Goal: Contribute content: Contribute content

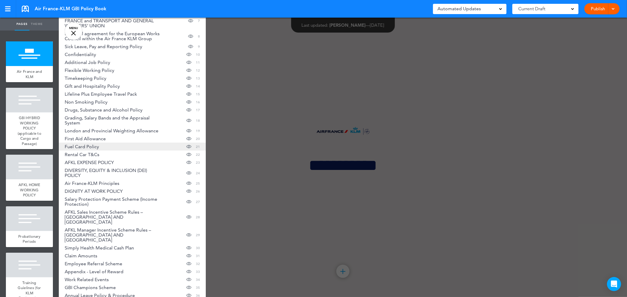
scroll to position [82, 0]
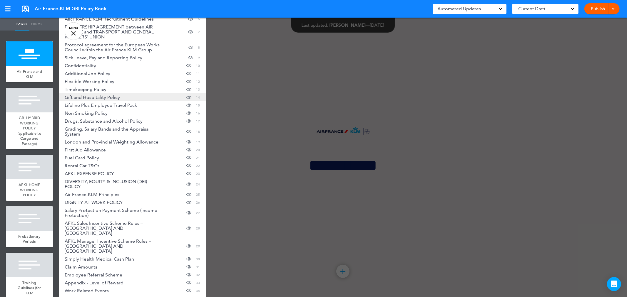
click at [95, 96] on span "Gift and Hospitality Policy" at bounding box center [92, 97] width 55 height 5
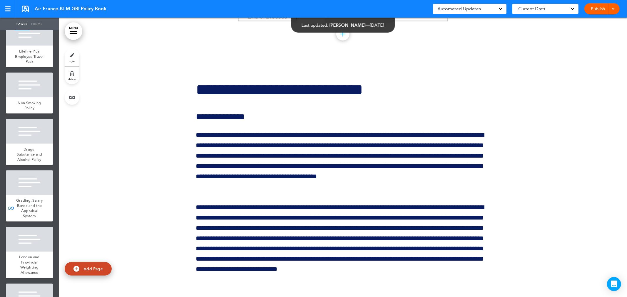
scroll to position [26276, 0]
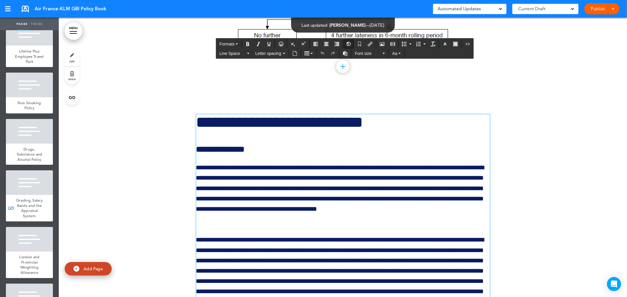
drag, startPoint x: 202, startPoint y: 160, endPoint x: 350, endPoint y: 44, distance: 187.6
click at [350, 44] on icon "Insert/Edit global anchor link" at bounding box center [349, 44] width 5 height 5
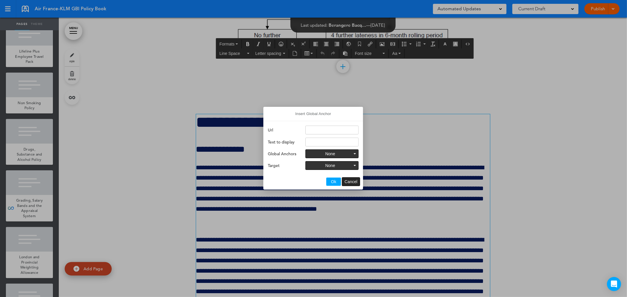
click at [352, 183] on span "Cancel" at bounding box center [350, 182] width 13 height 5
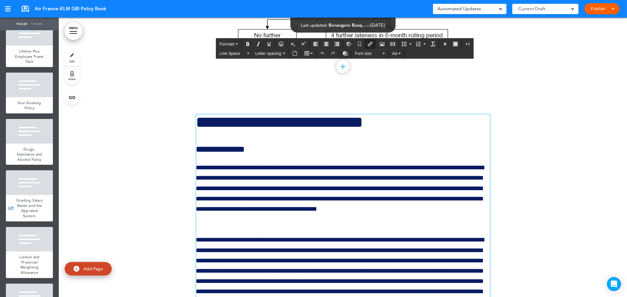
click at [371, 41] on button "Insert/edit airmason link" at bounding box center [369, 44] width 9 height 8
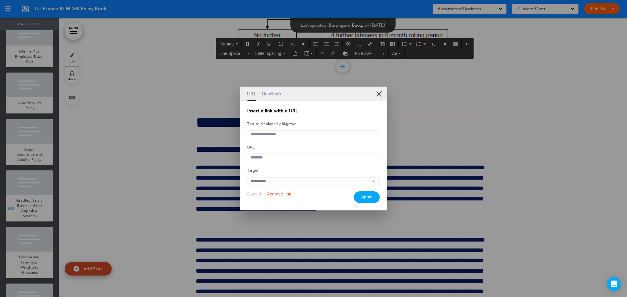
click at [380, 92] on link "XX" at bounding box center [379, 94] width 6 height 6
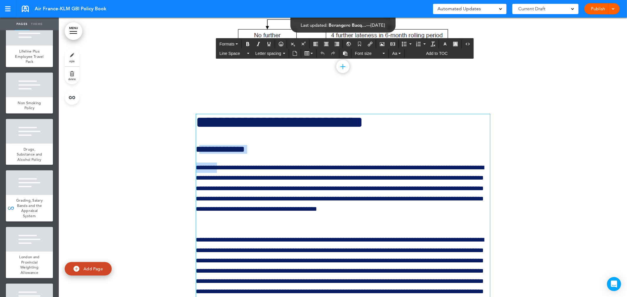
drag, startPoint x: 195, startPoint y: 168, endPoint x: 216, endPoint y: 179, distance: 24.0
drag, startPoint x: 194, startPoint y: 171, endPoint x: 199, endPoint y: 171, distance: 5.0
click at [199, 154] on h6 "**********" at bounding box center [343, 149] width 294 height 9
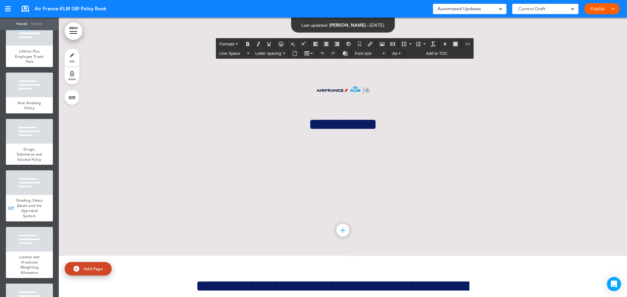
scroll to position [131, 0]
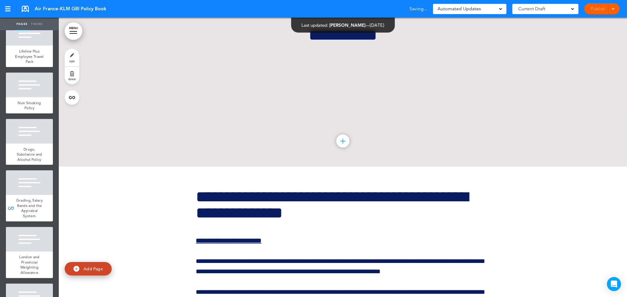
click at [24, 13] on span "Gift and Hospitality Policy" at bounding box center [29, 4] width 19 height 15
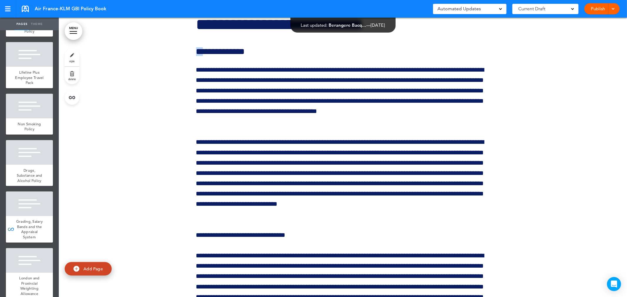
scroll to position [751, 0]
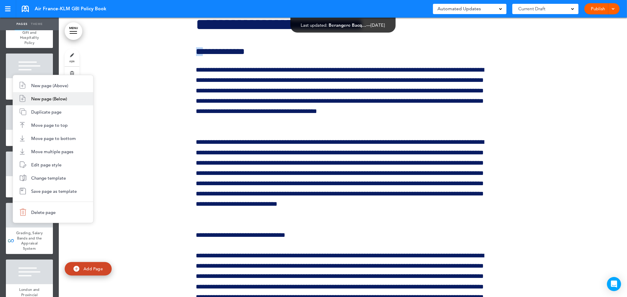
click at [35, 98] on span "New page (Below)" at bounding box center [49, 99] width 36 height 6
type input "********"
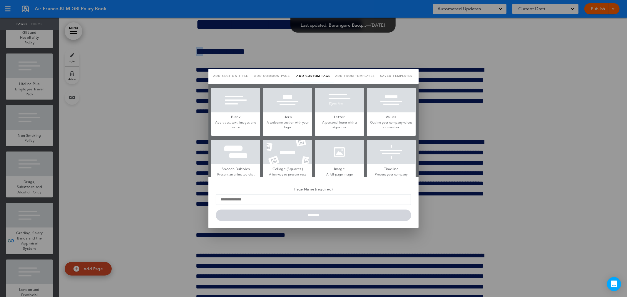
scroll to position [0, 0]
click at [174, 159] on div at bounding box center [313, 148] width 627 height 297
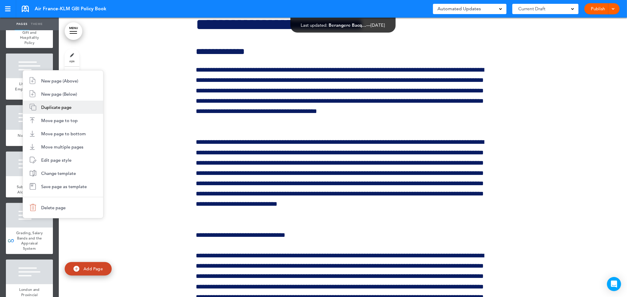
click at [43, 107] on span "Duplicate page" at bounding box center [56, 108] width 30 height 6
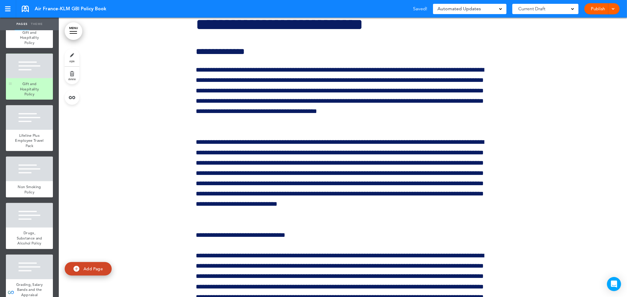
click at [28, 97] on span "Gift and Hospitality Policy" at bounding box center [29, 88] width 19 height 15
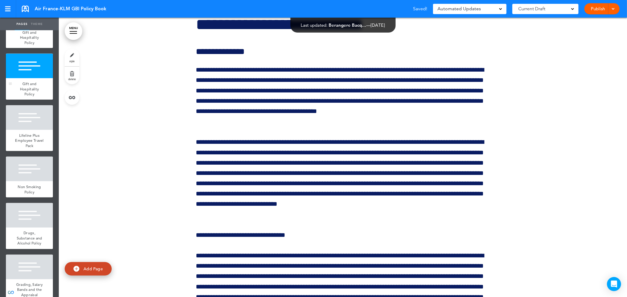
scroll to position [29328, 0]
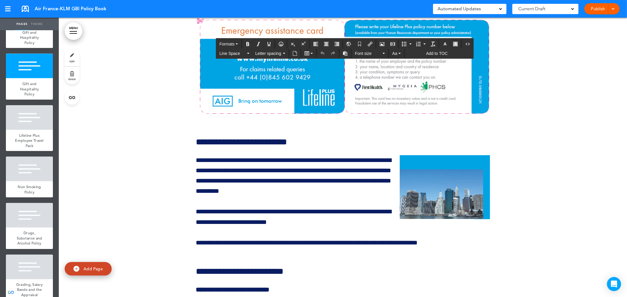
scroll to position [32166, 0]
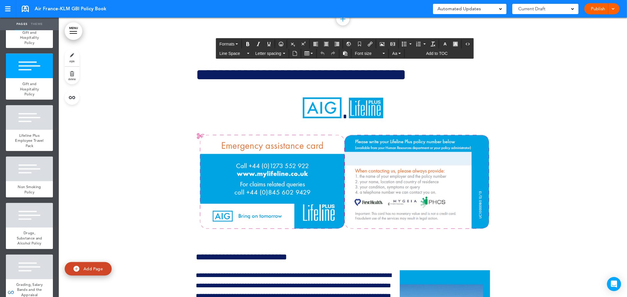
drag, startPoint x: 196, startPoint y: 44, endPoint x: 351, endPoint y: 93, distance: 162.1
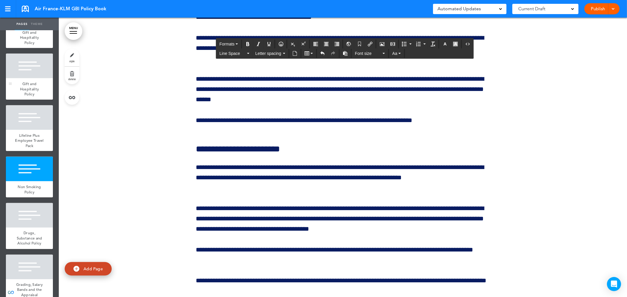
click at [25, 97] on span "Gift and Hospitality Policy" at bounding box center [29, 88] width 19 height 15
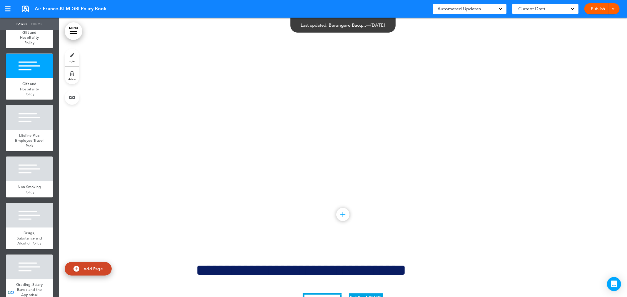
scroll to position [29328, 0]
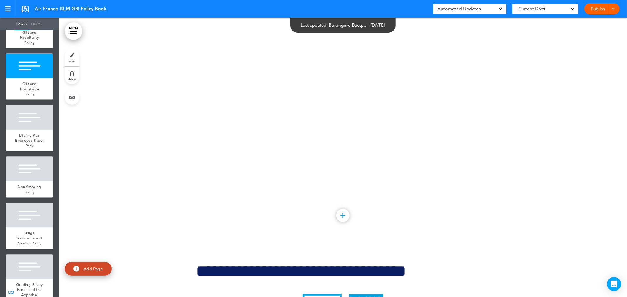
click at [266, 131] on div "Add collapsible section ? In order to add a collapsible section, only solid bac…" at bounding box center [343, 101] width 568 height 280
click at [348, 183] on div "Add collapsible section ? In order to add a collapsible section, only solid bac…" at bounding box center [343, 101] width 568 height 280
drag, startPoint x: 338, startPoint y: 91, endPoint x: 338, endPoint y: 86, distance: 5.3
click at [338, 90] on div "Add collapsible section ? In order to add a collapsible section, only solid bac…" at bounding box center [343, 101] width 568 height 280
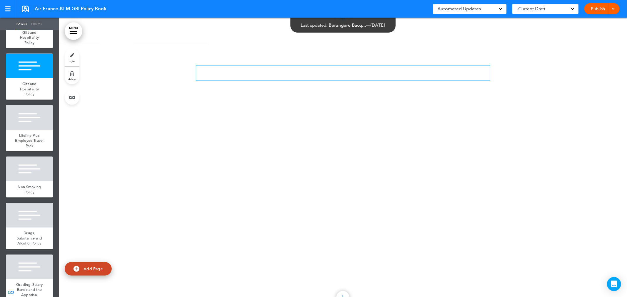
scroll to position [29197, 0]
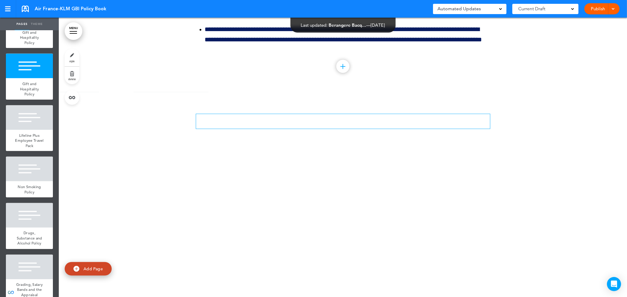
click at [239, 124] on p at bounding box center [343, 119] width 294 height 10
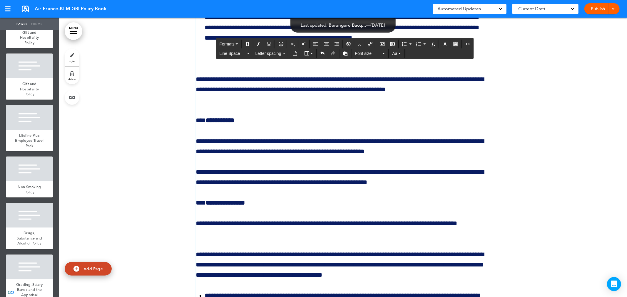
scroll to position [27270, 0]
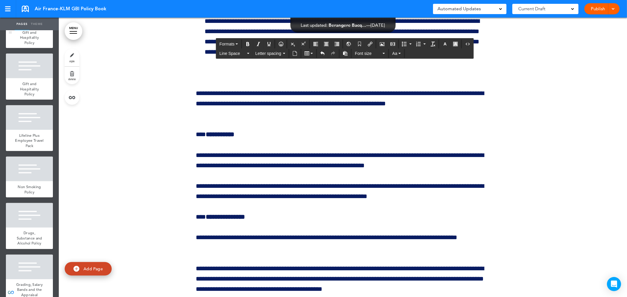
click at [34, 45] on span "Gift and Hospitality Policy" at bounding box center [29, 37] width 19 height 15
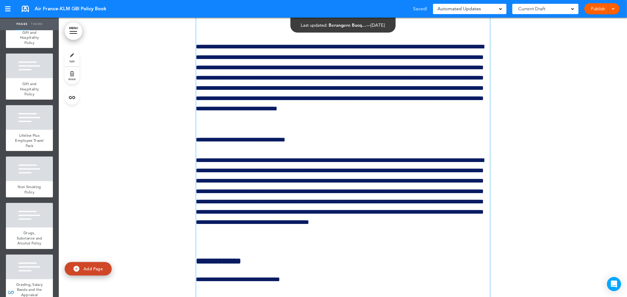
scroll to position [26374, 0]
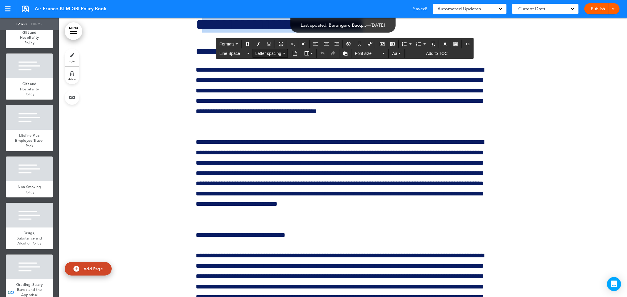
drag, startPoint x: 208, startPoint y: 49, endPoint x: 273, endPoint y: 52, distance: 65.9
click at [236, 44] on icon "button" at bounding box center [237, 44] width 2 height 1
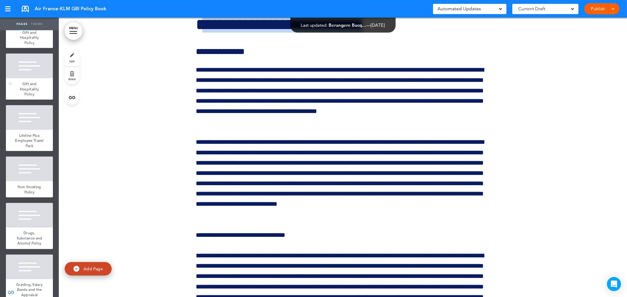
click at [25, 97] on span "Gift and Hospitality Policy" at bounding box center [29, 88] width 19 height 15
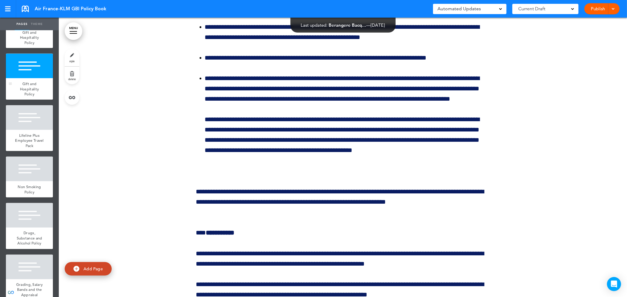
scroll to position [29328, 0]
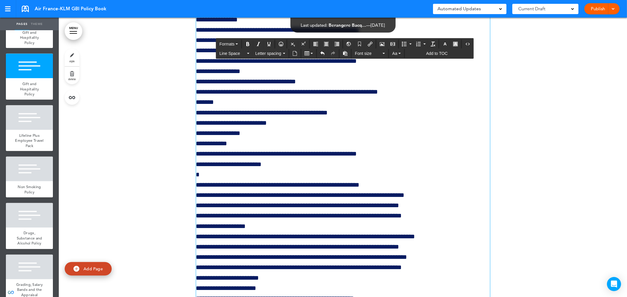
drag, startPoint x: 299, startPoint y: 44, endPoint x: 153, endPoint y: 35, distance: 146.7
click at [235, 43] on button "Formats" at bounding box center [228, 44] width 23 height 8
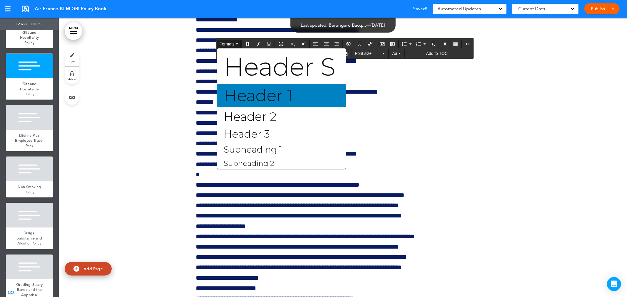
click at [248, 91] on span "Header 1" at bounding box center [258, 96] width 70 height 20
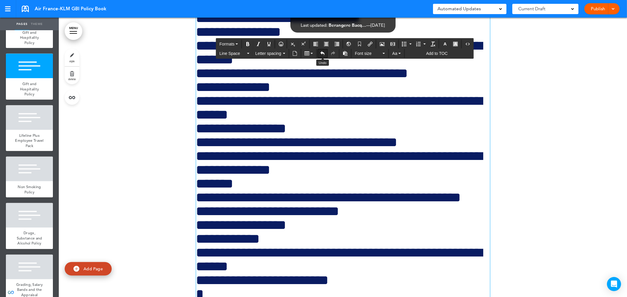
click at [323, 52] on icon "Undo" at bounding box center [322, 53] width 5 height 5
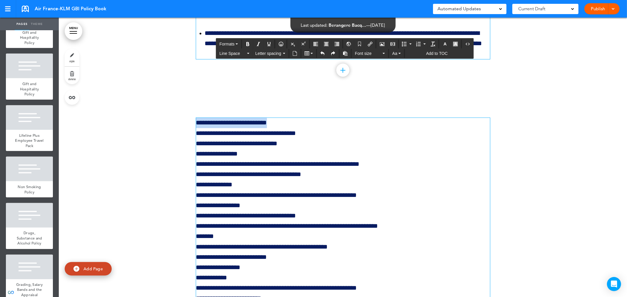
scroll to position [29230, 0]
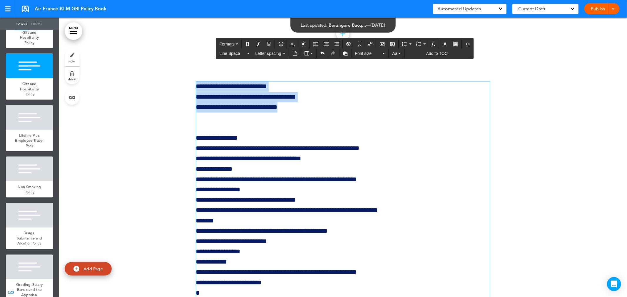
drag, startPoint x: 326, startPoint y: 165, endPoint x: 188, endPoint y: 142, distance: 139.5
click at [234, 43] on button "Formats" at bounding box center [228, 44] width 23 height 8
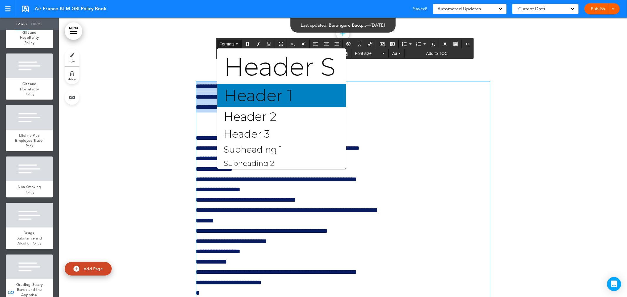
click at [243, 87] on span "Header 1" at bounding box center [258, 96] width 70 height 20
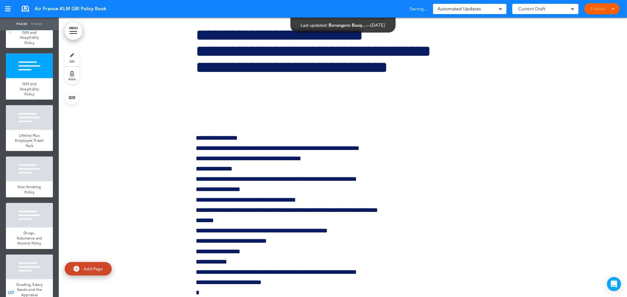
click at [35, 48] on div "Gift and Hospitality Policy" at bounding box center [29, 37] width 47 height 21
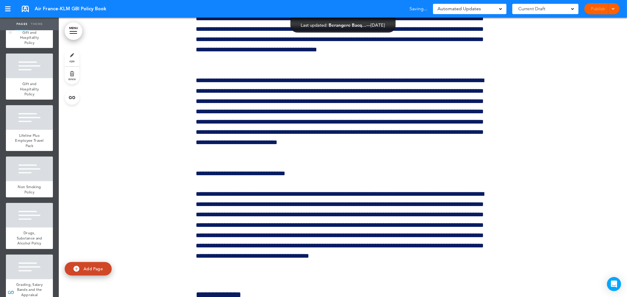
scroll to position [26374, 0]
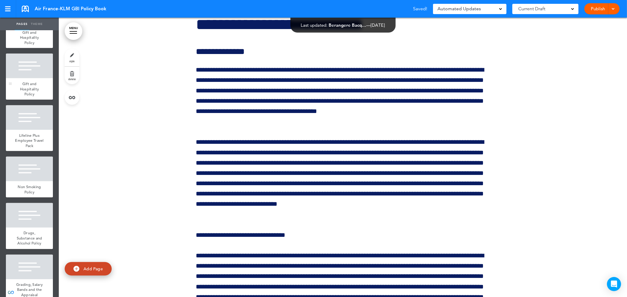
click at [31, 78] on div at bounding box center [29, 66] width 47 height 25
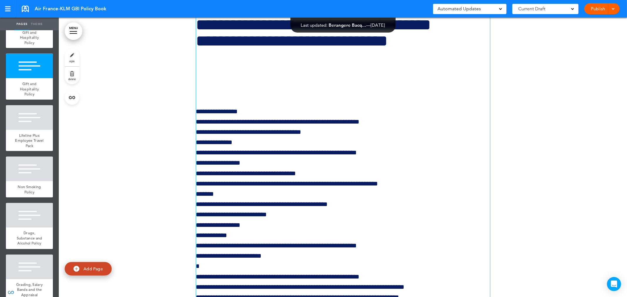
scroll to position [29295, 0]
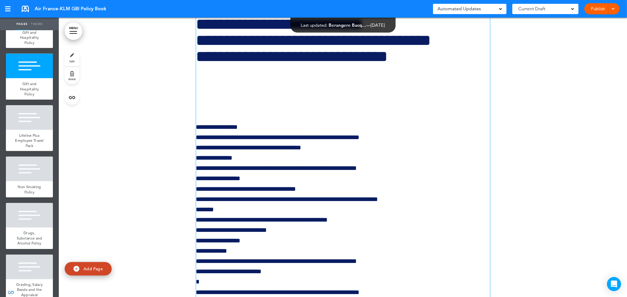
click at [304, 97] on h1 "**********" at bounding box center [343, 56] width 294 height 81
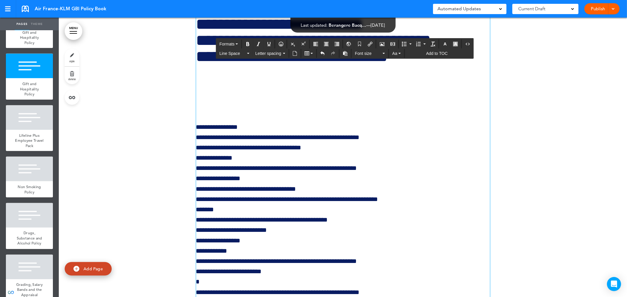
click at [278, 97] on h1 "**********" at bounding box center [343, 56] width 294 height 81
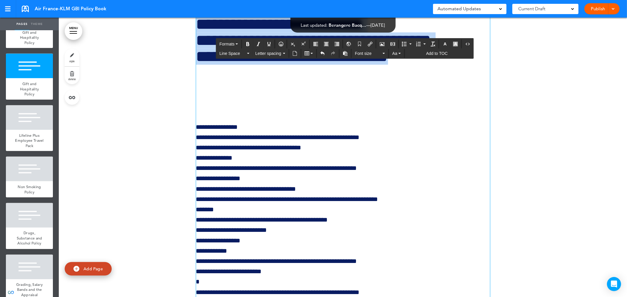
drag, startPoint x: 285, startPoint y: 148, endPoint x: 196, endPoint y: 78, distance: 112.9
click at [196, 80] on h1 "**********" at bounding box center [343, 56] width 294 height 81
click at [229, 44] on span "Formats" at bounding box center [227, 44] width 15 height 5
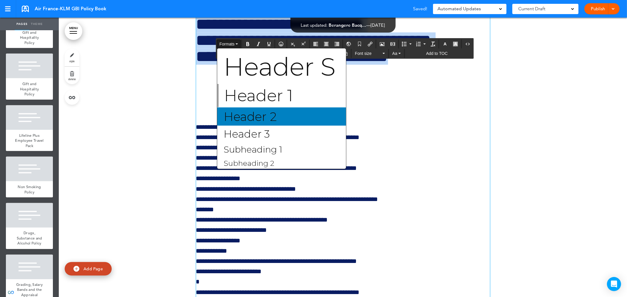
click at [239, 118] on span "Header 2" at bounding box center [250, 116] width 54 height 15
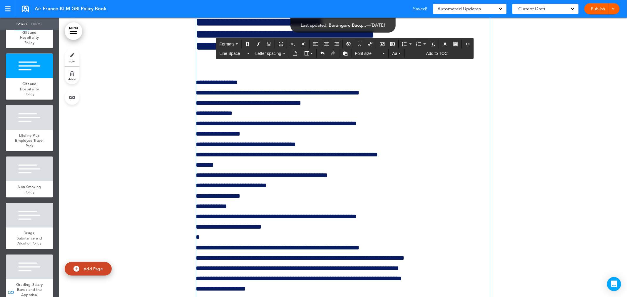
scroll to position [29250, 0]
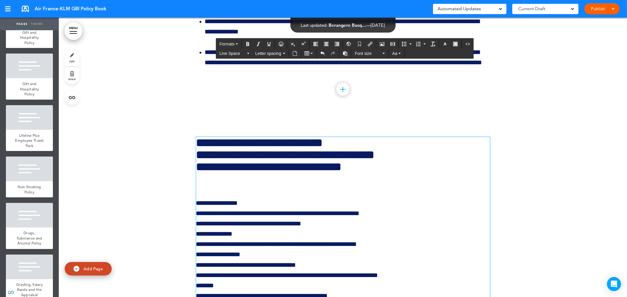
scroll to position [29283, 0]
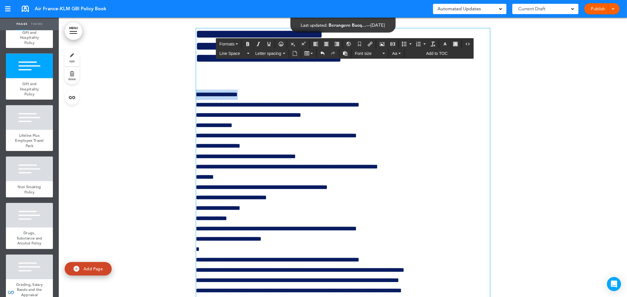
drag, startPoint x: 247, startPoint y: 151, endPoint x: 185, endPoint y: 148, distance: 63.0
click at [247, 45] on icon "Bold" at bounding box center [247, 44] width 5 height 5
drag, startPoint x: 251, startPoint y: 150, endPoint x: 250, endPoint y: 163, distance: 12.1
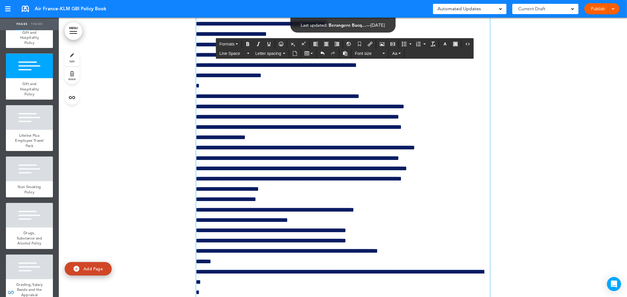
scroll to position [29479, 0]
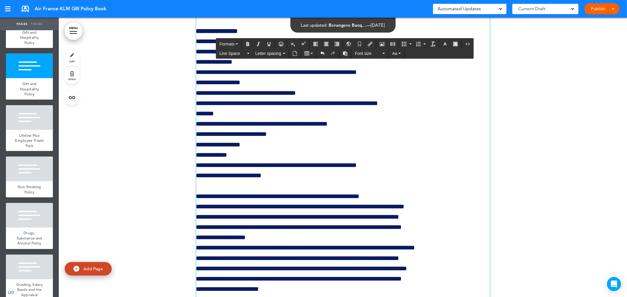
scroll to position [29348, 0]
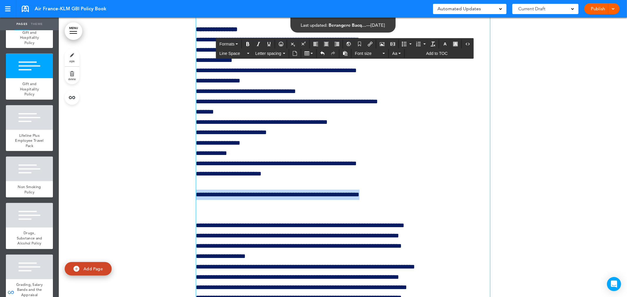
drag, startPoint x: 389, startPoint y: 249, endPoint x: 172, endPoint y: 249, distance: 217.5
click at [246, 42] on icon "Bold" at bounding box center [247, 44] width 5 height 5
click at [430, 200] on p "**********" at bounding box center [343, 107] width 294 height 186
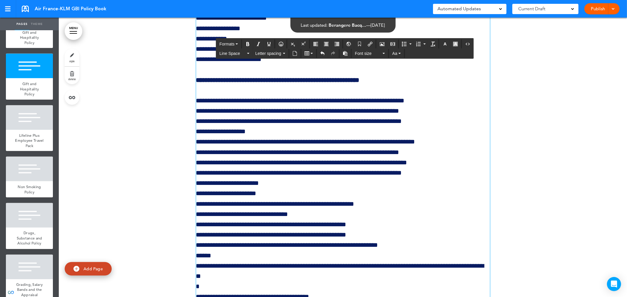
scroll to position [29479, 0]
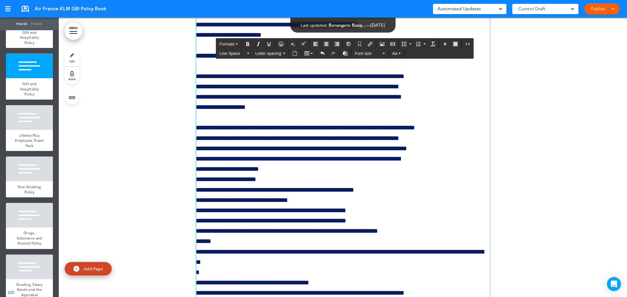
scroll to position [29512, 0]
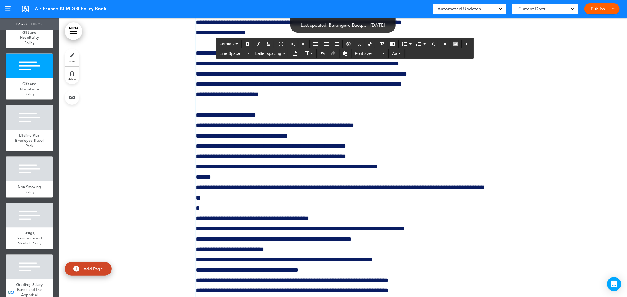
scroll to position [29577, 0]
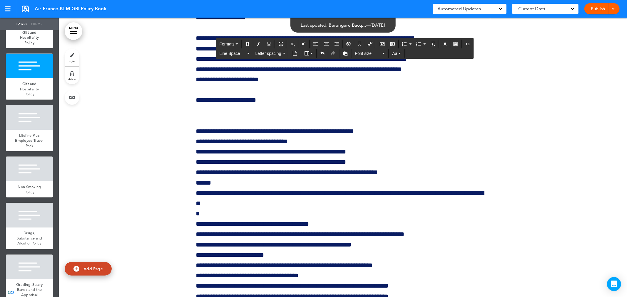
drag, startPoint x: 197, startPoint y: 187, endPoint x: 199, endPoint y: 184, distance: 3.4
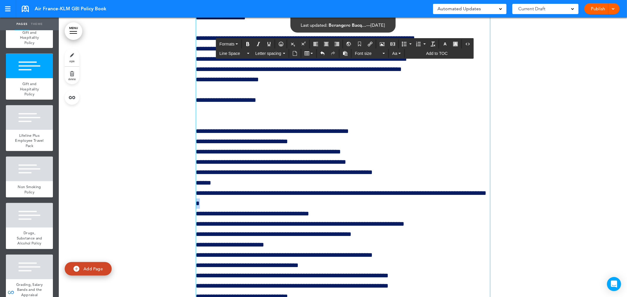
drag, startPoint x: 203, startPoint y: 269, endPoint x: 184, endPoint y: 268, distance: 19.1
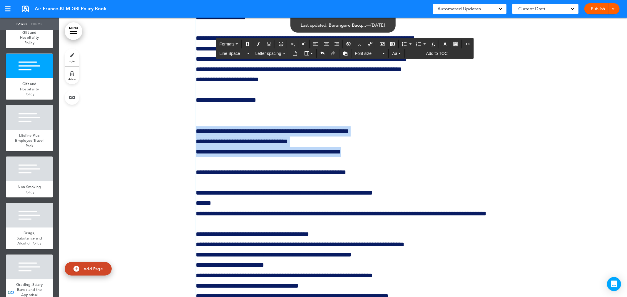
drag, startPoint x: 362, startPoint y: 209, endPoint x: 189, endPoint y: 186, distance: 174.6
click at [405, 46] on icon "Bullet list" at bounding box center [404, 44] width 5 height 5
click at [319, 157] on li "**********" at bounding box center [347, 136] width 285 height 41
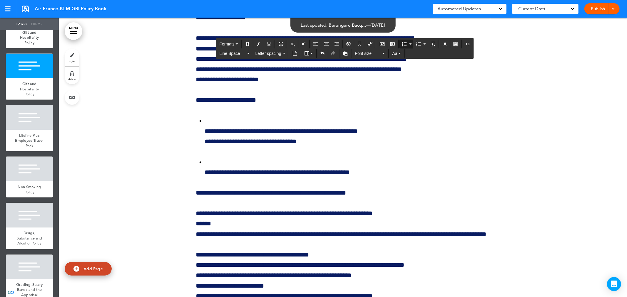
click at [204, 178] on ul "**********" at bounding box center [343, 147] width 294 height 62
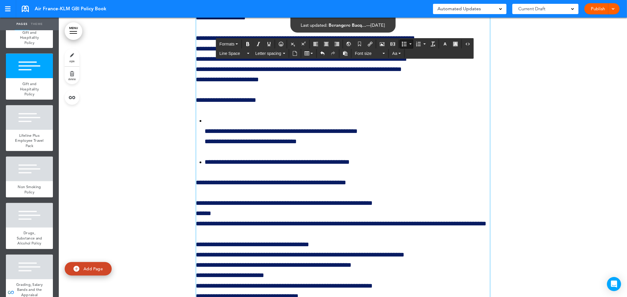
click at [200, 168] on ul "**********" at bounding box center [343, 142] width 294 height 52
click at [322, 147] on li "**********" at bounding box center [347, 131] width 285 height 31
click at [231, 168] on ul "**********" at bounding box center [343, 142] width 294 height 52
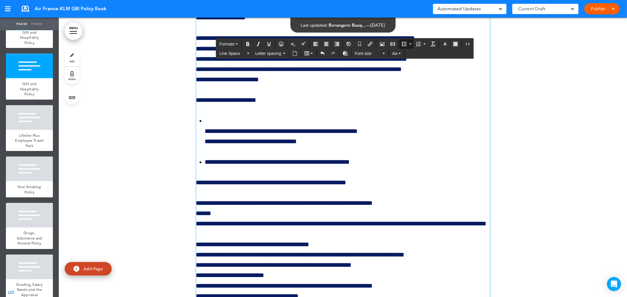
click at [205, 147] on li "**********" at bounding box center [347, 131] width 285 height 31
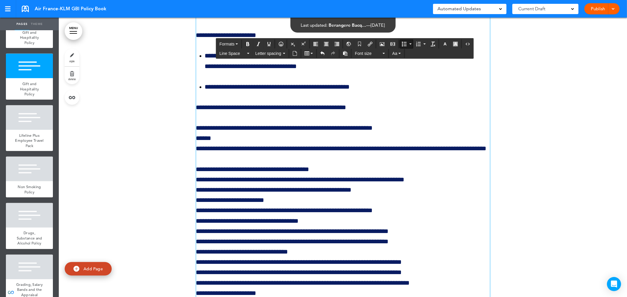
scroll to position [29642, 0]
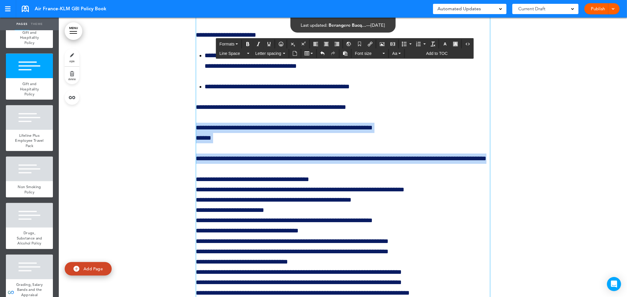
drag, startPoint x: 282, startPoint y: 226, endPoint x: 189, endPoint y: 185, distance: 101.1
click at [404, 43] on icon "Bullet list" at bounding box center [404, 44] width 5 height 5
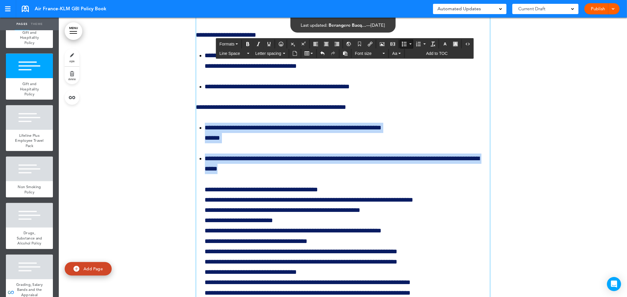
click at [243, 143] on li "**********" at bounding box center [347, 133] width 285 height 21
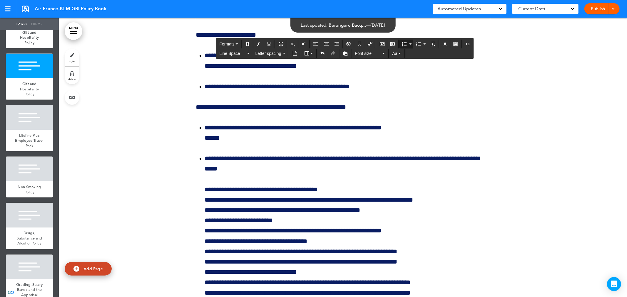
click at [237, 143] on li "**********" at bounding box center [347, 133] width 285 height 21
click at [280, 52] on span "Letter spacing" at bounding box center [268, 54] width 26 height 6
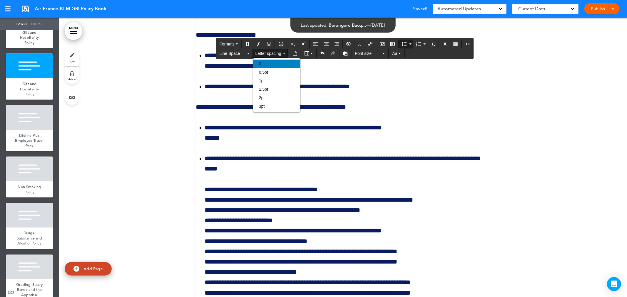
click at [272, 61] on div "0" at bounding box center [276, 64] width 47 height 8
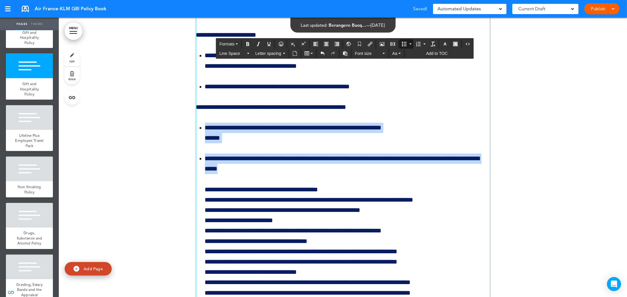
drag, startPoint x: 201, startPoint y: 194, endPoint x: 192, endPoint y: 184, distance: 13.6
click at [275, 54] on span "Letter spacing" at bounding box center [268, 54] width 26 height 6
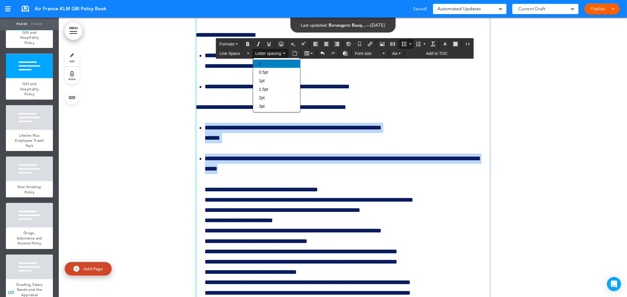
click at [269, 63] on div "0" at bounding box center [276, 64] width 47 height 8
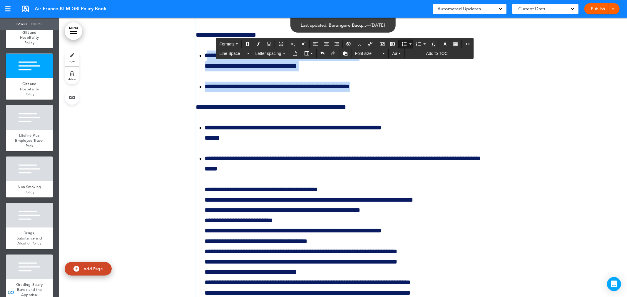
drag, startPoint x: 237, startPoint y: 124, endPoint x: 396, endPoint y: 139, distance: 159.5
click at [267, 54] on span "Letter spacing" at bounding box center [268, 54] width 26 height 6
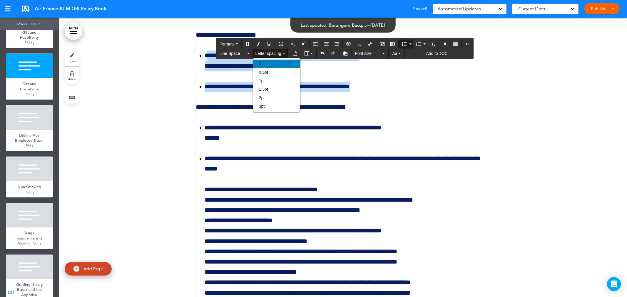
click at [259, 63] on span "0" at bounding box center [260, 63] width 2 height 5
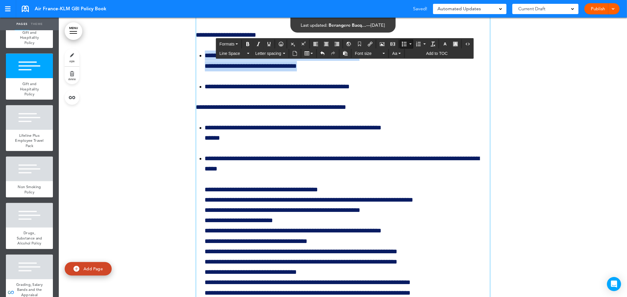
click at [411, 92] on li "**********" at bounding box center [347, 87] width 285 height 10
click at [296, 92] on ul "**********" at bounding box center [343, 71] width 294 height 41
click at [249, 92] on ul "**********" at bounding box center [343, 71] width 294 height 41
drag, startPoint x: 451, startPoint y: 159, endPoint x: 451, endPoint y: 162, distance: 3.0
click at [452, 113] on p "**********" at bounding box center [343, 107] width 294 height 10
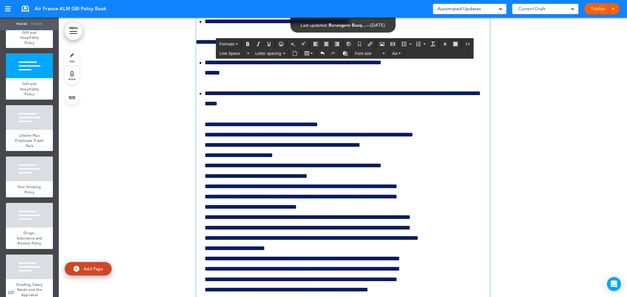
scroll to position [29708, 0]
drag, startPoint x: 342, startPoint y: 181, endPoint x: 174, endPoint y: 185, distance: 168.5
click at [246, 42] on icon "Bold" at bounding box center [247, 44] width 5 height 5
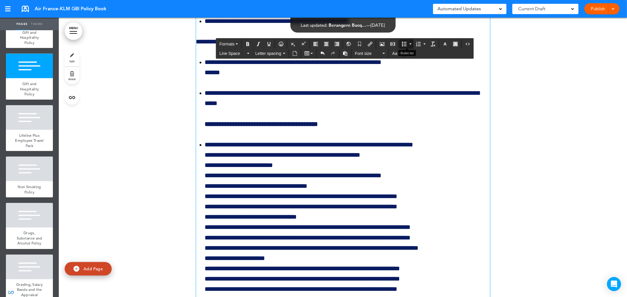
click at [404, 43] on icon "Bullet list" at bounding box center [404, 44] width 5 height 5
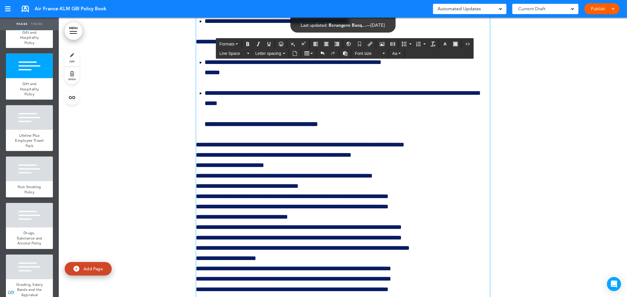
scroll to position [29740, 0]
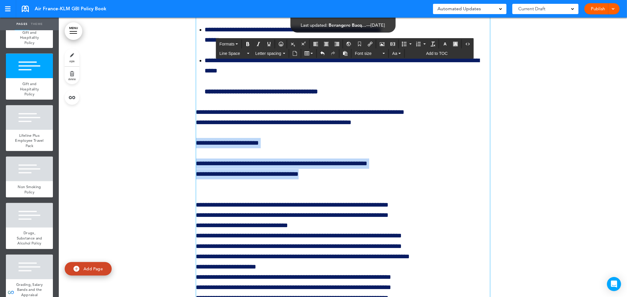
drag, startPoint x: 318, startPoint y: 230, endPoint x: 181, endPoint y: 203, distance: 139.9
click at [403, 45] on icon "Bullet list" at bounding box center [404, 44] width 5 height 5
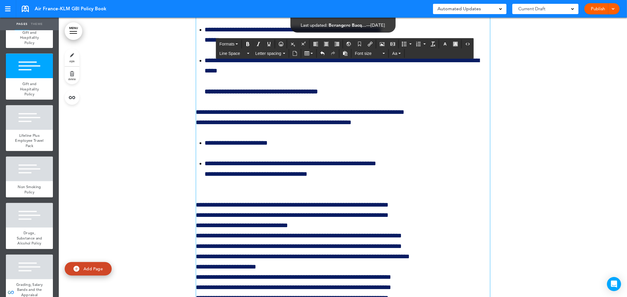
drag, startPoint x: 196, startPoint y: 251, endPoint x: 199, endPoint y: 250, distance: 3.2
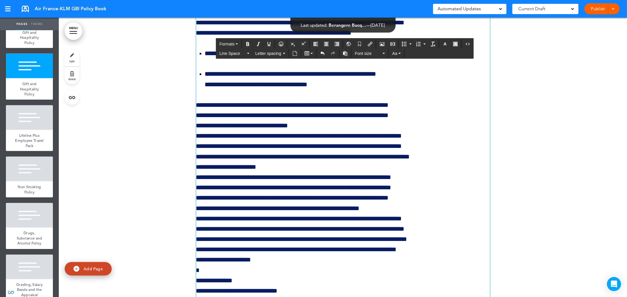
scroll to position [29838, 0]
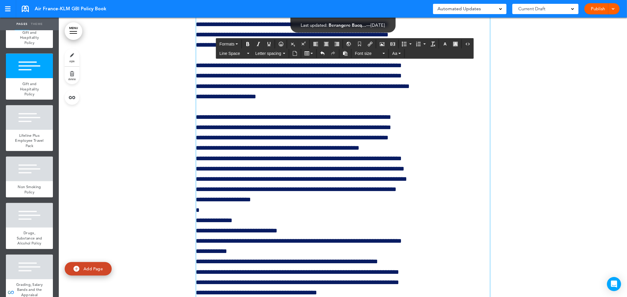
scroll to position [29936, 0]
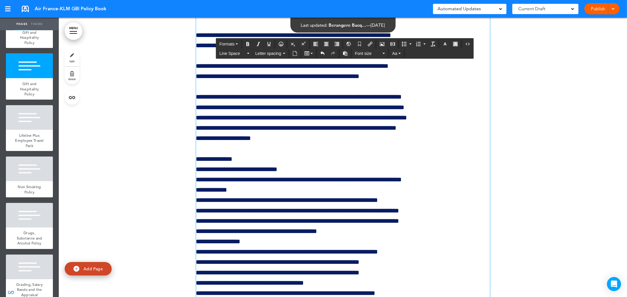
scroll to position [30002, 0]
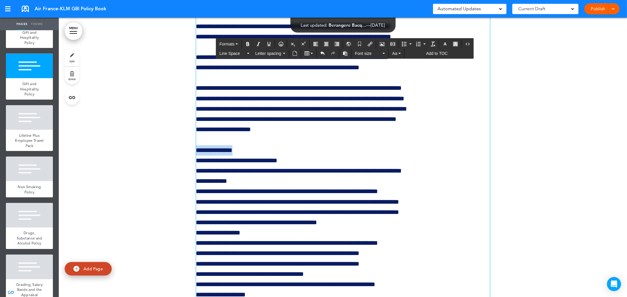
drag, startPoint x: 237, startPoint y: 207, endPoint x: 169, endPoint y: 202, distance: 69.0
click at [247, 43] on icon "Bold" at bounding box center [247, 44] width 5 height 5
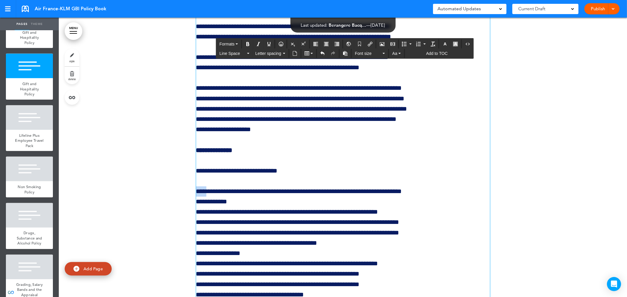
drag, startPoint x: 205, startPoint y: 248, endPoint x: 191, endPoint y: 249, distance: 13.2
click at [247, 44] on icon "Bold" at bounding box center [247, 44] width 5 height 5
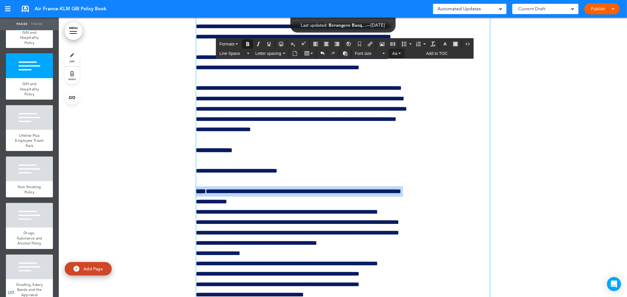
click at [402, 55] on button "Aa" at bounding box center [396, 53] width 13 height 8
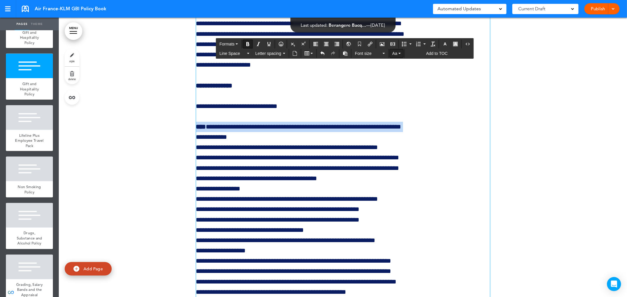
scroll to position [30067, 0]
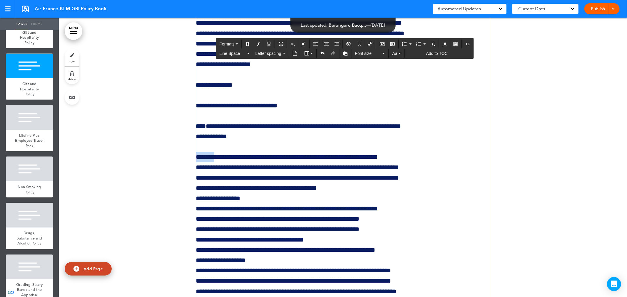
drag, startPoint x: 215, startPoint y: 215, endPoint x: 190, endPoint y: 216, distance: 25.3
click at [247, 43] on icon "Bold" at bounding box center [247, 44] width 5 height 5
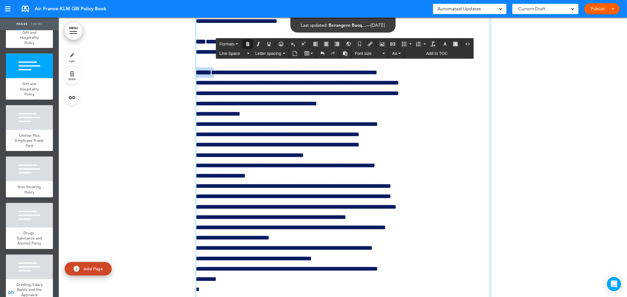
scroll to position [30165, 0]
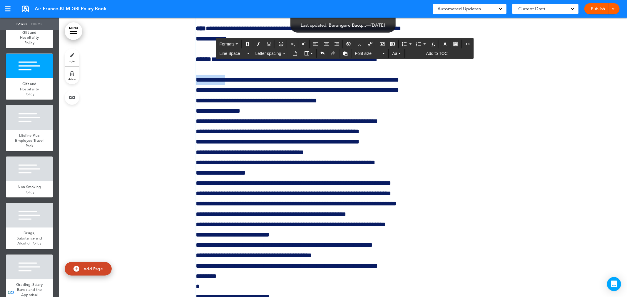
drag, startPoint x: 227, startPoint y: 136, endPoint x: 188, endPoint y: 134, distance: 39.7
click at [246, 43] on icon "Bold" at bounding box center [247, 44] width 5 height 5
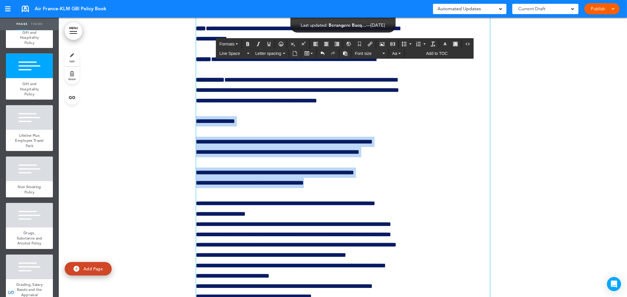
drag, startPoint x: 318, startPoint y: 239, endPoint x: 278, endPoint y: 130, distance: 116.2
click at [403, 43] on icon "Bullet list" at bounding box center [404, 44] width 5 height 5
click at [299, 127] on li "**********" at bounding box center [347, 121] width 285 height 10
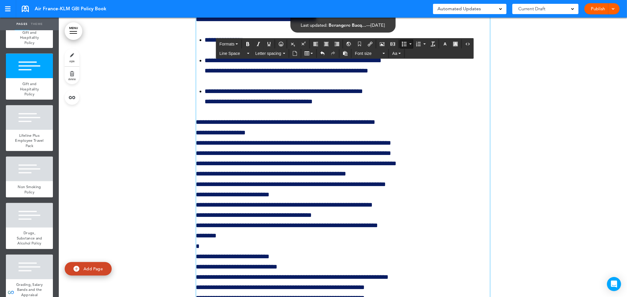
scroll to position [30296, 0]
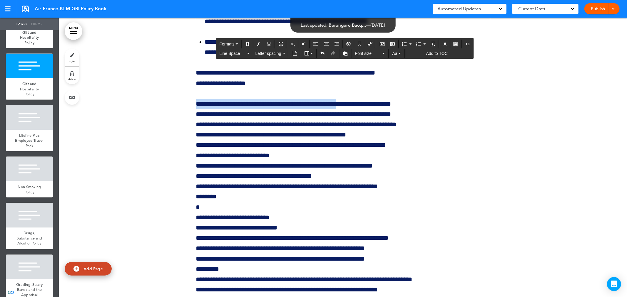
drag, startPoint x: 354, startPoint y: 160, endPoint x: 172, endPoint y: 158, distance: 182.5
click at [245, 42] on icon "Bold" at bounding box center [247, 44] width 5 height 5
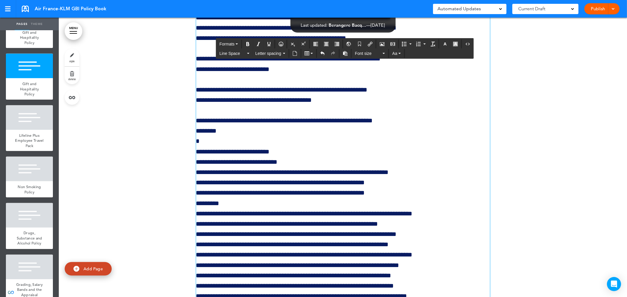
scroll to position [30394, 0]
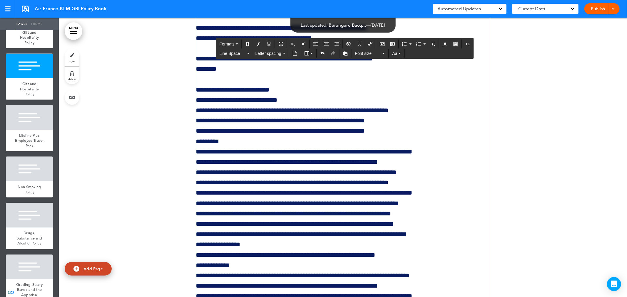
scroll to position [30459, 0]
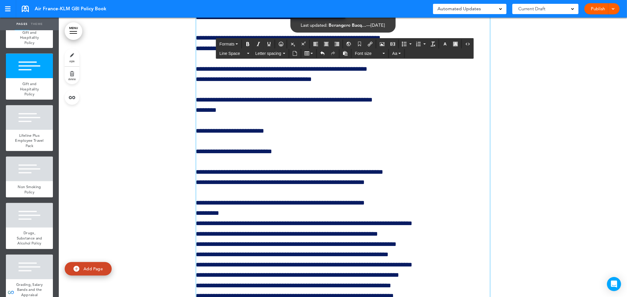
scroll to position [30394, 0]
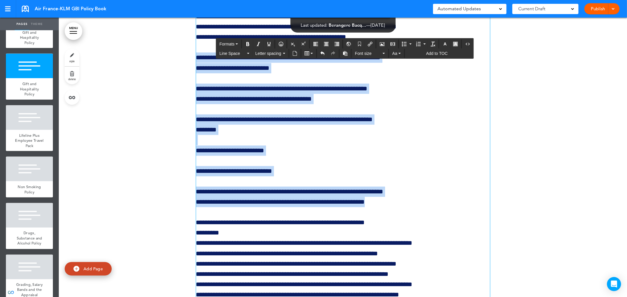
drag, startPoint x: 212, startPoint y: 118, endPoint x: 411, endPoint y: 262, distance: 245.6
click at [404, 43] on icon "Bullet list" at bounding box center [404, 44] width 5 height 5
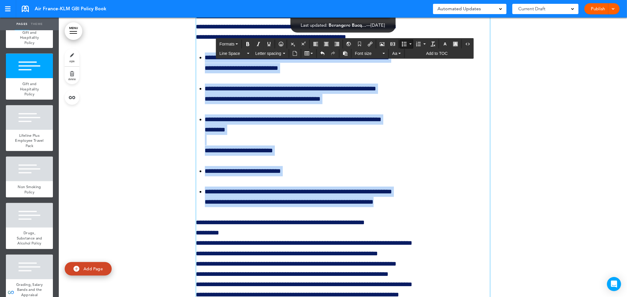
click at [425, 104] on li "**********" at bounding box center [347, 94] width 285 height 21
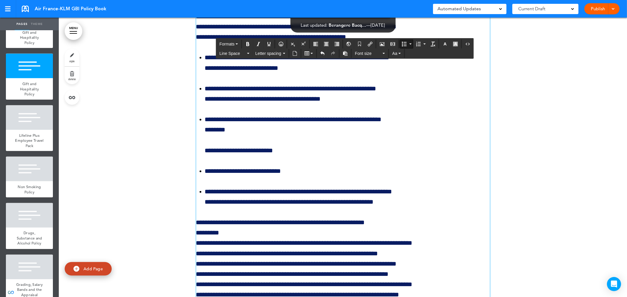
click at [198, 206] on ul "**********" at bounding box center [343, 130] width 294 height 155
click at [402, 43] on icon "Bullet list" at bounding box center [404, 44] width 5 height 5
click at [403, 43] on icon "Bullet list" at bounding box center [404, 44] width 5 height 5
click at [242, 156] on li "**********" at bounding box center [347, 135] width 285 height 41
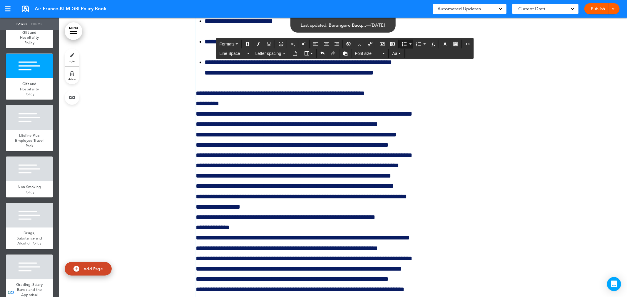
scroll to position [30524, 0]
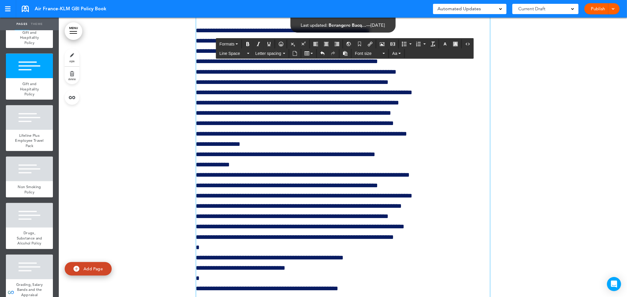
scroll to position [30590, 0]
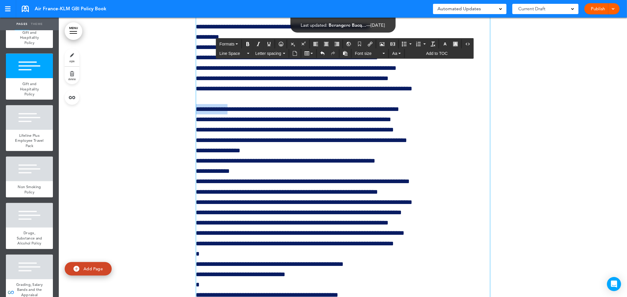
drag, startPoint x: 230, startPoint y: 165, endPoint x: 193, endPoint y: 170, distance: 37.3
click at [248, 45] on icon "Bold" at bounding box center [247, 44] width 5 height 5
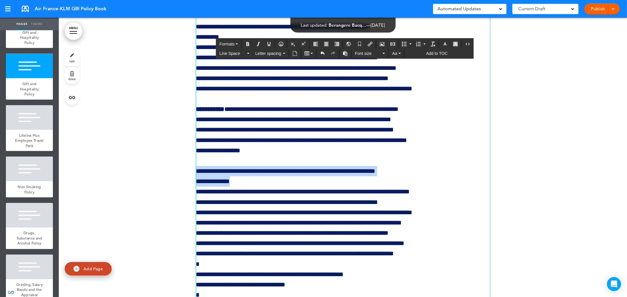
drag, startPoint x: 237, startPoint y: 237, endPoint x: 195, endPoint y: 227, distance: 43.6
click at [247, 45] on icon "Bold" at bounding box center [247, 44] width 5 height 5
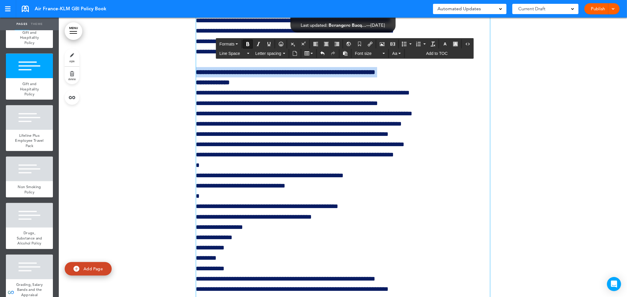
scroll to position [30720, 0]
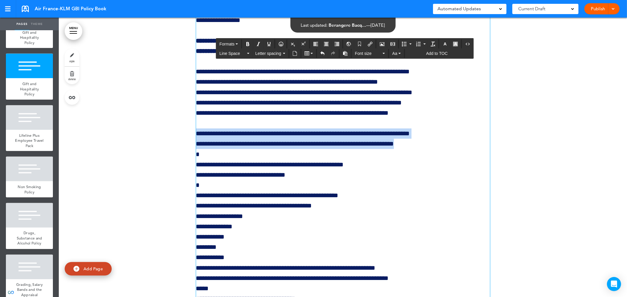
drag, startPoint x: 428, startPoint y: 203, endPoint x: 184, endPoint y: 194, distance: 243.8
click at [258, 44] on icon "Italic" at bounding box center [258, 44] width 5 height 5
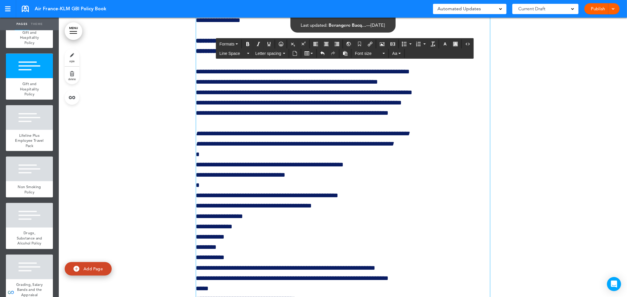
click at [448, 118] on p "**********" at bounding box center [343, 93] width 294 height 52
drag, startPoint x: 202, startPoint y: 212, endPoint x: 178, endPoint y: 213, distance: 24.1
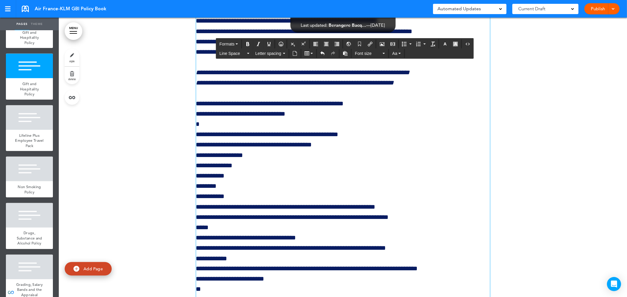
scroll to position [30785, 0]
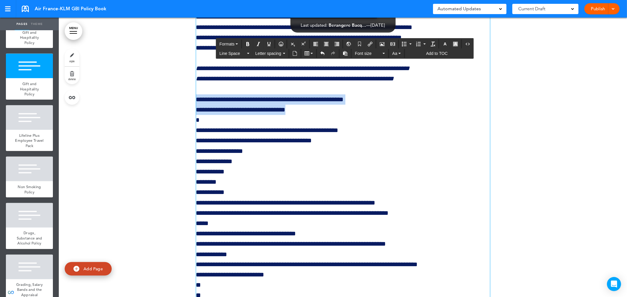
drag, startPoint x: 303, startPoint y: 167, endPoint x: 174, endPoint y: 113, distance: 139.9
click at [246, 42] on icon "Bold" at bounding box center [247, 44] width 5 height 5
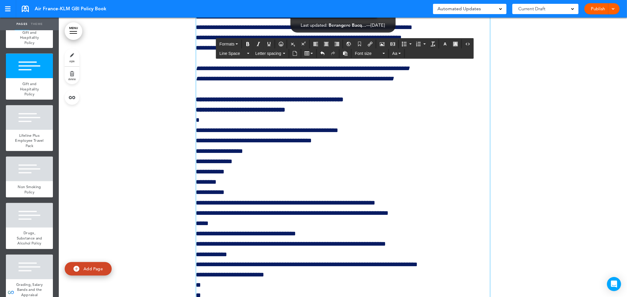
click at [384, 43] on icon "Airmason image" at bounding box center [382, 44] width 5 height 5
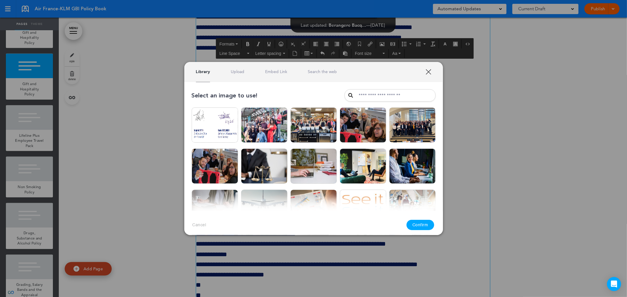
click at [239, 72] on link "Upload" at bounding box center [238, 72] width 14 height 6
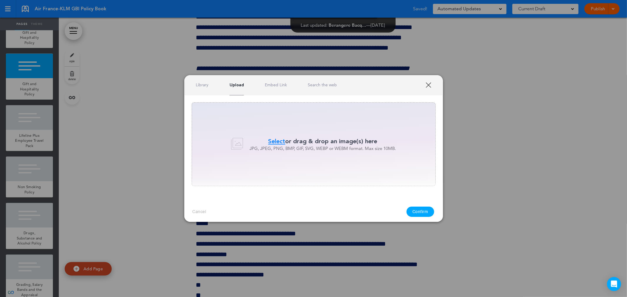
click at [271, 142] on span "Select" at bounding box center [276, 141] width 17 height 9
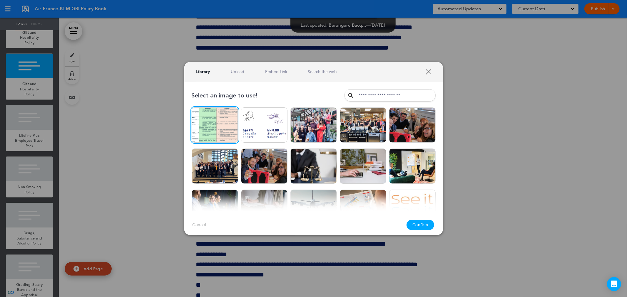
click at [427, 226] on button "Confirm" at bounding box center [421, 225] width 28 height 10
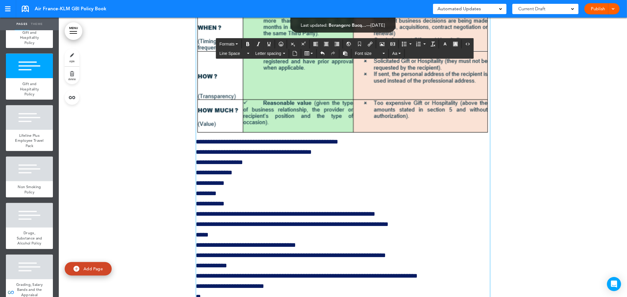
scroll to position [31145, 0]
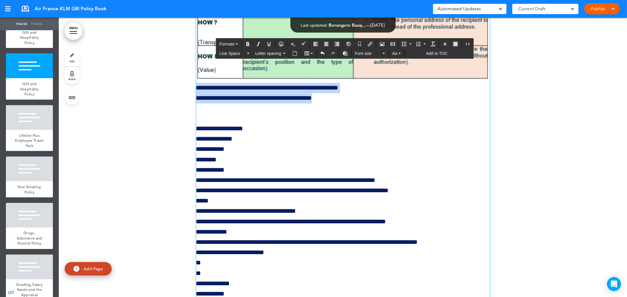
drag, startPoint x: 354, startPoint y: 154, endPoint x: 188, endPoint y: 148, distance: 166.5
drag, startPoint x: 247, startPoint y: 44, endPoint x: 240, endPoint y: 72, distance: 29.0
click at [247, 44] on icon "Bold" at bounding box center [247, 44] width 5 height 5
click at [236, 42] on button "Formats" at bounding box center [228, 44] width 23 height 8
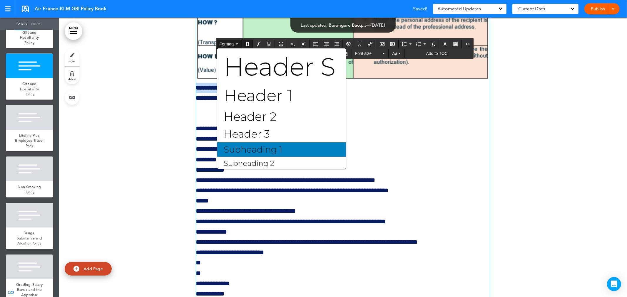
click at [243, 147] on span "Subheading 1" at bounding box center [253, 149] width 60 height 11
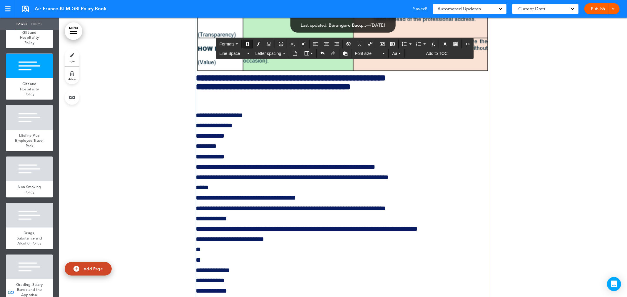
scroll to position [31148, 0]
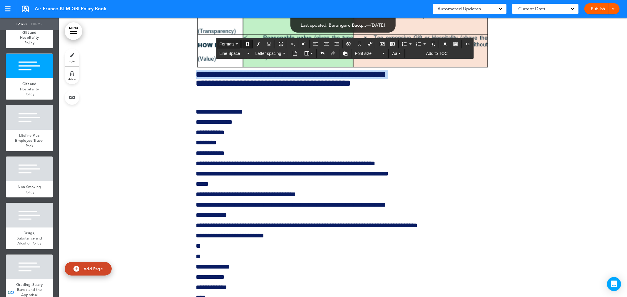
click at [235, 43] on button "Formats" at bounding box center [228, 44] width 23 height 8
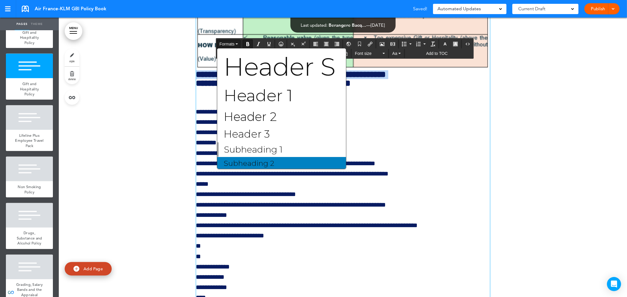
click at [243, 159] on span "Subheading 2" at bounding box center [249, 163] width 52 height 9
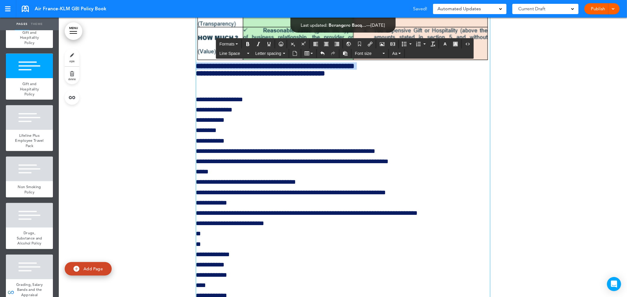
click at [196, 70] on strong "**********" at bounding box center [275, 65] width 159 height 7
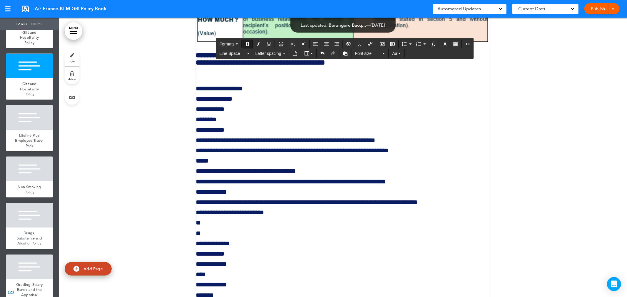
scroll to position [31181, 0]
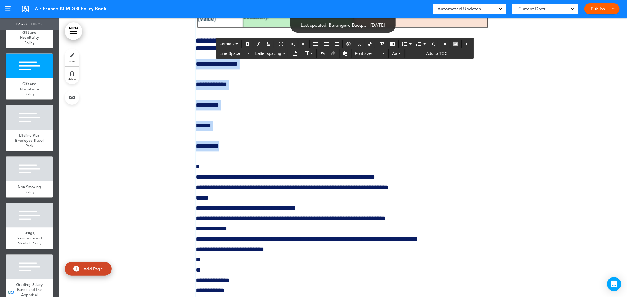
drag, startPoint x: 197, startPoint y: 128, endPoint x: 250, endPoint y: 209, distance: 96.8
click at [274, 54] on span "Letter spacing" at bounding box center [268, 54] width 26 height 6
click at [267, 62] on div "0" at bounding box center [276, 64] width 47 height 8
click at [406, 42] on icon "Bullet list" at bounding box center [404, 44] width 5 height 5
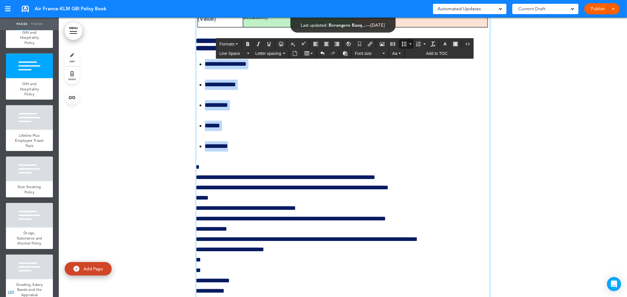
click at [266, 152] on ul "**********" at bounding box center [343, 105] width 294 height 93
click at [269, 152] on ul "**********" at bounding box center [343, 105] width 294 height 93
click at [266, 69] on li "**********" at bounding box center [347, 64] width 285 height 10
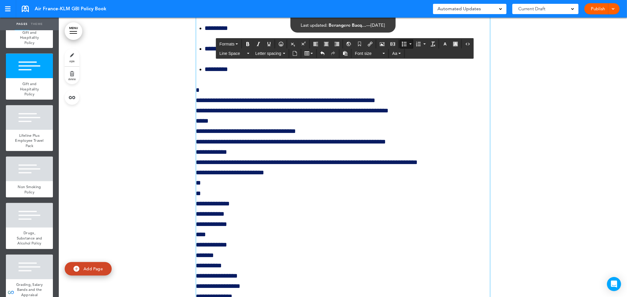
scroll to position [31279, 0]
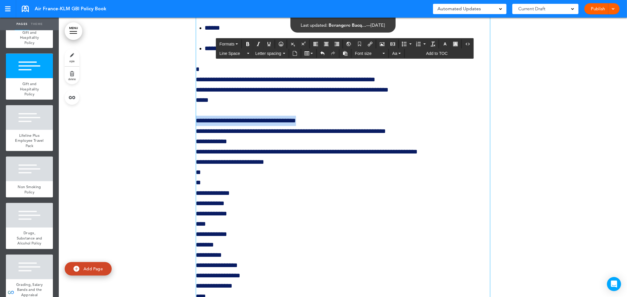
drag, startPoint x: 314, startPoint y: 186, endPoint x: 175, endPoint y: 181, distance: 138.5
click at [246, 43] on icon "Bold" at bounding box center [247, 44] width 5 height 5
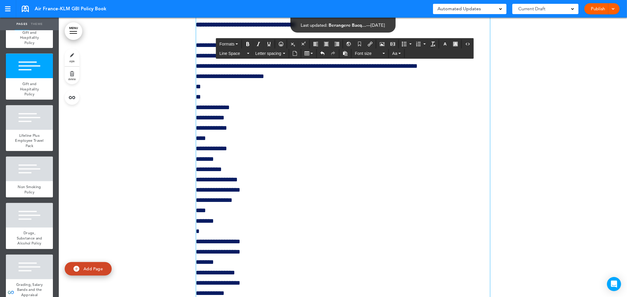
scroll to position [31377, 0]
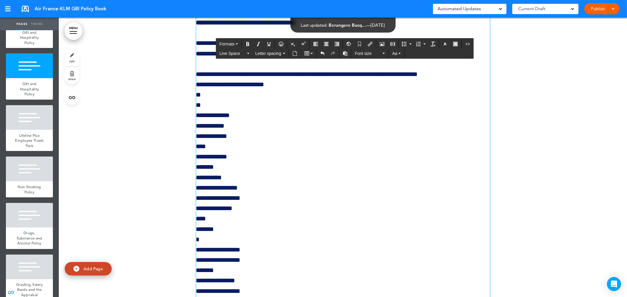
drag, startPoint x: 201, startPoint y: 160, endPoint x: 183, endPoint y: 159, distance: 18.5
click at [183, 159] on div "**********" at bounding box center [343, 265] width 568 height 4707
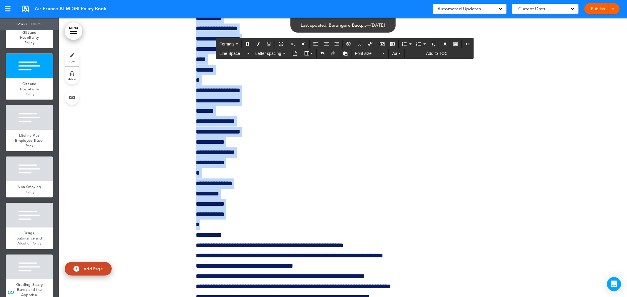
scroll to position [31582, 0]
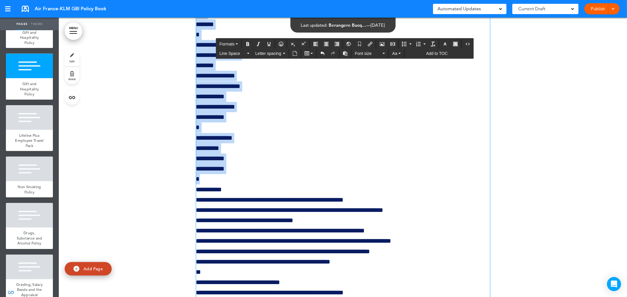
drag, startPoint x: 193, startPoint y: 135, endPoint x: 273, endPoint y: 243, distance: 135.0
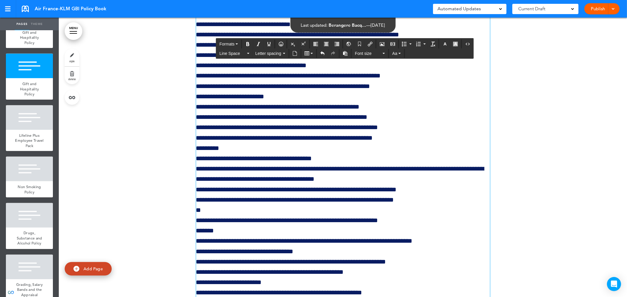
scroll to position [31303, 0]
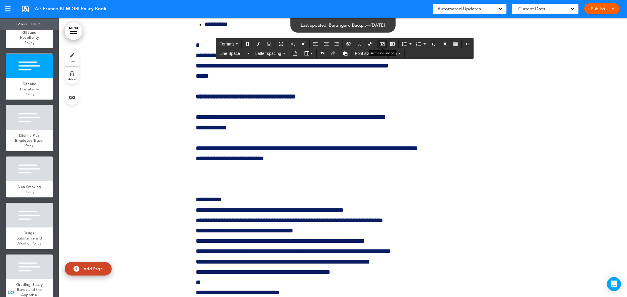
click at [382, 43] on icon "Airmason image" at bounding box center [382, 44] width 5 height 5
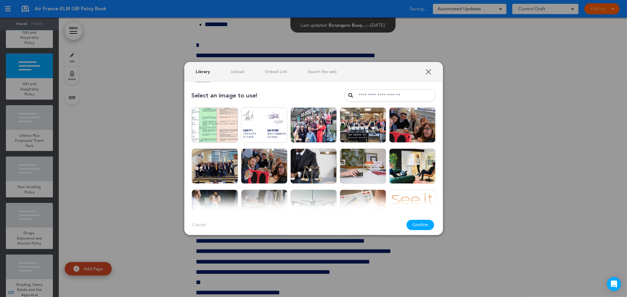
click at [232, 69] on link "Upload" at bounding box center [238, 72] width 14 height 6
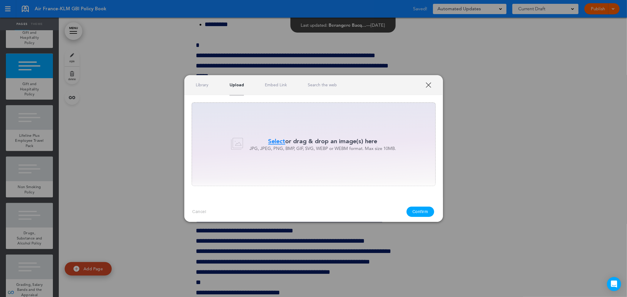
click at [272, 141] on span "Select" at bounding box center [276, 141] width 17 height 9
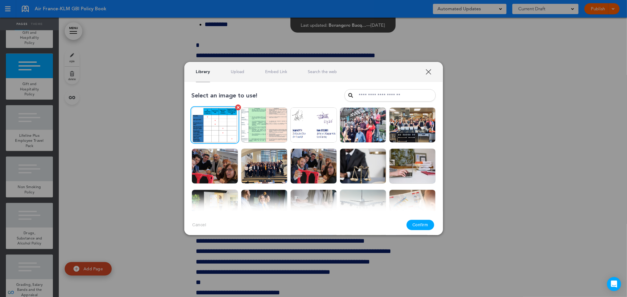
click at [213, 127] on img at bounding box center [215, 125] width 46 height 35
drag, startPoint x: 422, startPoint y: 223, endPoint x: 419, endPoint y: 222, distance: 3.2
click at [422, 223] on button "Confirm" at bounding box center [421, 225] width 28 height 10
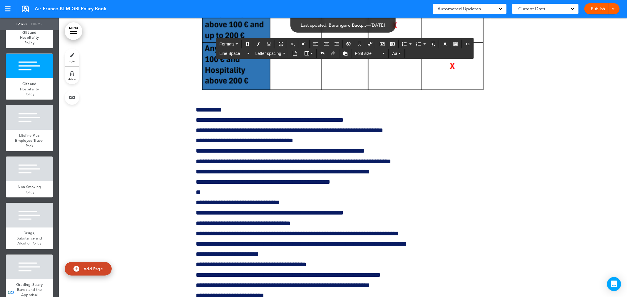
scroll to position [31630, 0]
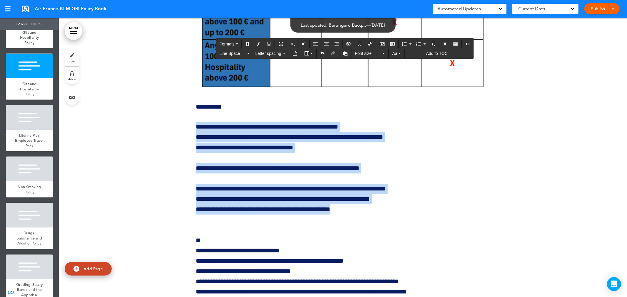
drag, startPoint x: 351, startPoint y: 274, endPoint x: 167, endPoint y: 193, distance: 201.5
click at [167, 193] on div "**********" at bounding box center [343, 20] width 568 height 4723
click at [403, 42] on icon "Bullet list" at bounding box center [404, 44] width 5 height 5
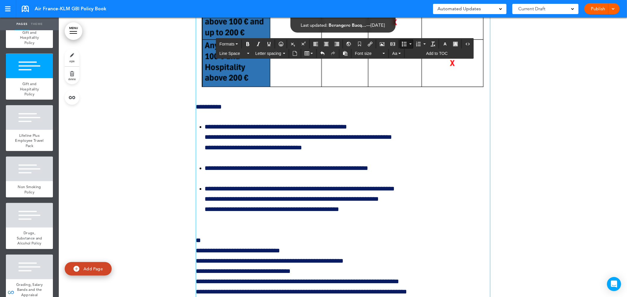
click at [469, 215] on li "**********" at bounding box center [347, 199] width 285 height 31
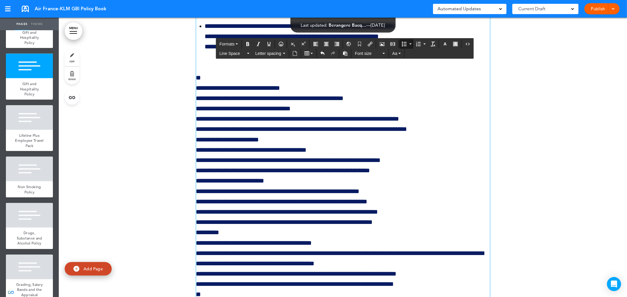
scroll to position [31793, 0]
drag, startPoint x: 199, startPoint y: 142, endPoint x: 189, endPoint y: 142, distance: 10.0
drag, startPoint x: 294, startPoint y: 152, endPoint x: 171, endPoint y: 150, distance: 122.6
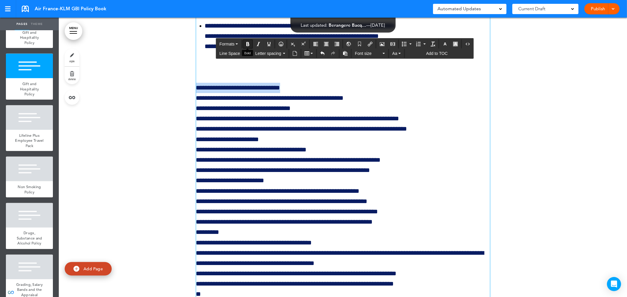
click at [247, 44] on icon "Bold" at bounding box center [247, 44] width 5 height 5
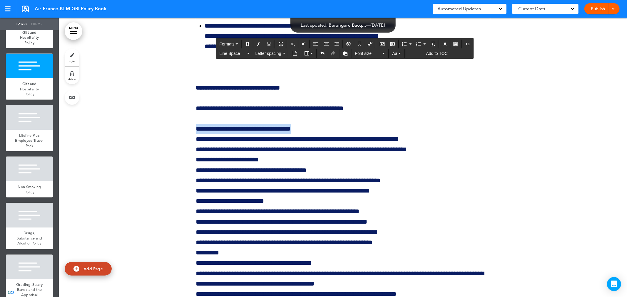
drag, startPoint x: 242, startPoint y: 185, endPoint x: 180, endPoint y: 179, distance: 62.0
click at [247, 42] on icon "Bold" at bounding box center [247, 44] width 5 height 5
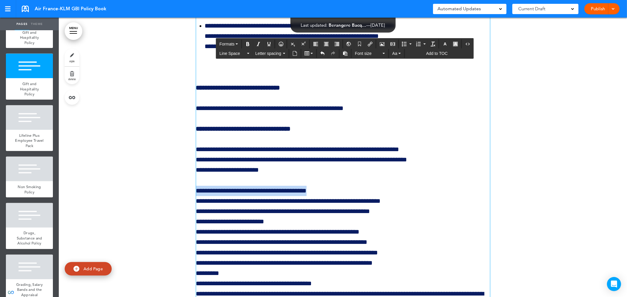
drag, startPoint x: 316, startPoint y: 253, endPoint x: 187, endPoint y: 185, distance: 145.7
click at [245, 44] on icon "Bold" at bounding box center [247, 44] width 5 height 5
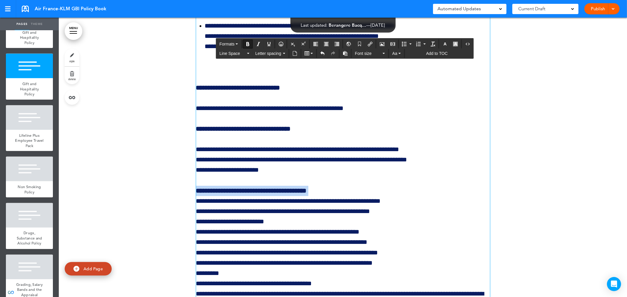
drag, startPoint x: 327, startPoint y: 253, endPoint x: 328, endPoint y: 250, distance: 3.1
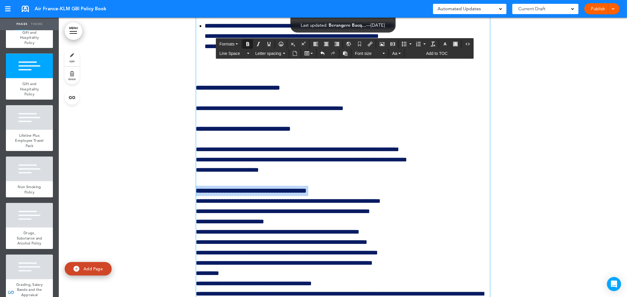
click at [307, 194] on strong "**********" at bounding box center [251, 191] width 111 height 6
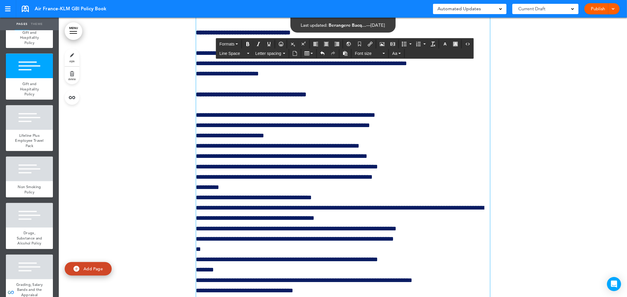
scroll to position [31891, 0]
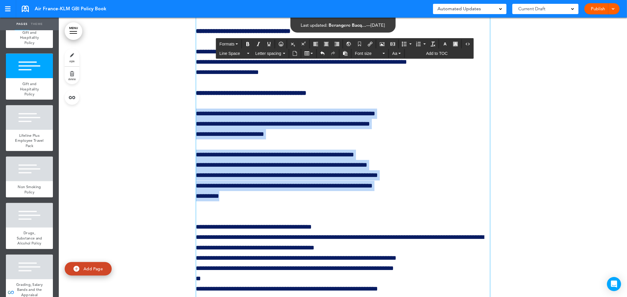
drag, startPoint x: 218, startPoint y: 259, endPoint x: 187, endPoint y: 179, distance: 86.4
click at [403, 42] on icon "Bullet list" at bounding box center [404, 44] width 5 height 5
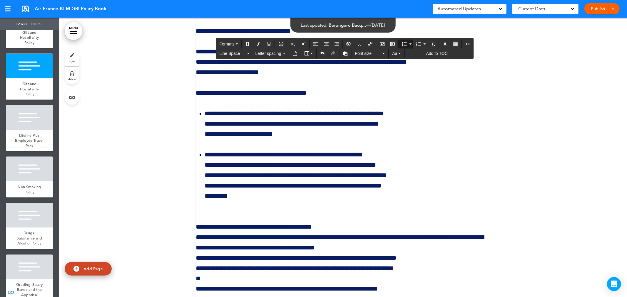
click at [424, 98] on p "**********" at bounding box center [343, 93] width 294 height 10
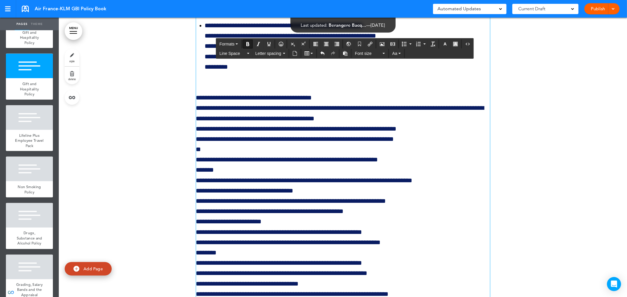
scroll to position [32022, 0]
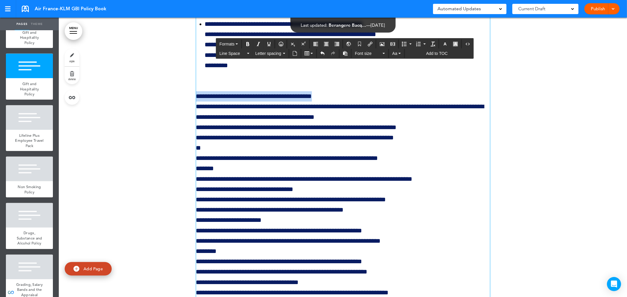
drag, startPoint x: 339, startPoint y: 159, endPoint x: 187, endPoint y: 161, distance: 152.3
click at [246, 43] on icon "Bold" at bounding box center [247, 44] width 5 height 5
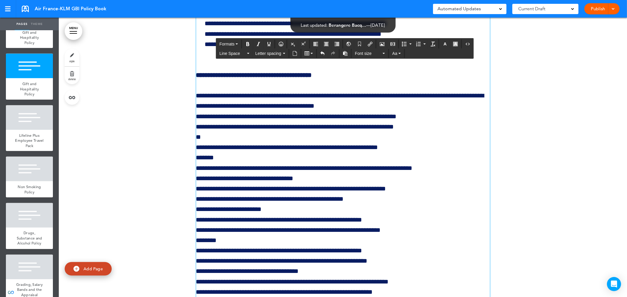
scroll to position [32087, 0]
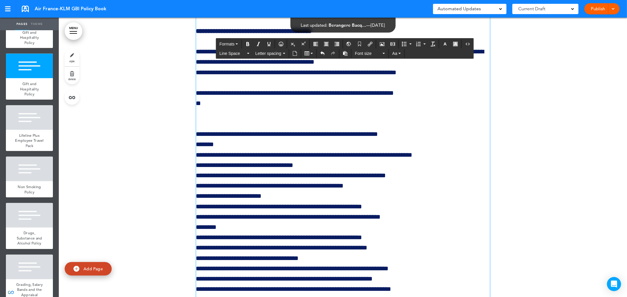
click at [204, 109] on p "**********" at bounding box center [343, 98] width 294 height 21
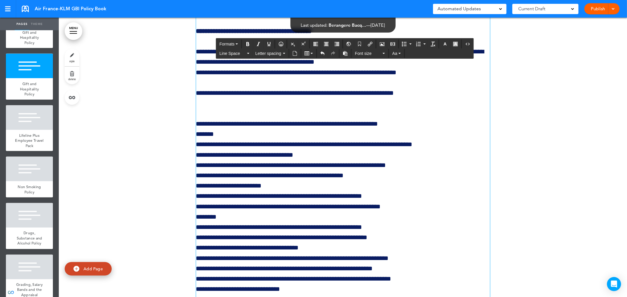
click at [196, 109] on p "**********" at bounding box center [343, 98] width 294 height 21
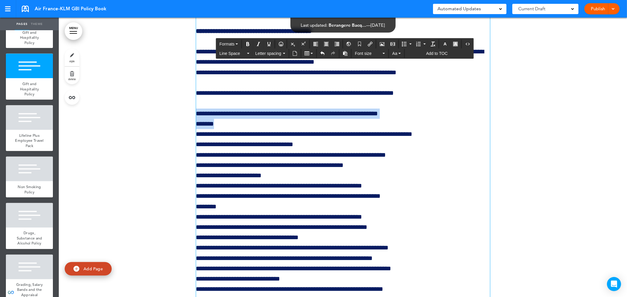
drag, startPoint x: 218, startPoint y: 189, endPoint x: 186, endPoint y: 177, distance: 34.0
click at [246, 41] on button "Bold" at bounding box center [247, 44] width 9 height 8
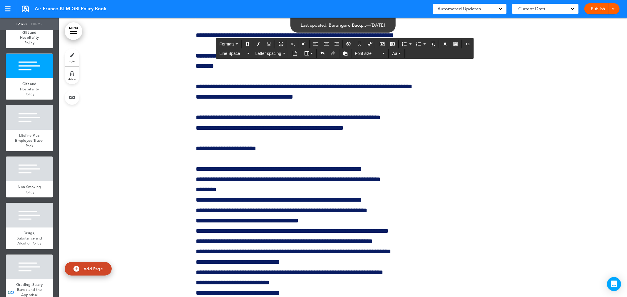
scroll to position [32152, 0]
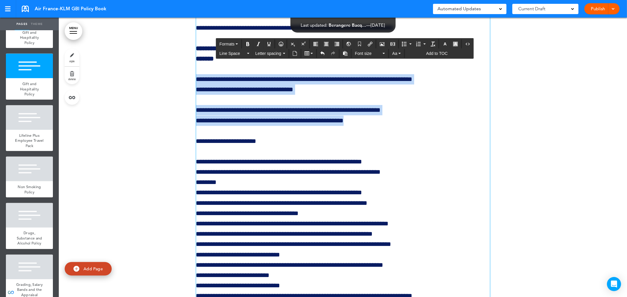
drag, startPoint x: 373, startPoint y: 185, endPoint x: 168, endPoint y: 140, distance: 210.4
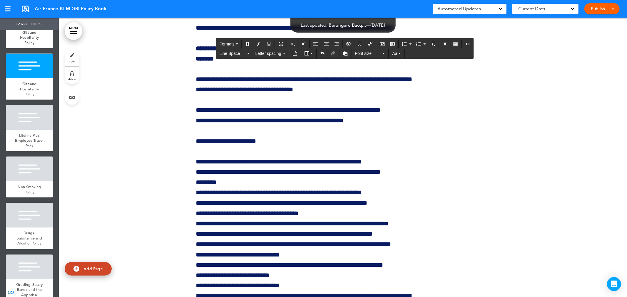
click at [419, 126] on p "**********" at bounding box center [343, 115] width 294 height 21
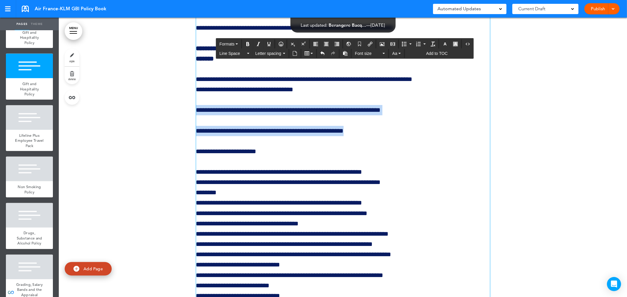
drag, startPoint x: 374, startPoint y: 192, endPoint x: 158, endPoint y: 172, distance: 217.0
click at [404, 43] on icon "Bullet list" at bounding box center [404, 44] width 5 height 5
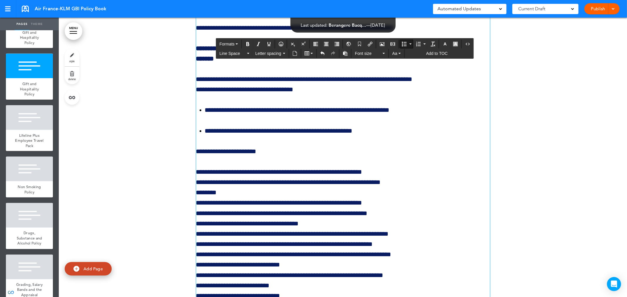
click at [429, 136] on ul "**********" at bounding box center [343, 120] width 294 height 31
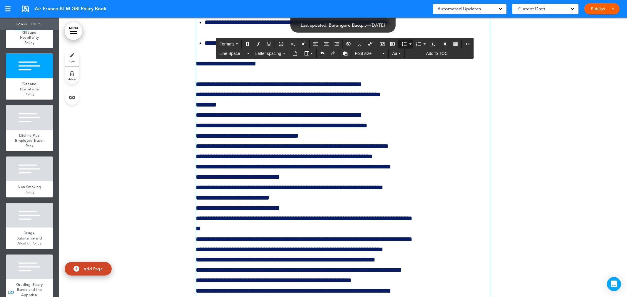
scroll to position [32250, 0]
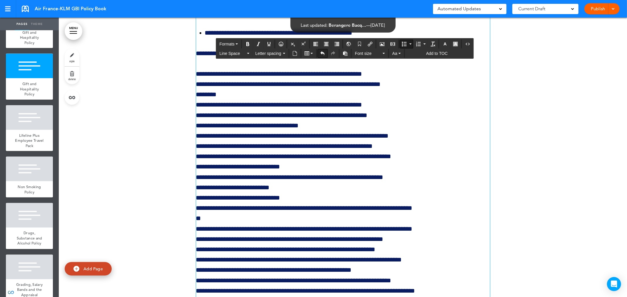
click at [322, 53] on icon "Undo" at bounding box center [322, 53] width 5 height 5
click at [429, 18] on p "**********" at bounding box center [343, 12] width 294 height 10
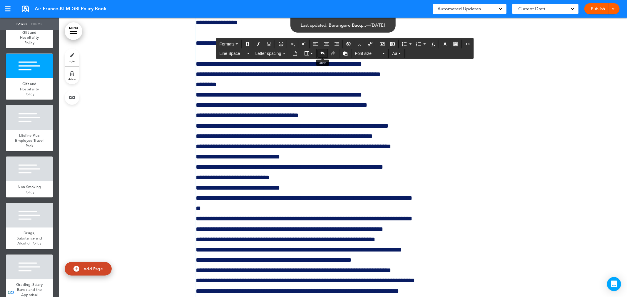
click at [323, 54] on icon "Undo" at bounding box center [322, 53] width 5 height 5
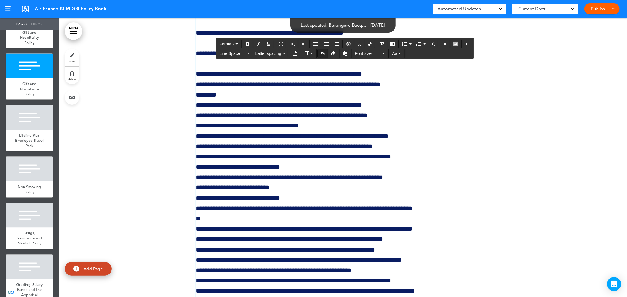
click at [323, 54] on icon "Undo" at bounding box center [322, 53] width 5 height 5
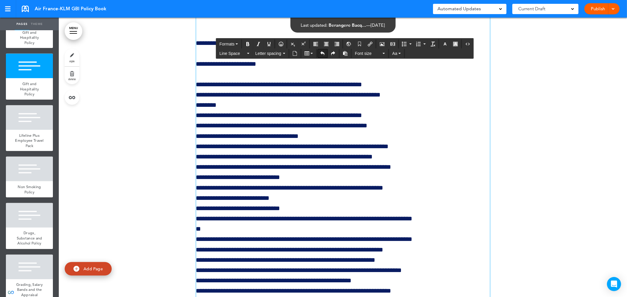
click at [323, 54] on icon "Undo" at bounding box center [322, 53] width 5 height 5
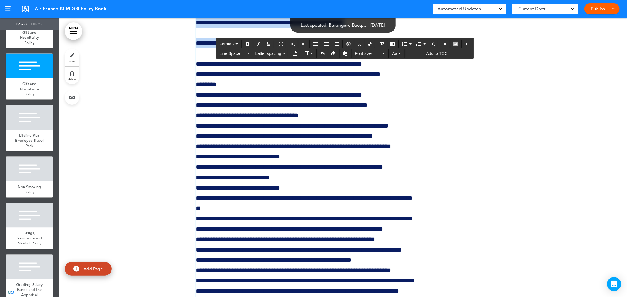
drag, startPoint x: 279, startPoint y: 109, endPoint x: 187, endPoint y: 75, distance: 97.9
click at [403, 43] on icon "Bullet list" at bounding box center [404, 44] width 5 height 5
click at [324, 48] on li "**********" at bounding box center [347, 43] width 285 height 10
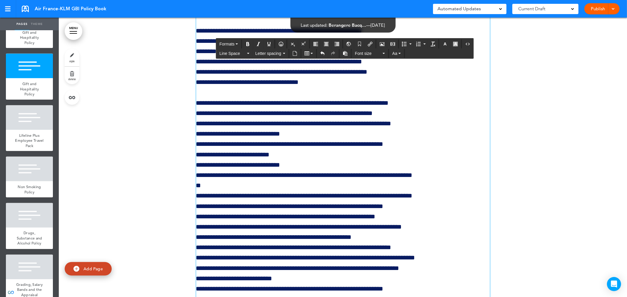
scroll to position [32316, 0]
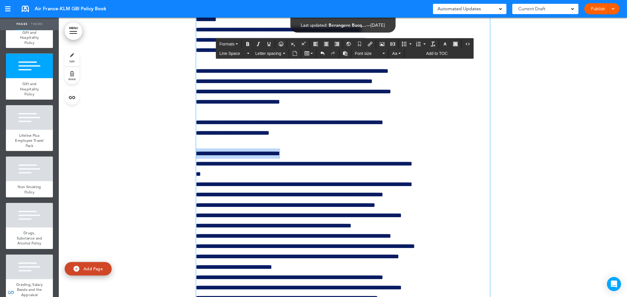
drag, startPoint x: 287, startPoint y: 218, endPoint x: 154, endPoint y: 215, distance: 133.2
click at [246, 44] on icon "Bold" at bounding box center [247, 44] width 5 height 5
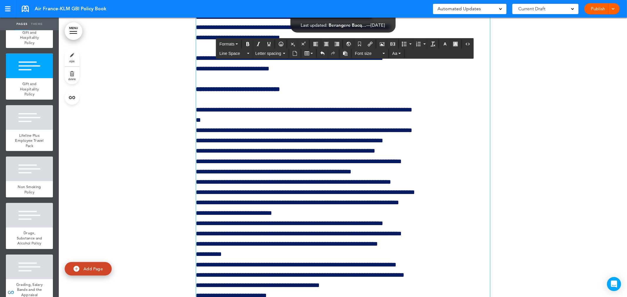
scroll to position [32381, 0]
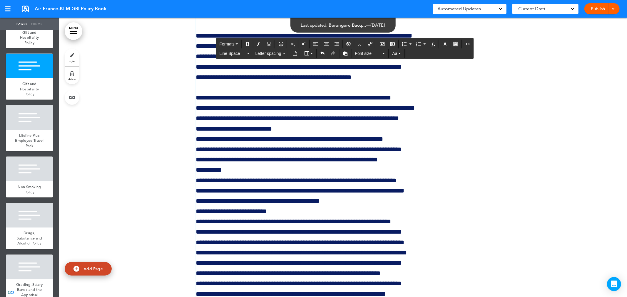
scroll to position [32512, 0]
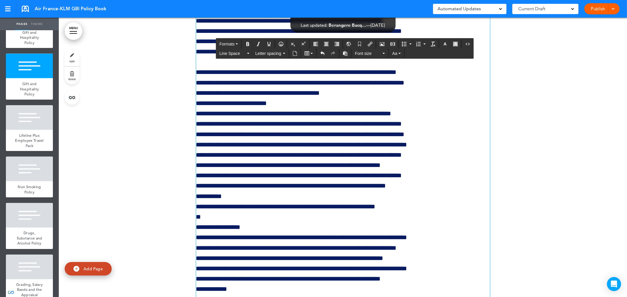
scroll to position [32609, 0]
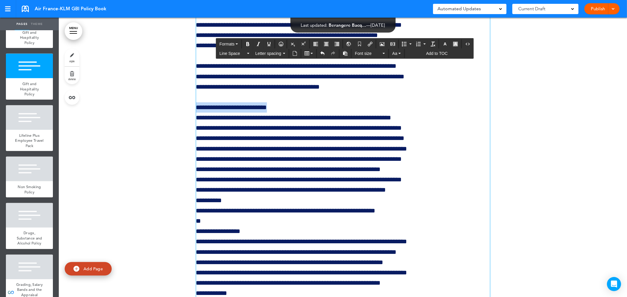
drag, startPoint x: 279, startPoint y: 173, endPoint x: 177, endPoint y: 173, distance: 102.0
click at [246, 44] on icon "Bold" at bounding box center [247, 44] width 5 height 5
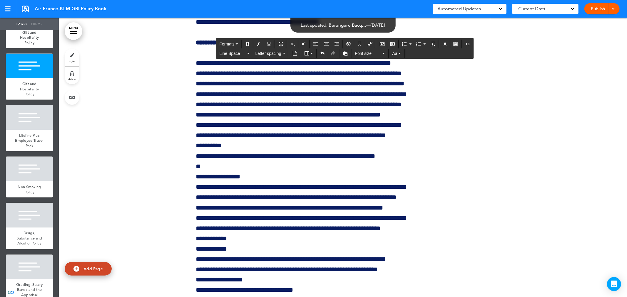
scroll to position [32675, 0]
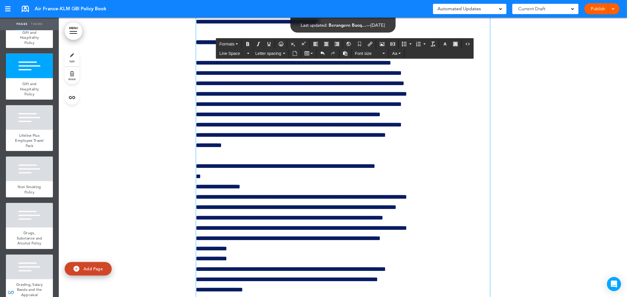
drag, startPoint x: 249, startPoint y: 252, endPoint x: 177, endPoint y: 249, distance: 71.8
click at [247, 40] on button "Bold" at bounding box center [247, 44] width 9 height 8
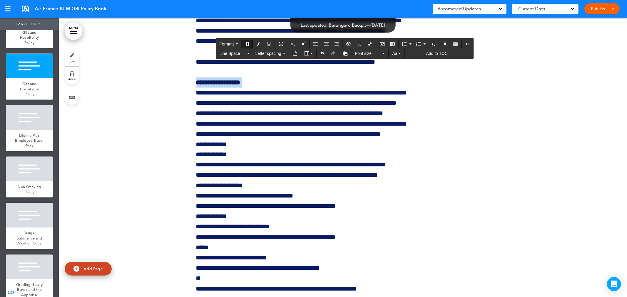
scroll to position [32805, 0]
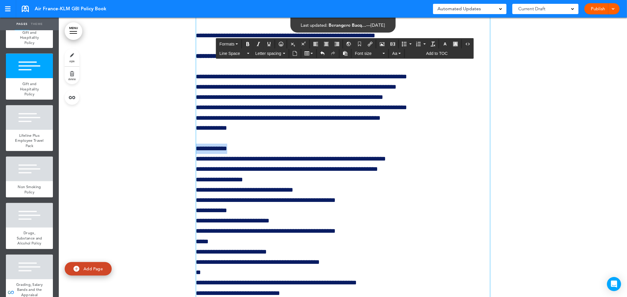
drag, startPoint x: 236, startPoint y: 213, endPoint x: 231, endPoint y: 140, distance: 73.7
click at [246, 43] on icon "Bold" at bounding box center [247, 44] width 5 height 5
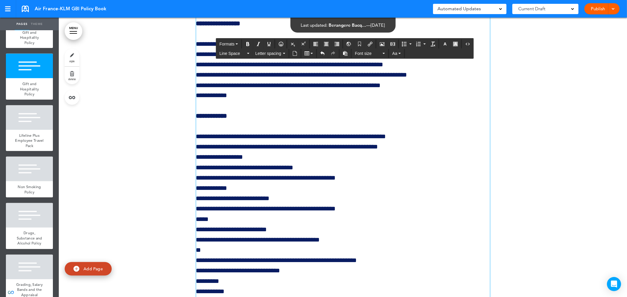
scroll to position [32903, 0]
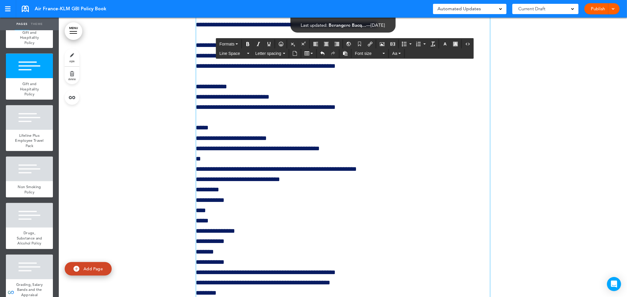
scroll to position [32969, 0]
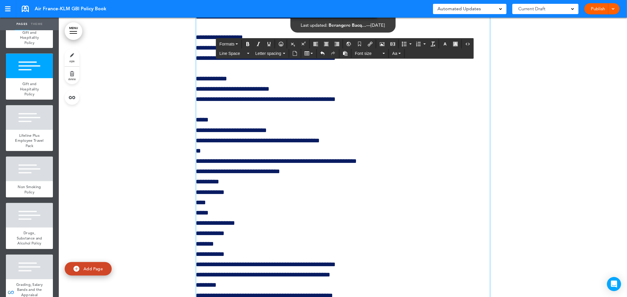
drag, startPoint x: 357, startPoint y: 122, endPoint x: 313, endPoint y: 123, distance: 43.5
click at [313, 63] on p "**********" at bounding box center [343, 47] width 294 height 31
click at [372, 42] on icon "Insert/edit airmason link" at bounding box center [370, 44] width 5 height 5
type input "**********"
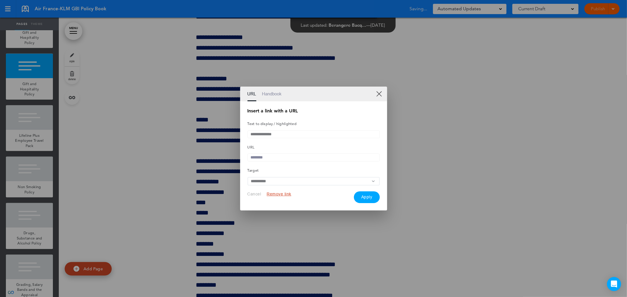
click at [263, 160] on input "text" at bounding box center [313, 158] width 132 height 8
paste input "**********"
type input "**********"
click at [365, 200] on button "Apply" at bounding box center [367, 198] width 26 height 12
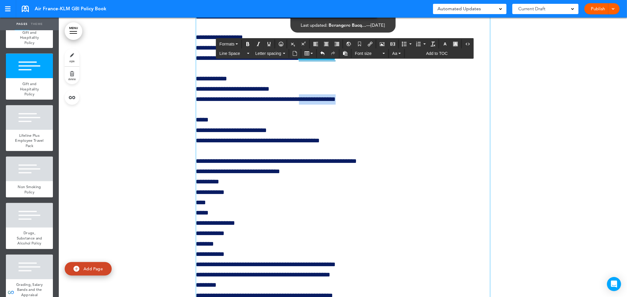
drag, startPoint x: 357, startPoint y: 163, endPoint x: 313, endPoint y: 165, distance: 43.5
click at [313, 105] on p "**********" at bounding box center [343, 89] width 294 height 31
click at [370, 43] on icon "Insert/edit airmason link" at bounding box center [370, 44] width 5 height 5
type input "**********"
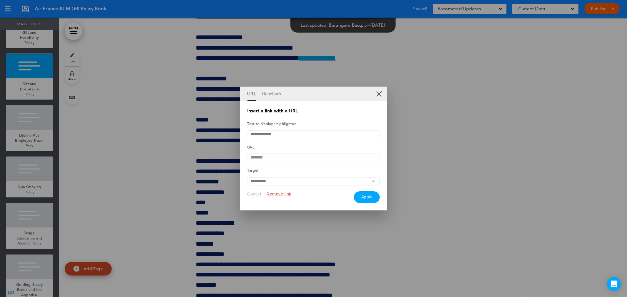
paste input "**********"
type input "**********"
click at [366, 196] on button "Apply" at bounding box center [367, 198] width 26 height 12
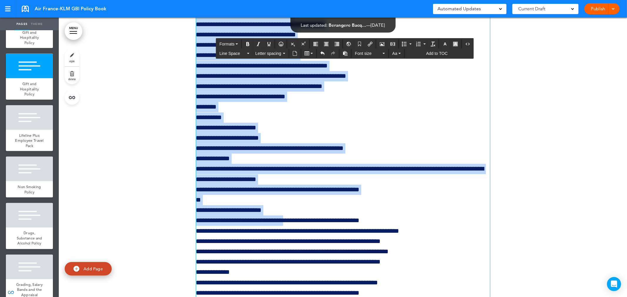
scroll to position [33335, 0]
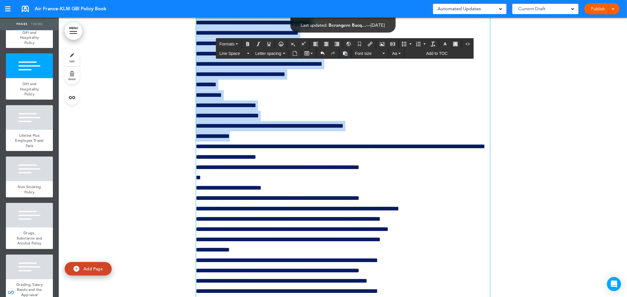
drag, startPoint x: 195, startPoint y: 104, endPoint x: 300, endPoint y: 204, distance: 145.1
click at [306, 52] on icon "Table" at bounding box center [307, 53] width 5 height 5
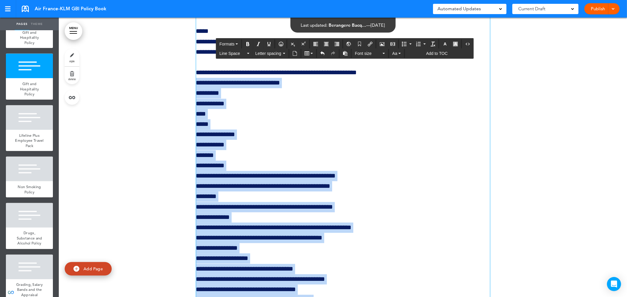
scroll to position [33041, 0]
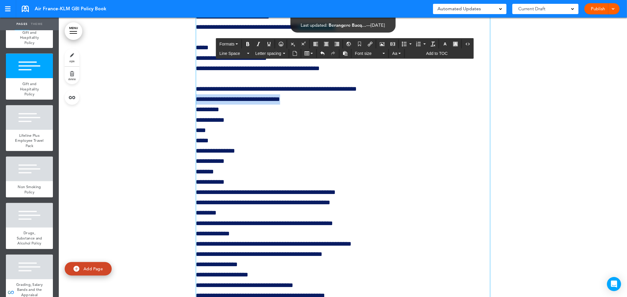
drag, startPoint x: 304, startPoint y: 165, endPoint x: 182, endPoint y: 166, distance: 122.6
click at [307, 54] on icon "Table" at bounding box center [307, 53] width 5 height 5
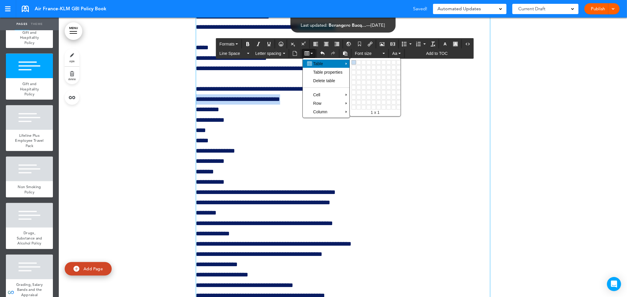
click at [315, 62] on span "Table" at bounding box center [318, 63] width 10 height 5
click at [354, 62] on link at bounding box center [354, 62] width 4 height 4
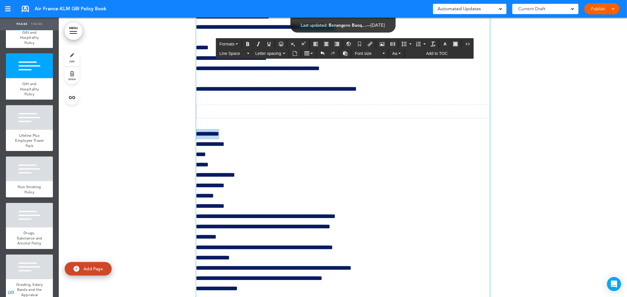
drag, startPoint x: 228, startPoint y: 199, endPoint x: 192, endPoint y: 195, distance: 36.1
click at [322, 52] on icon "Undo" at bounding box center [322, 53] width 5 height 5
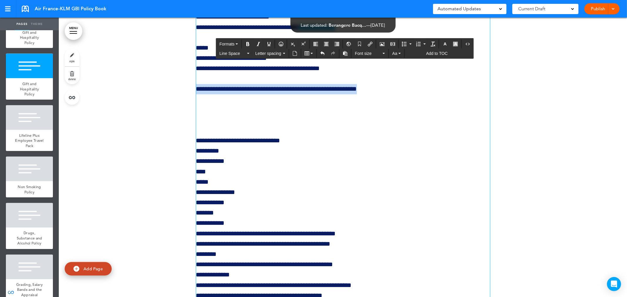
drag, startPoint x: 275, startPoint y: 151, endPoint x: 168, endPoint y: 154, distance: 106.7
click at [247, 43] on icon "Bold" at bounding box center [247, 44] width 5 height 5
click at [206, 115] on p at bounding box center [343, 110] width 294 height 10
click at [381, 44] on icon "Airmason image" at bounding box center [382, 44] width 5 height 5
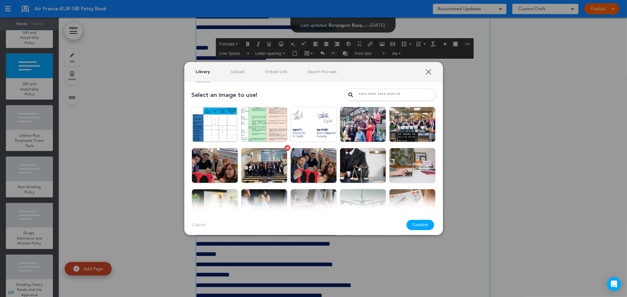
scroll to position [0, 0]
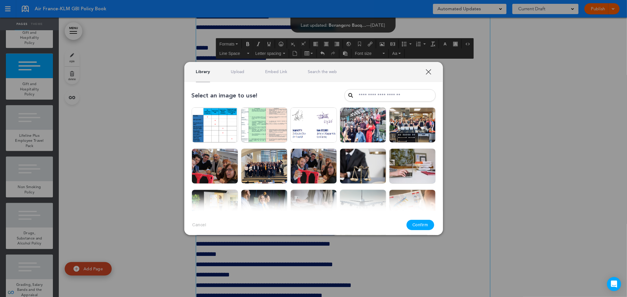
click at [237, 71] on link "Upload" at bounding box center [238, 72] width 14 height 6
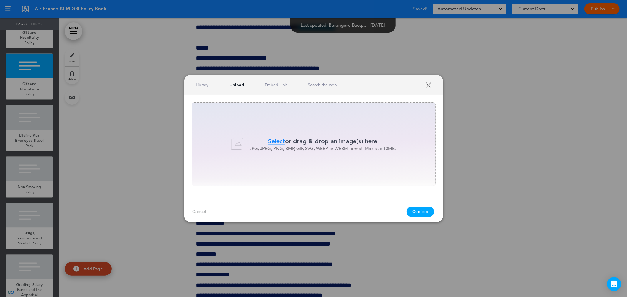
click at [274, 143] on span "Select" at bounding box center [276, 141] width 17 height 9
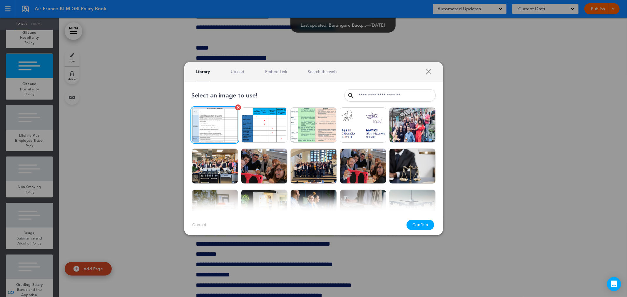
drag, startPoint x: 206, startPoint y: 118, endPoint x: 227, endPoint y: 136, distance: 27.4
click at [206, 118] on img at bounding box center [215, 125] width 46 height 35
click at [416, 226] on button "Confirm" at bounding box center [421, 225] width 28 height 10
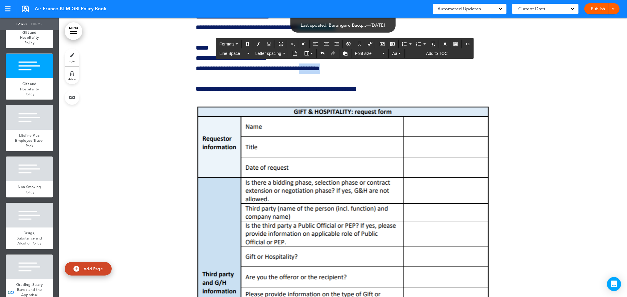
drag, startPoint x: 344, startPoint y: 133, endPoint x: 314, endPoint y: 136, distance: 30.4
click at [314, 95] on p "**********" at bounding box center [343, 69] width 294 height 52
click at [370, 44] on icon "Insert/edit airmason link" at bounding box center [370, 44] width 5 height 5
type input "********"
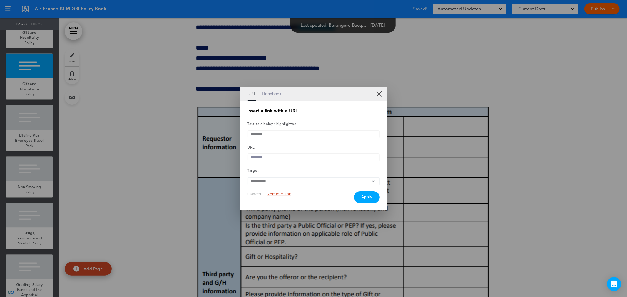
paste input "**********"
type input "**********"
click at [371, 200] on button "Apply" at bounding box center [367, 198] width 26 height 12
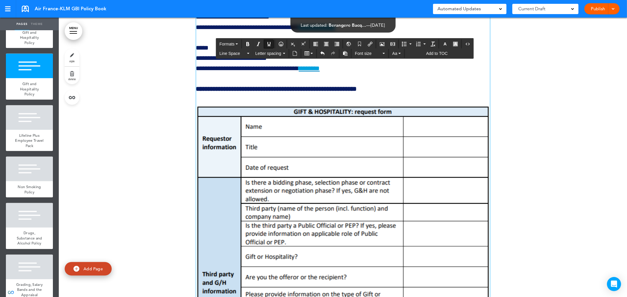
click at [408, 95] on p "**********" at bounding box center [343, 69] width 294 height 52
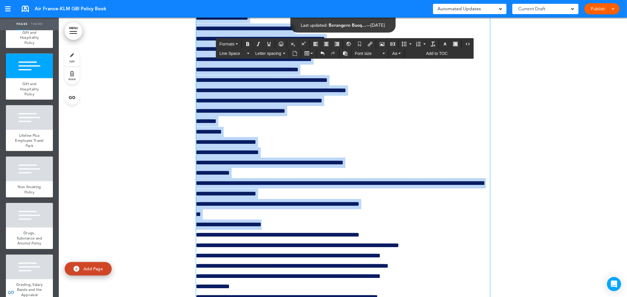
scroll to position [33678, 0]
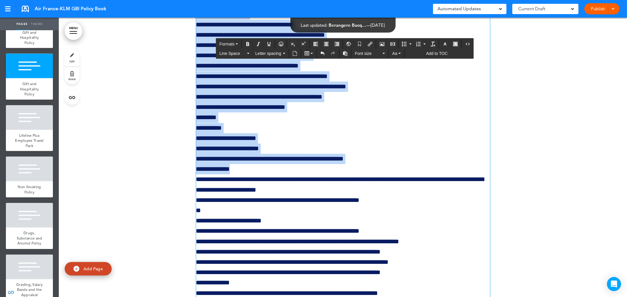
drag, startPoint x: 195, startPoint y: 80, endPoint x: 335, endPoint y: 234, distance: 208.3
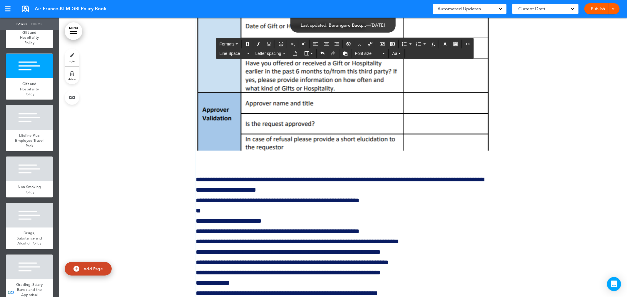
scroll to position [33326, 0]
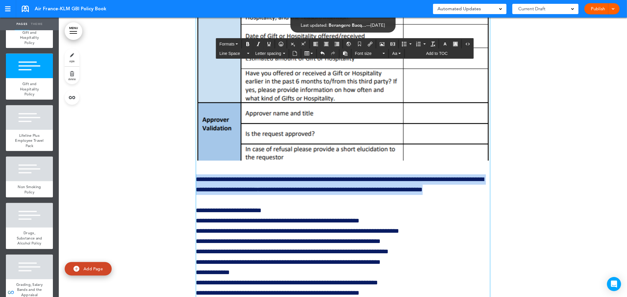
drag, startPoint x: 248, startPoint y: 264, endPoint x: 181, endPoint y: 243, distance: 70.5
click at [259, 43] on icon "Italic" at bounding box center [258, 44] width 5 height 5
click at [364, 53] on span "Font size" at bounding box center [368, 54] width 26 height 6
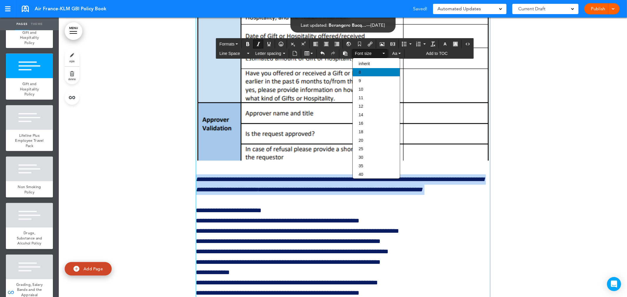
click at [365, 71] on div "8" at bounding box center [376, 72] width 47 height 8
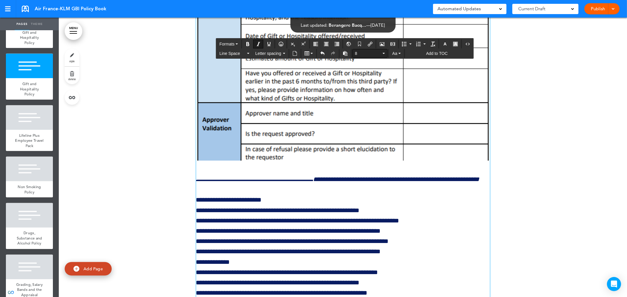
click at [358, 53] on span "8" at bounding box center [368, 54] width 26 height 6
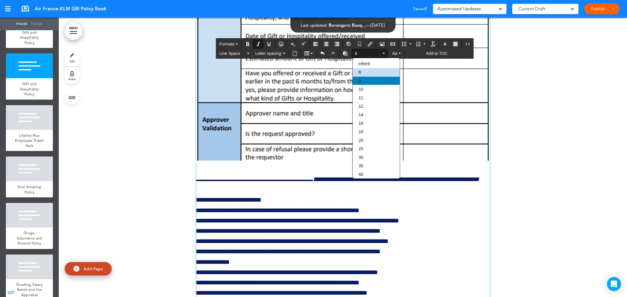
click at [362, 78] on div "9" at bounding box center [376, 81] width 47 height 8
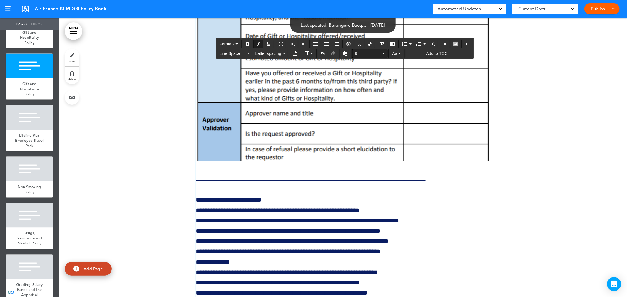
click at [358, 52] on span "9" at bounding box center [368, 54] width 26 height 6
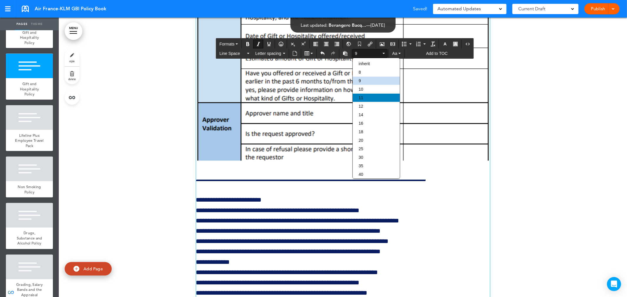
click at [363, 95] on div "11" at bounding box center [376, 98] width 47 height 8
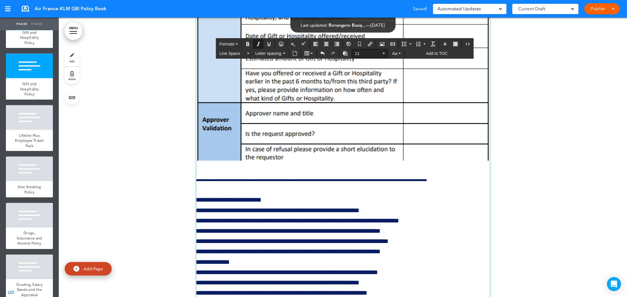
click at [359, 51] on span "11" at bounding box center [368, 54] width 26 height 6
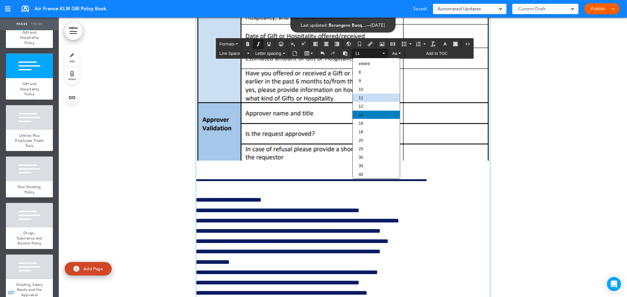
click at [363, 111] on div "14" at bounding box center [376, 115] width 47 height 8
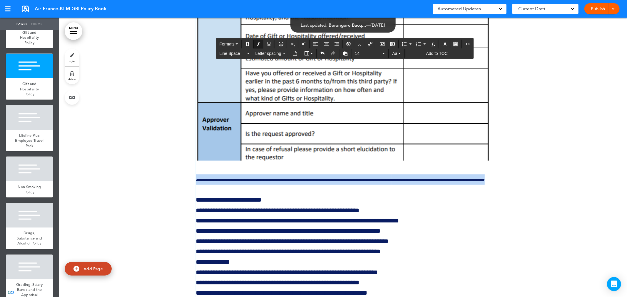
drag, startPoint x: 305, startPoint y: 255, endPoint x: 177, endPoint y: 240, distance: 128.6
click at [355, 53] on span "14" at bounding box center [368, 54] width 26 height 6
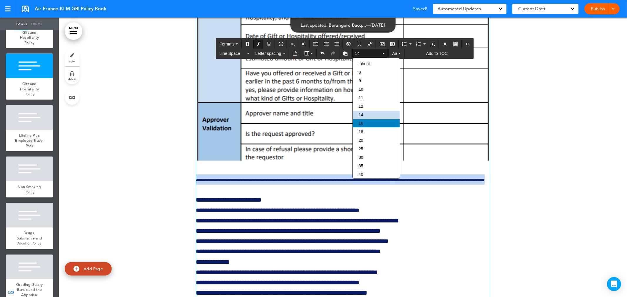
click at [359, 121] on span "16" at bounding box center [361, 123] width 5 height 5
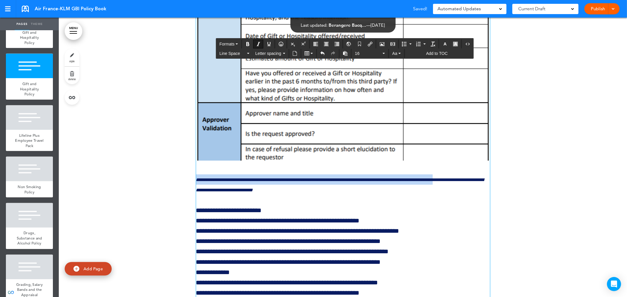
drag, startPoint x: 382, startPoint y: 253, endPoint x: 393, endPoint y: 255, distance: 11.6
drag, startPoint x: 326, startPoint y: 251, endPoint x: 159, endPoint y: 241, distance: 166.9
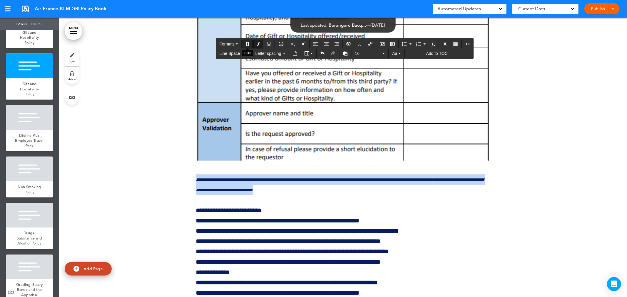
click at [247, 43] on icon "Bold" at bounding box center [247, 44] width 5 height 5
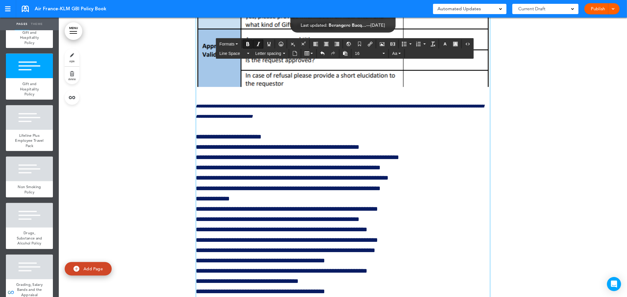
scroll to position [33392, 0]
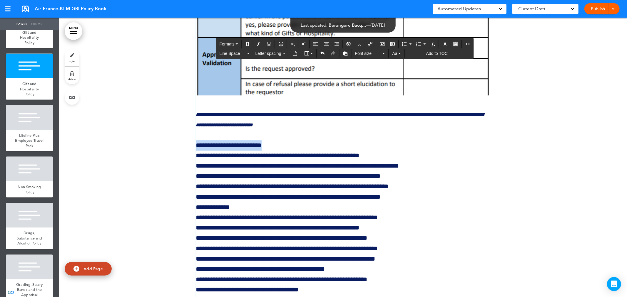
drag, startPoint x: 298, startPoint y: 210, endPoint x: 160, endPoint y: 213, distance: 137.9
click at [246, 43] on icon "Bold" at bounding box center [247, 44] width 5 height 5
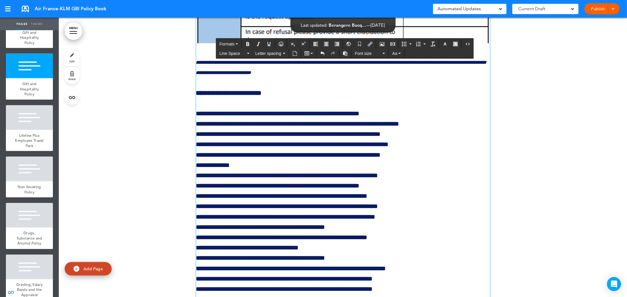
scroll to position [33457, 0]
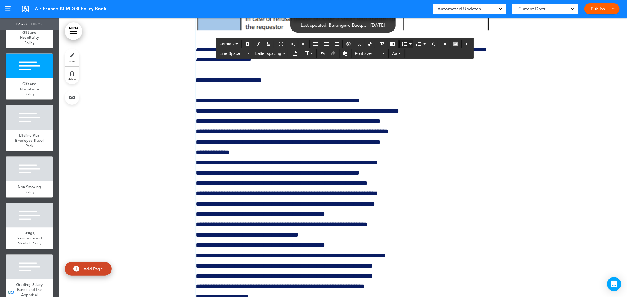
click at [412, 42] on button "Bullet list" at bounding box center [410, 44] width 5 height 8
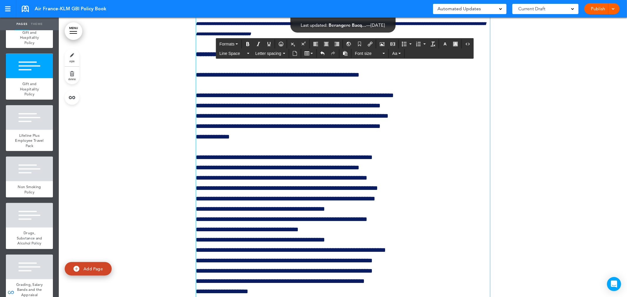
scroll to position [33555, 0]
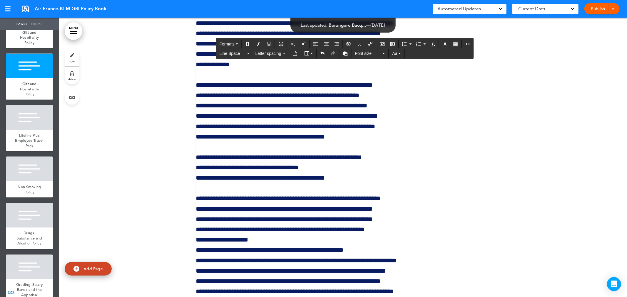
scroll to position [33620, 0]
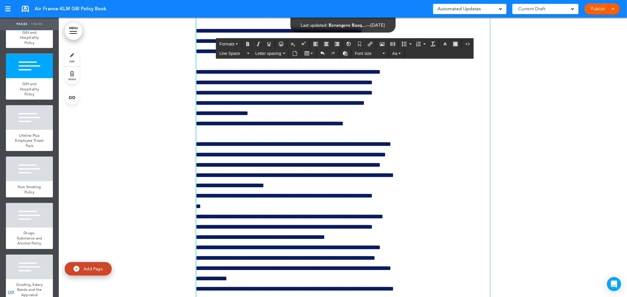
scroll to position [33718, 0]
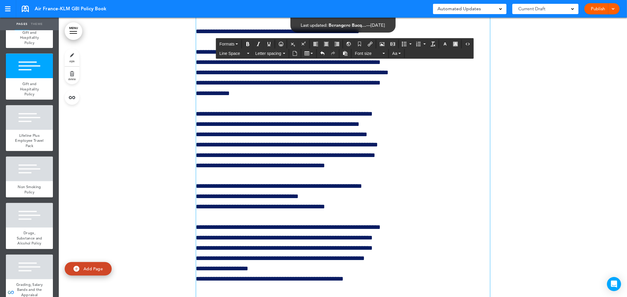
scroll to position [33522, 0]
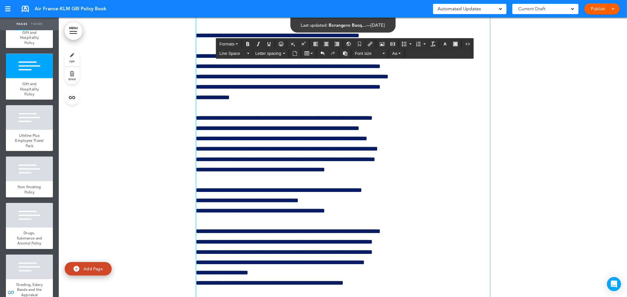
click at [329, 217] on p "**********" at bounding box center [343, 200] width 294 height 31
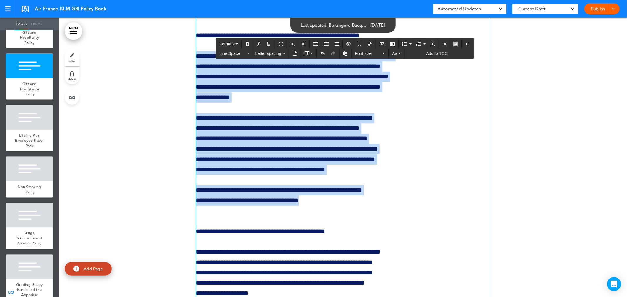
drag, startPoint x: 328, startPoint y: 266, endPoint x: 161, endPoint y: 124, distance: 219.2
click at [412, 43] on button "Bullet list" at bounding box center [410, 44] width 5 height 8
click at [415, 78] on span "Square" at bounding box center [413, 79] width 13 height 5
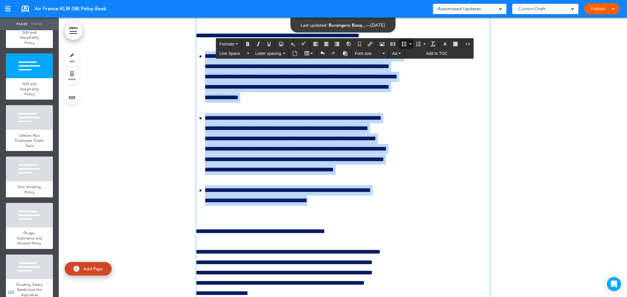
click at [410, 45] on button "Bullet list" at bounding box center [410, 44] width 5 height 8
click at [415, 71] on div "Disc" at bounding box center [424, 71] width 47 height 8
click at [408, 44] on button "Bullet list" at bounding box center [404, 44] width 8 height 8
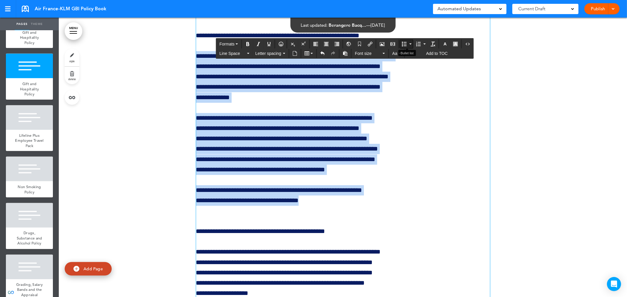
click at [411, 42] on button "Bullet list" at bounding box center [410, 44] width 5 height 8
click at [411, 61] on span "Circle" at bounding box center [412, 62] width 11 height 5
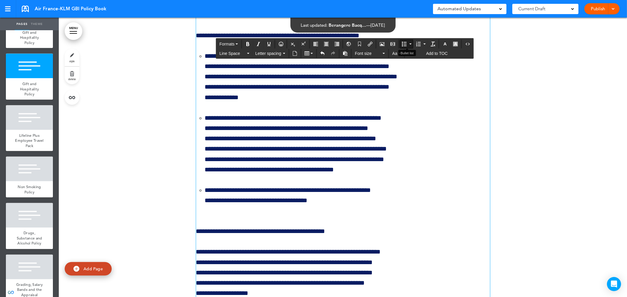
click at [410, 44] on icon "Bullet list" at bounding box center [410, 44] width 2 height 1
click at [415, 78] on span "Square" at bounding box center [413, 79] width 13 height 5
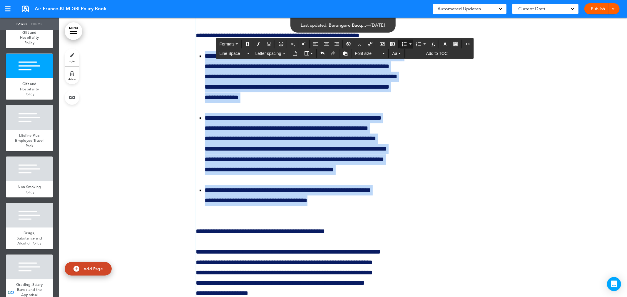
click at [462, 175] on li "**********" at bounding box center [347, 144] width 285 height 62
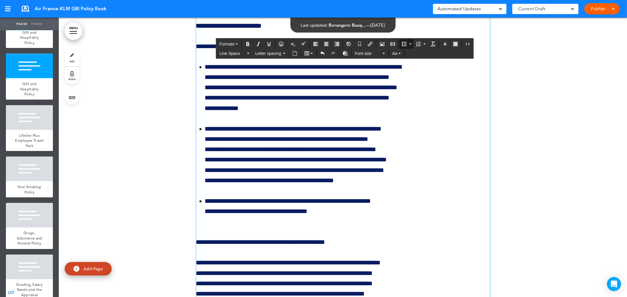
scroll to position [33489, 0]
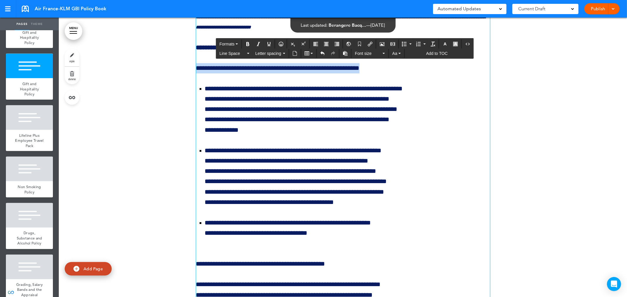
drag, startPoint x: 390, startPoint y: 129, endPoint x: 183, endPoint y: 125, distance: 206.7
click at [247, 42] on icon "Bold" at bounding box center [247, 44] width 5 height 5
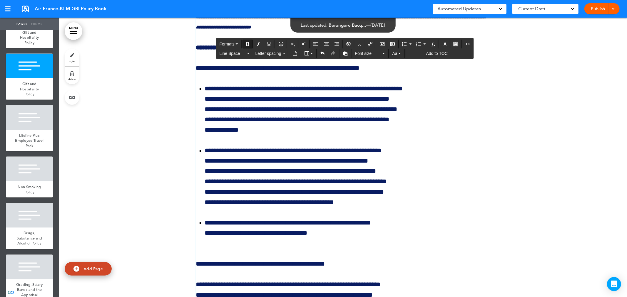
click at [296, 53] on p "**********" at bounding box center [343, 31] width 294 height 41
drag, startPoint x: 322, startPoint y: 54, endPoint x: 322, endPoint y: 57, distance: 3.2
click at [322, 53] on icon "Undo" at bounding box center [322, 53] width 5 height 5
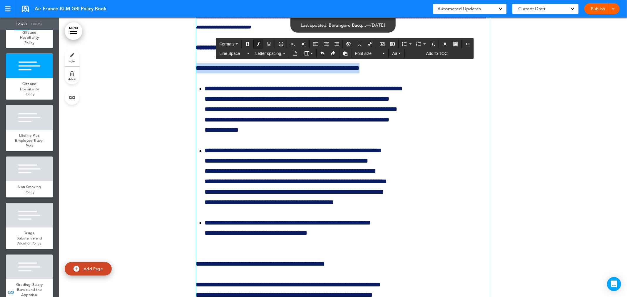
click at [258, 43] on icon "Italic" at bounding box center [258, 44] width 5 height 5
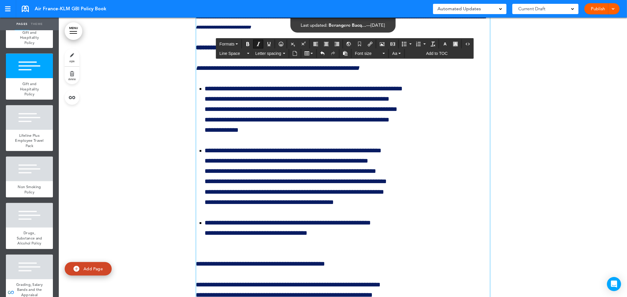
drag, startPoint x: 411, startPoint y: 131, endPoint x: 413, endPoint y: 134, distance: 3.1
click at [411, 73] on p "**********" at bounding box center [343, 68] width 294 height 10
click at [464, 202] on ul "**********" at bounding box center [343, 161] width 294 height 155
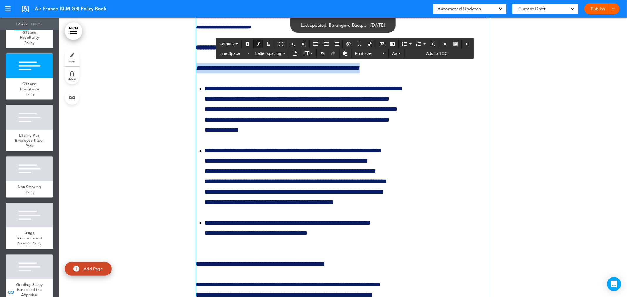
drag, startPoint x: 388, startPoint y: 132, endPoint x: 190, endPoint y: 128, distance: 198.4
click at [247, 43] on icon "Bold" at bounding box center [247, 44] width 5 height 5
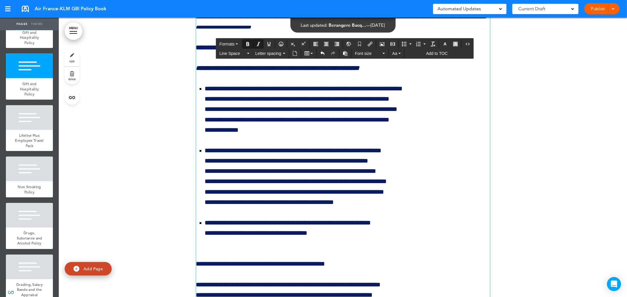
click at [417, 73] on p "**********" at bounding box center [343, 68] width 294 height 10
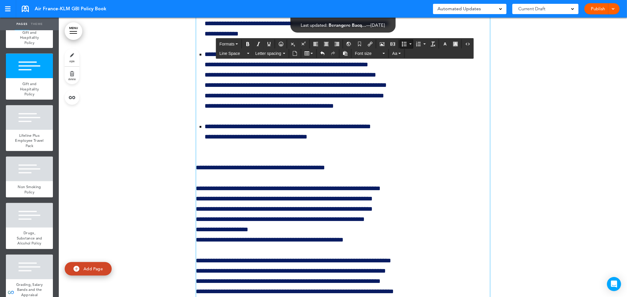
scroll to position [33620, 0]
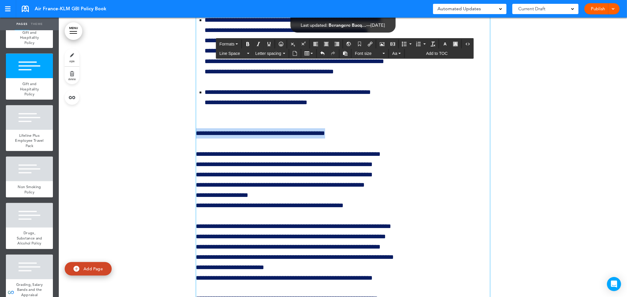
drag, startPoint x: 356, startPoint y: 200, endPoint x: 186, endPoint y: 195, distance: 170.0
click at [258, 42] on icon "Italic" at bounding box center [258, 44] width 5 height 5
click at [247, 44] on icon "Bold" at bounding box center [247, 44] width 5 height 5
click at [266, 211] on p "**********" at bounding box center [343, 180] width 294 height 62
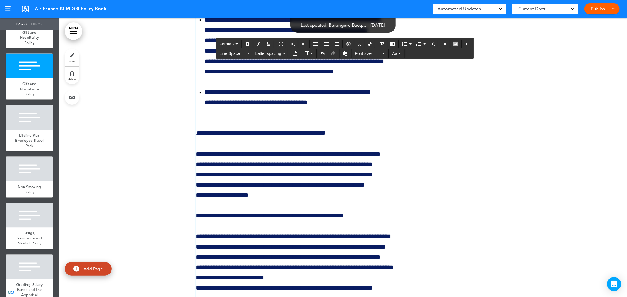
click at [303, 201] on p "**********" at bounding box center [343, 175] width 294 height 52
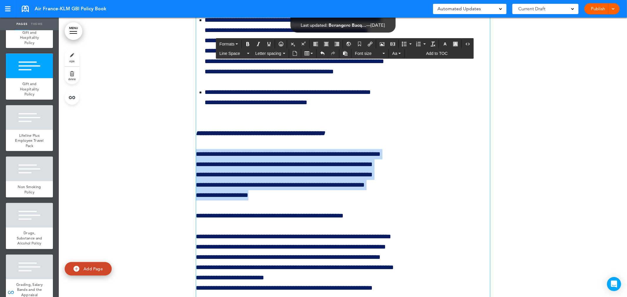
drag, startPoint x: 265, startPoint y: 260, endPoint x: 170, endPoint y: 218, distance: 103.7
click at [412, 44] on icon "Bullet list" at bounding box center [410, 44] width 2 height 1
click at [414, 78] on span "Square" at bounding box center [413, 79] width 13 height 5
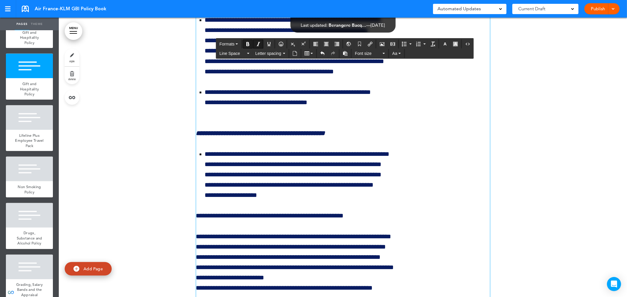
click at [382, 139] on p "**********" at bounding box center [343, 128] width 294 height 21
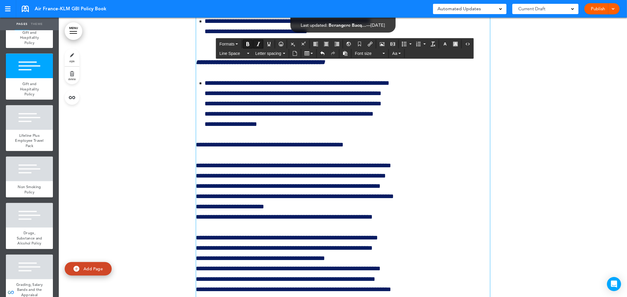
scroll to position [33718, 0]
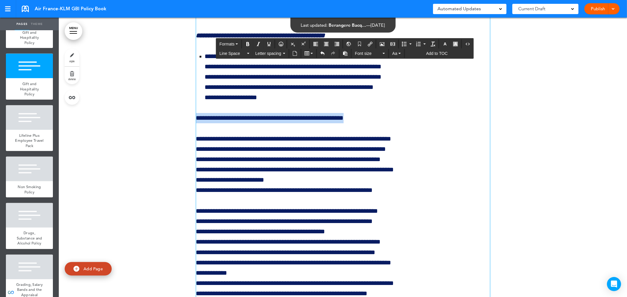
drag, startPoint x: 373, startPoint y: 183, endPoint x: 163, endPoint y: 186, distance: 210.5
drag, startPoint x: 248, startPoint y: 44, endPoint x: 252, endPoint y: 43, distance: 3.9
click at [248, 43] on icon "Bold" at bounding box center [247, 44] width 5 height 5
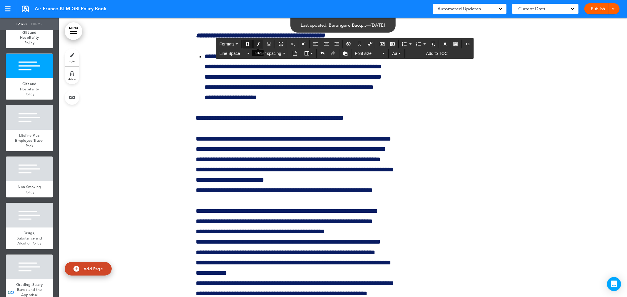
click at [258, 43] on icon "Italic" at bounding box center [258, 44] width 5 height 5
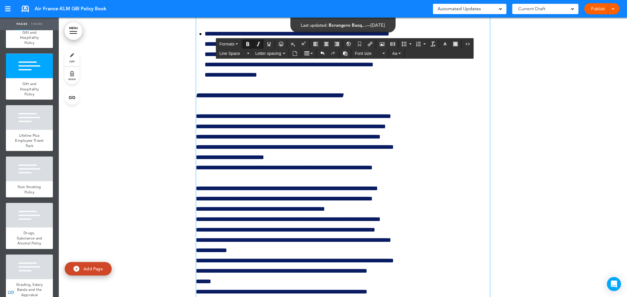
scroll to position [33751, 0]
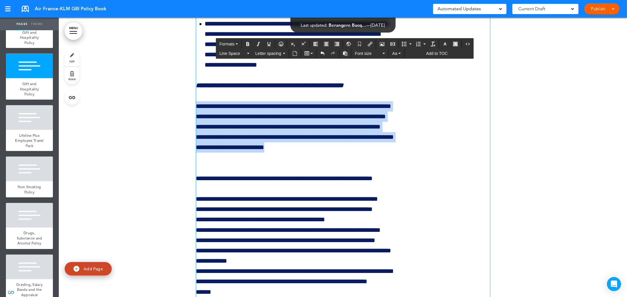
drag, startPoint x: 273, startPoint y: 212, endPoint x: 166, endPoint y: 171, distance: 115.2
click at [411, 42] on button "Bullet list" at bounding box center [410, 44] width 5 height 8
click at [413, 78] on span "Square" at bounding box center [413, 79] width 13 height 5
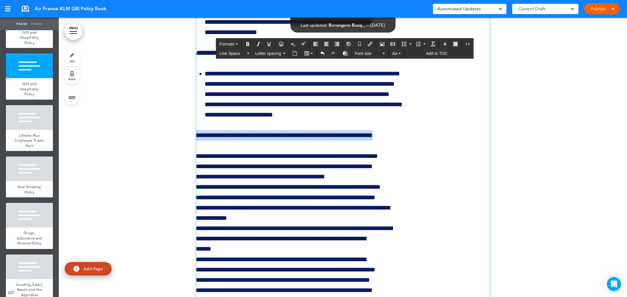
drag, startPoint x: 407, startPoint y: 198, endPoint x: 167, endPoint y: 204, distance: 239.9
click at [248, 43] on icon "Bold" at bounding box center [247, 44] width 5 height 5
click at [257, 44] on icon "Italic" at bounding box center [258, 44] width 5 height 5
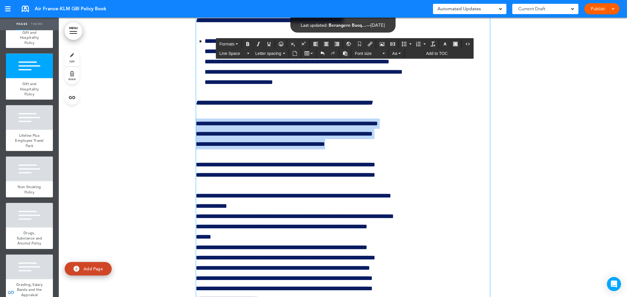
drag, startPoint x: 362, startPoint y: 211, endPoint x: 190, endPoint y: 189, distance: 173.1
click at [411, 44] on icon "Bullet list" at bounding box center [410, 44] width 2 height 1
click at [415, 79] on span "Square" at bounding box center [413, 79] width 13 height 5
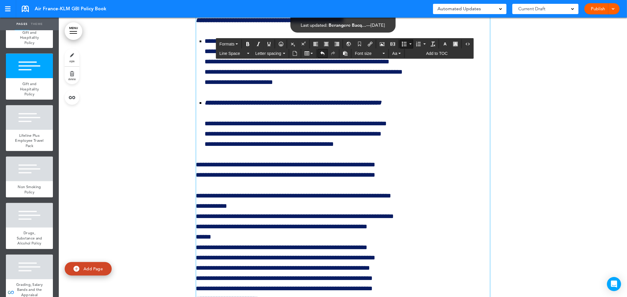
click at [324, 56] on icon "Undo" at bounding box center [322, 53] width 5 height 5
click at [277, 150] on p "**********" at bounding box center [343, 124] width 294 height 52
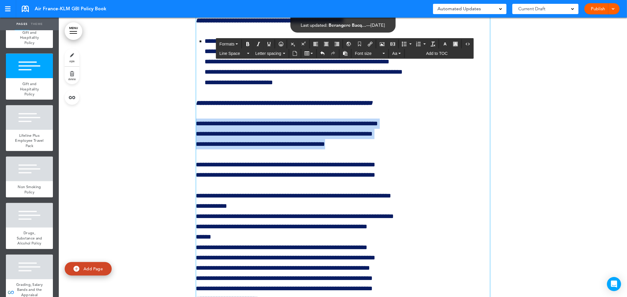
drag, startPoint x: 352, startPoint y: 211, endPoint x: 431, endPoint y: 103, distance: 133.5
click at [411, 44] on icon "Bullet list" at bounding box center [410, 44] width 2 height 1
click at [415, 78] on span "Square" at bounding box center [413, 79] width 13 height 5
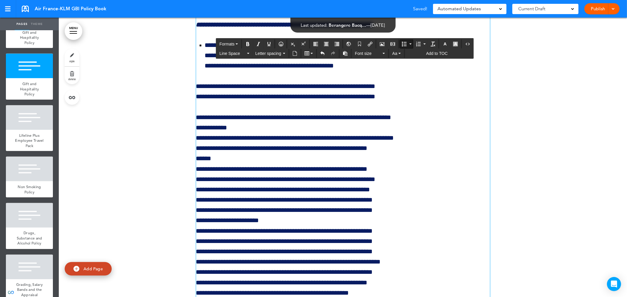
scroll to position [33914, 0]
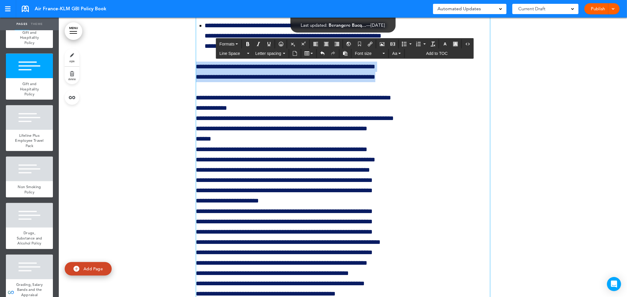
drag, startPoint x: 400, startPoint y: 143, endPoint x: 155, endPoint y: 134, distance: 245.6
click at [410, 44] on icon "Bullet list" at bounding box center [410, 44] width 2 height 1
click at [414, 79] on span "Square" at bounding box center [413, 79] width 13 height 5
click at [440, 82] on li "**********" at bounding box center [347, 72] width 285 height 21
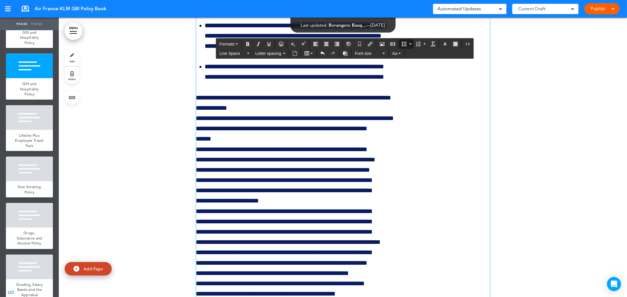
drag, startPoint x: 245, startPoint y: 172, endPoint x: 249, endPoint y: 172, distance: 4.4
click at [248, 172] on p "**********" at bounding box center [343, 300] width 294 height 414
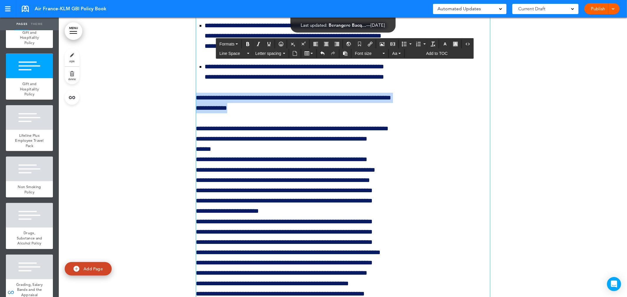
drag, startPoint x: 240, startPoint y: 172, endPoint x: 181, endPoint y: 160, distance: 59.3
drag, startPoint x: 247, startPoint y: 42, endPoint x: 255, endPoint y: 43, distance: 8.1
click at [247, 42] on icon "Bold" at bounding box center [247, 44] width 5 height 5
click at [257, 43] on icon "Italic" at bounding box center [258, 44] width 5 height 5
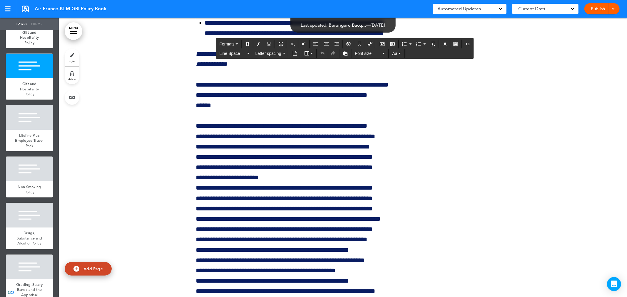
scroll to position [33925, 0]
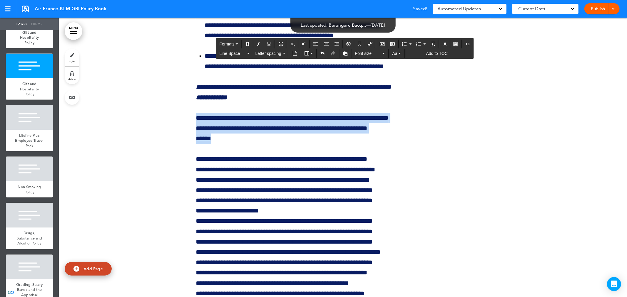
drag, startPoint x: 216, startPoint y: 203, endPoint x: 190, endPoint y: 183, distance: 32.9
click at [410, 42] on button "Bullet list" at bounding box center [410, 44] width 5 height 8
click at [416, 78] on span "Square" at bounding box center [413, 79] width 13 height 5
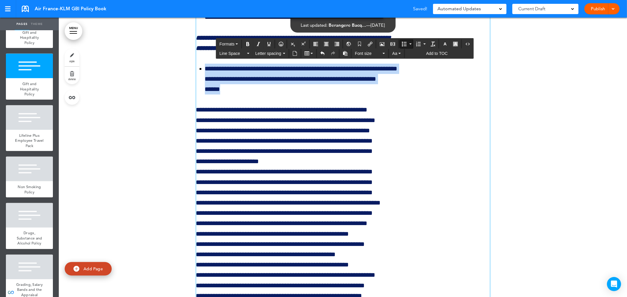
scroll to position [33990, 0]
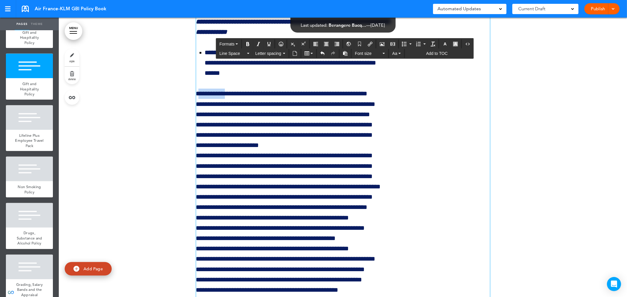
drag, startPoint x: 228, startPoint y: 159, endPoint x: 215, endPoint y: 140, distance: 23.5
click at [201, 159] on p "**********" at bounding box center [343, 270] width 294 height 362
click at [246, 43] on icon "Bold" at bounding box center [247, 44] width 5 height 5
drag, startPoint x: 280, startPoint y: 158, endPoint x: 332, endPoint y: 162, distance: 52.8
click at [331, 162] on p "**********" at bounding box center [343, 270] width 294 height 362
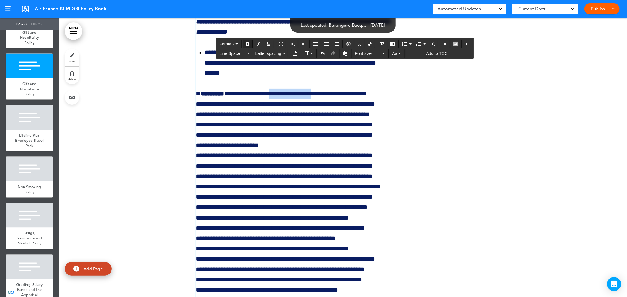
click at [247, 44] on icon "Bold" at bounding box center [247, 44] width 5 height 5
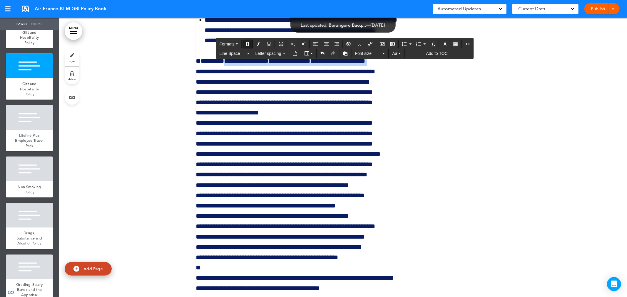
scroll to position [34056, 0]
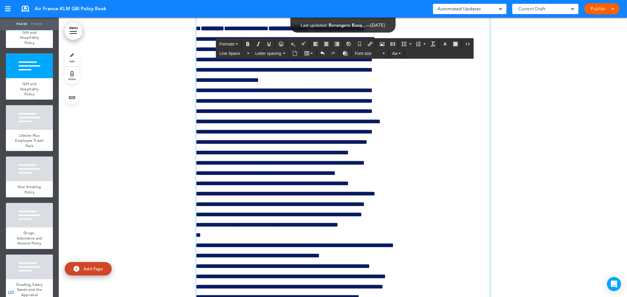
click at [277, 144] on p "**********" at bounding box center [343, 205] width 294 height 362
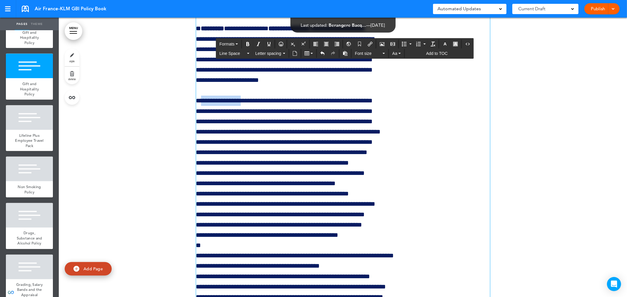
drag, startPoint x: 204, startPoint y: 164, endPoint x: 247, endPoint y: 164, distance: 42.6
click at [247, 164] on p "**********" at bounding box center [343, 246] width 294 height 300
click at [247, 43] on icon "Bold" at bounding box center [247, 44] width 5 height 5
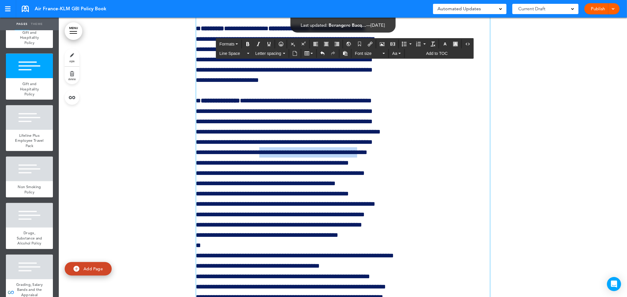
drag, startPoint x: 262, startPoint y: 216, endPoint x: 374, endPoint y: 214, distance: 112.6
click at [374, 214] on p "**********" at bounding box center [343, 246] width 294 height 300
click at [246, 43] on icon "Bold" at bounding box center [247, 44] width 5 height 5
click at [263, 216] on p "**********" at bounding box center [343, 246] width 294 height 300
drag, startPoint x: 246, startPoint y: 43, endPoint x: 242, endPoint y: 42, distance: 3.8
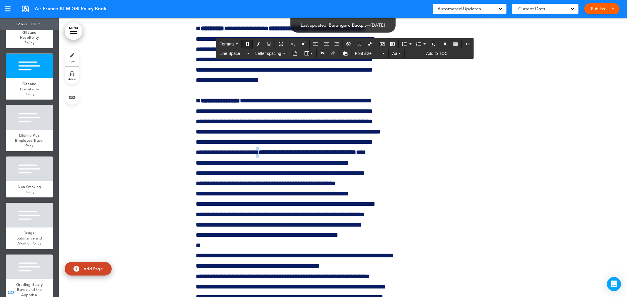
click at [246, 43] on icon "Bold" at bounding box center [247, 44] width 5 height 5
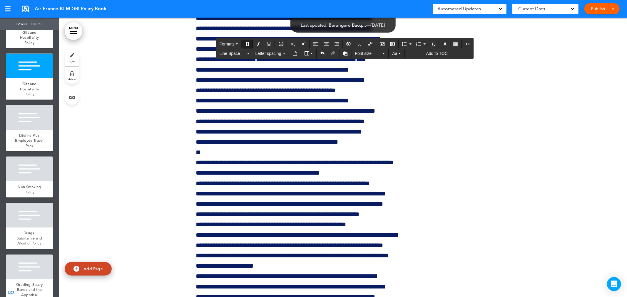
scroll to position [34153, 0]
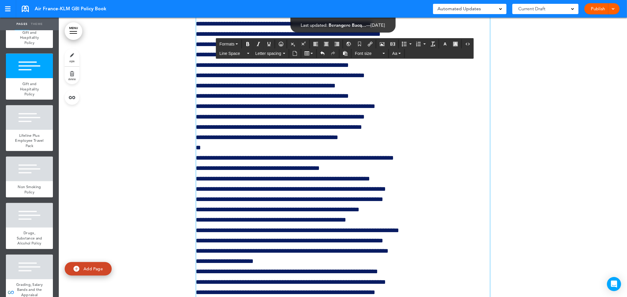
click at [367, 151] on p "**********" at bounding box center [343, 148] width 294 height 300
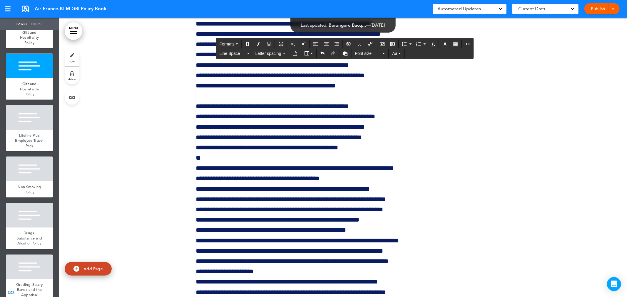
click at [379, 172] on p "**********" at bounding box center [343, 204] width 294 height 207
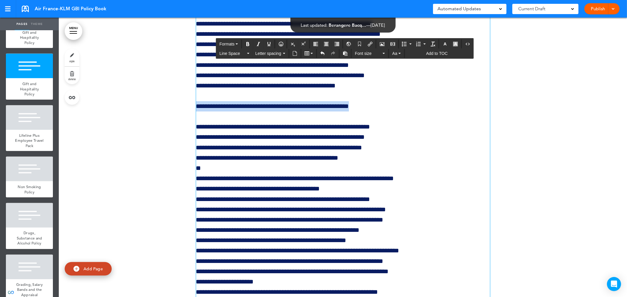
drag, startPoint x: 373, startPoint y: 169, endPoint x: 148, endPoint y: 173, distance: 224.3
click at [246, 45] on icon "Bold" at bounding box center [247, 44] width 5 height 5
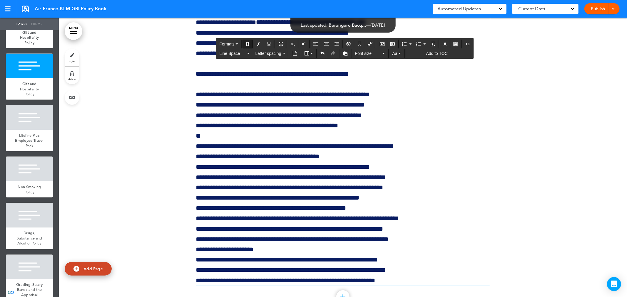
scroll to position [34186, 0]
drag, startPoint x: 204, startPoint y: 200, endPoint x: 182, endPoint y: 202, distance: 21.5
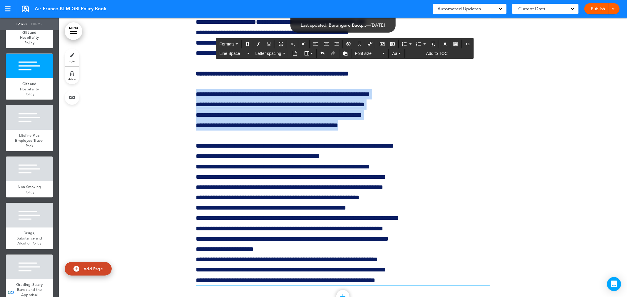
drag, startPoint x: 356, startPoint y: 190, endPoint x: 178, endPoint y: 156, distance: 181.2
click at [412, 44] on icon "Bullet list" at bounding box center [410, 44] width 2 height 1
click at [416, 81] on span "Square" at bounding box center [413, 79] width 13 height 5
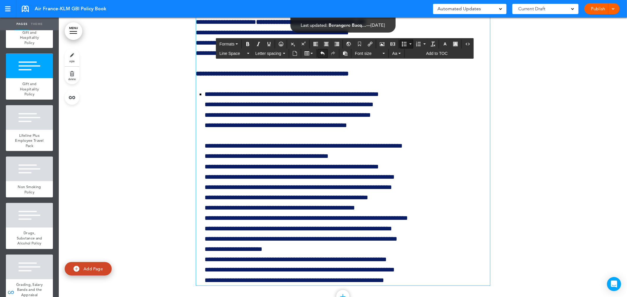
click at [322, 54] on icon "Undo" at bounding box center [322, 53] width 5 height 5
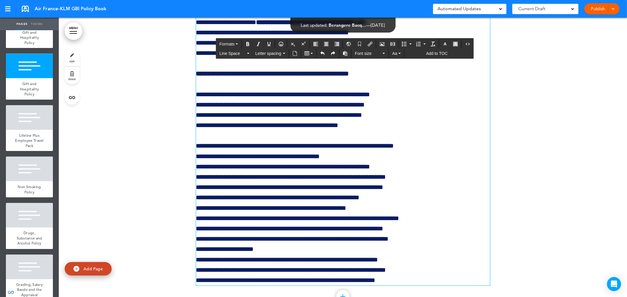
click at [372, 196] on p "**********" at bounding box center [343, 188] width 294 height 197
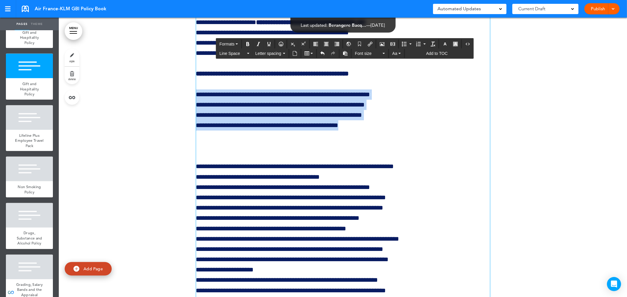
drag, startPoint x: 363, startPoint y: 189, endPoint x: 175, endPoint y: 152, distance: 192.1
click at [411, 44] on icon "Bullet list" at bounding box center [410, 44] width 2 height 1
click at [416, 78] on span "Square" at bounding box center [413, 79] width 13 height 5
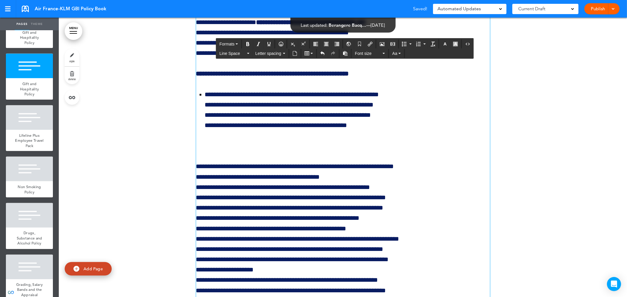
drag, startPoint x: 200, startPoint y: 208, endPoint x: 242, endPoint y: 216, distance: 43.4
click at [200, 151] on p at bounding box center [343, 146] width 294 height 10
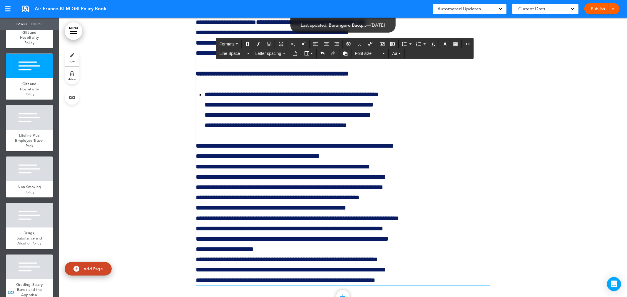
click at [339, 222] on p "**********" at bounding box center [343, 213] width 294 height 145
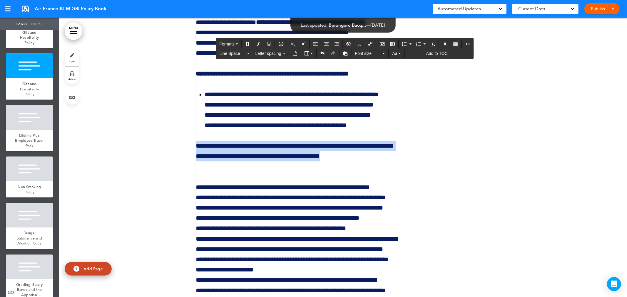
drag, startPoint x: 339, startPoint y: 221, endPoint x: 270, endPoint y: 96, distance: 143.1
drag, startPoint x: 249, startPoint y: 44, endPoint x: 254, endPoint y: 43, distance: 5.7
click at [249, 44] on icon "Bold" at bounding box center [247, 44] width 5 height 5
click at [258, 42] on icon "Italic" at bounding box center [258, 44] width 5 height 5
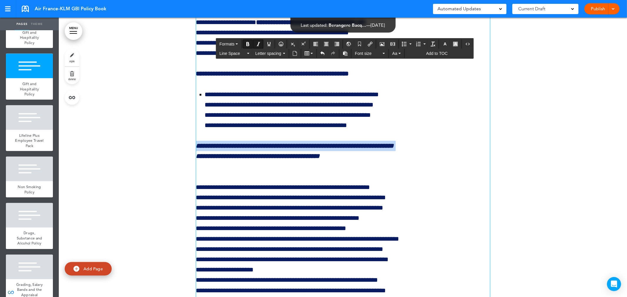
click at [419, 131] on li "**********" at bounding box center [347, 110] width 285 height 41
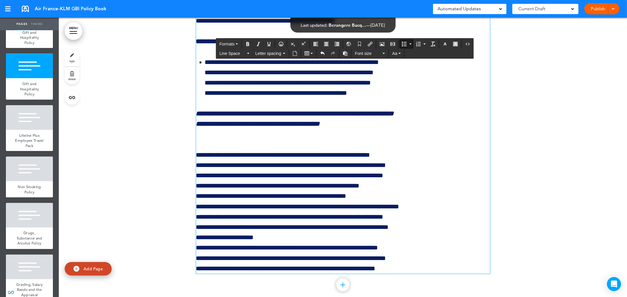
scroll to position [34219, 0]
click at [196, 207] on p "**********" at bounding box center [343, 206] width 294 height 134
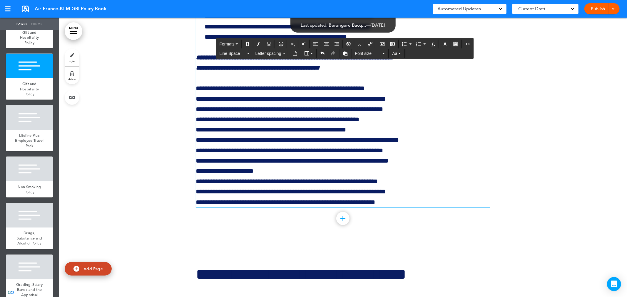
scroll to position [34317, 0]
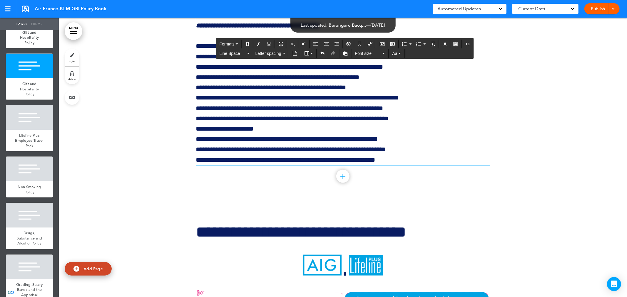
click at [379, 151] on p "**********" at bounding box center [343, 103] width 294 height 124
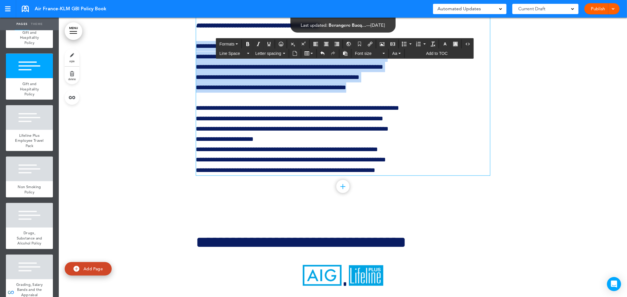
drag, startPoint x: 375, startPoint y: 154, endPoint x: 164, endPoint y: 113, distance: 215.4
click at [411, 44] on icon "Bullet list" at bounding box center [410, 44] width 2 height 1
click at [415, 80] on span "Square" at bounding box center [413, 79] width 13 height 5
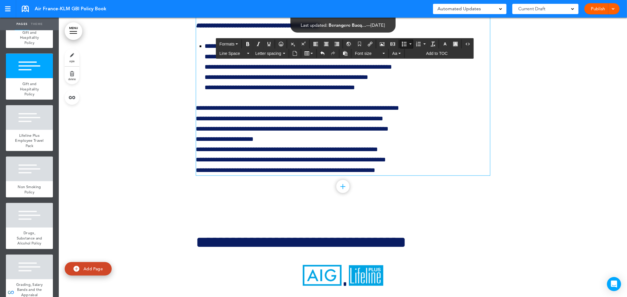
drag, startPoint x: 240, startPoint y: 131, endPoint x: 354, endPoint y: 135, distance: 114.4
click at [354, 93] on li "**********" at bounding box center [347, 67] width 285 height 52
click at [248, 43] on icon "Bold" at bounding box center [247, 44] width 5 height 5
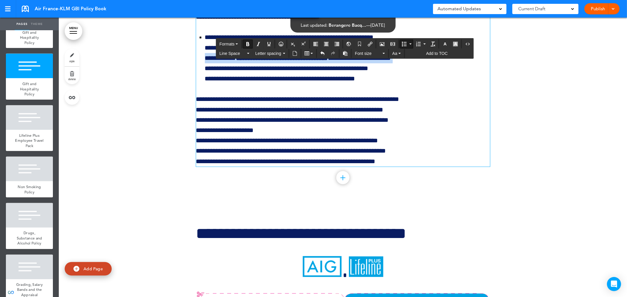
scroll to position [34350, 0]
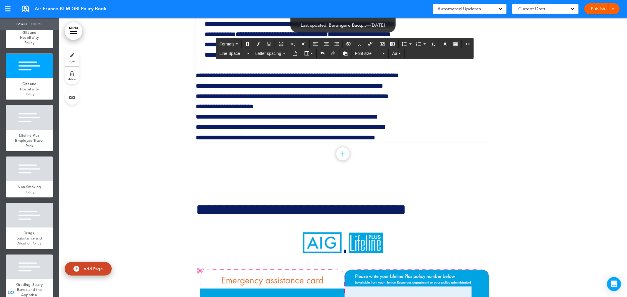
click at [274, 143] on p "**********" at bounding box center [343, 107] width 294 height 72
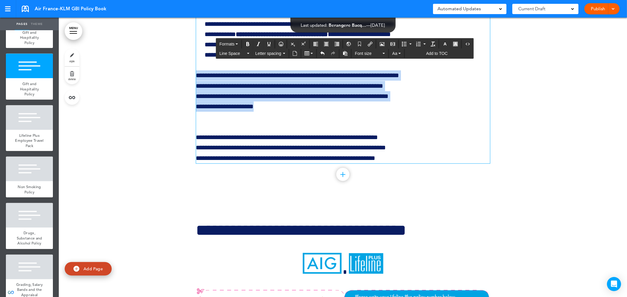
drag, startPoint x: 271, startPoint y: 170, endPoint x: 179, endPoint y: 141, distance: 96.0
drag, startPoint x: 246, startPoint y: 42, endPoint x: 251, endPoint y: 43, distance: 5.4
click at [246, 42] on icon "Bold" at bounding box center [247, 44] width 5 height 5
click at [259, 42] on icon "Italic" at bounding box center [258, 44] width 5 height 5
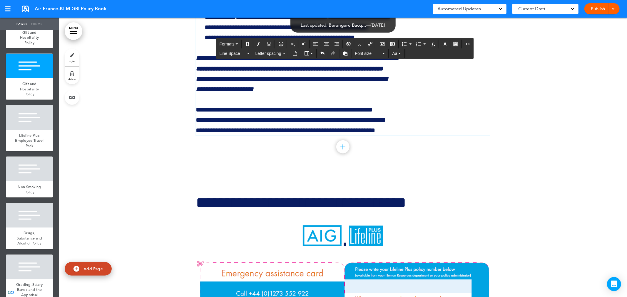
scroll to position [34382, 0]
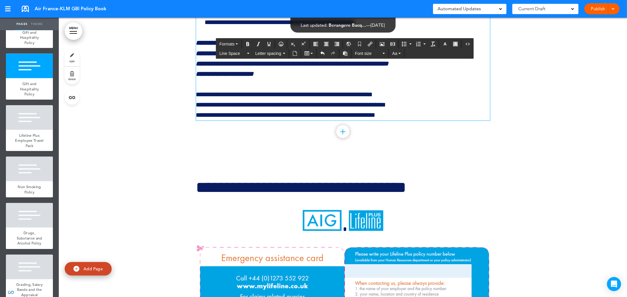
click at [433, 121] on p "**********" at bounding box center [343, 105] width 294 height 31
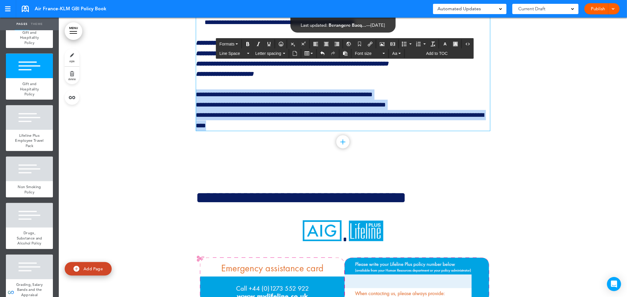
drag, startPoint x: 286, startPoint y: 193, endPoint x: 176, endPoint y: 156, distance: 115.6
click at [411, 44] on icon "Bullet list" at bounding box center [410, 44] width 2 height 1
click at [413, 81] on span "Square" at bounding box center [413, 79] width 13 height 5
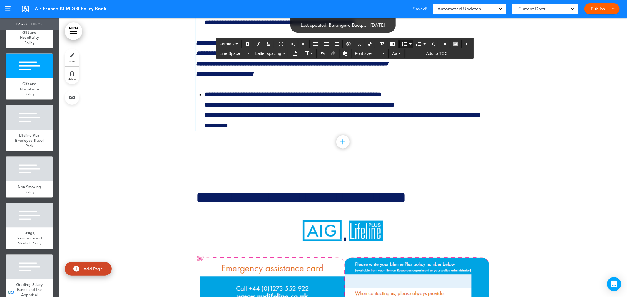
click at [452, 79] on p "**********" at bounding box center [343, 58] width 294 height 41
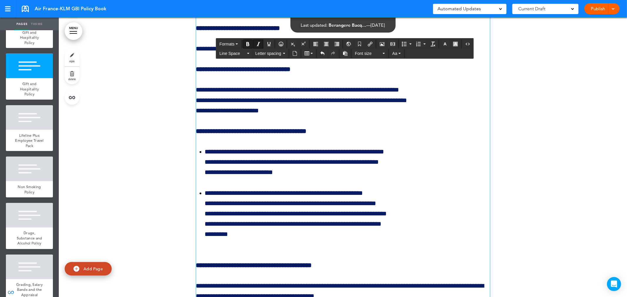
scroll to position [31802, 0]
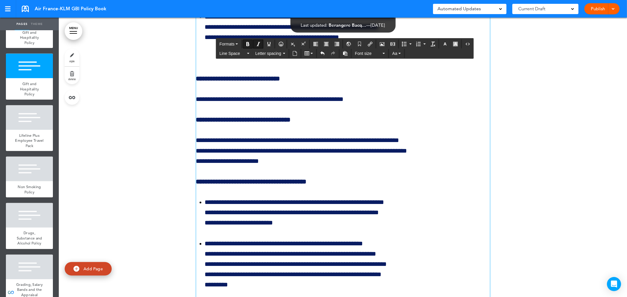
click at [613, 10] on span at bounding box center [613, 8] width 4 height 4
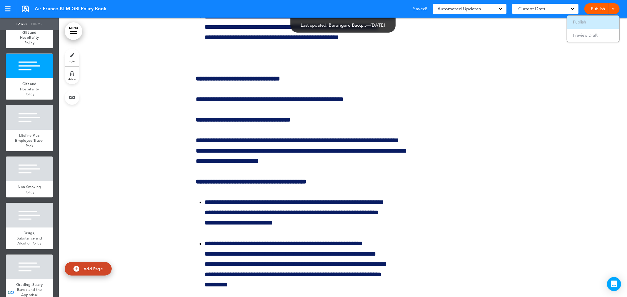
click at [583, 23] on span "Publish" at bounding box center [579, 21] width 13 height 5
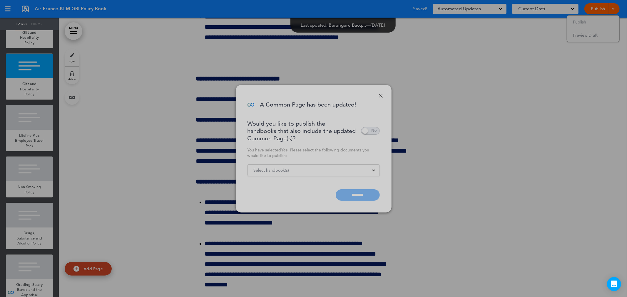
scroll to position [0, 0]
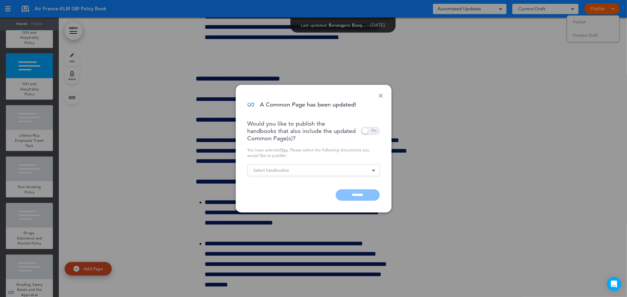
click at [372, 172] on div "Select handbook(s)" at bounding box center [314, 170] width 132 height 6
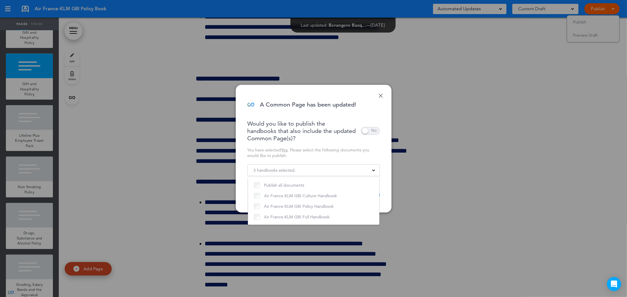
click at [375, 153] on div "You have selected Yes . Please select the following documents you would like to…" at bounding box center [313, 153] width 132 height 11
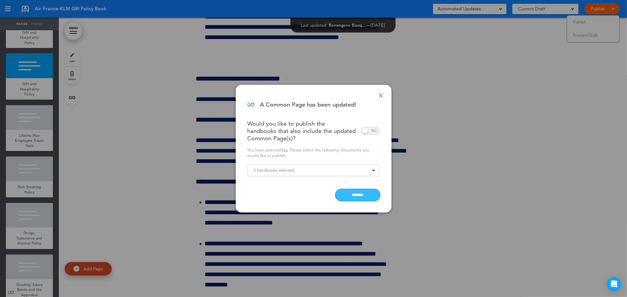
drag, startPoint x: 96, startPoint y: 29, endPoint x: 350, endPoint y: 196, distance: 304.4
click at [350, 196] on input "********" at bounding box center [358, 195] width 44 height 11
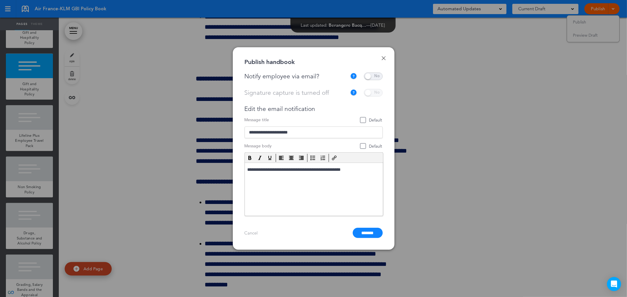
click at [378, 75] on span at bounding box center [373, 77] width 19 height 8
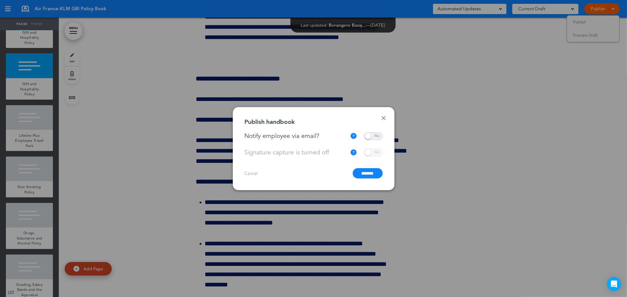
click at [368, 173] on input "*******" at bounding box center [368, 173] width 30 height 10
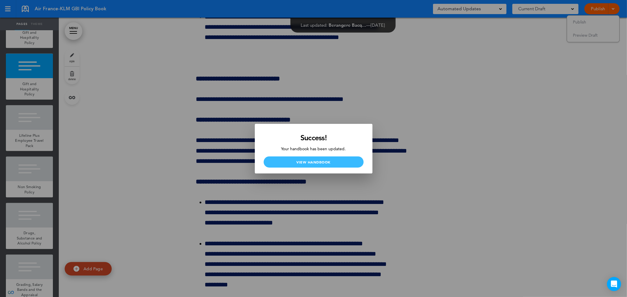
click at [304, 165] on link "View Handbook" at bounding box center [314, 162] width 100 height 11
click at [125, 150] on div at bounding box center [313, 148] width 627 height 297
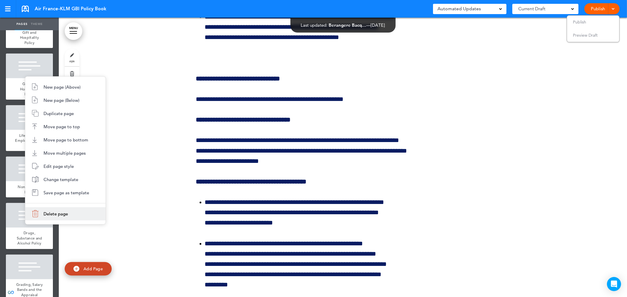
click at [47, 214] on span "Delete page" at bounding box center [56, 214] width 24 height 6
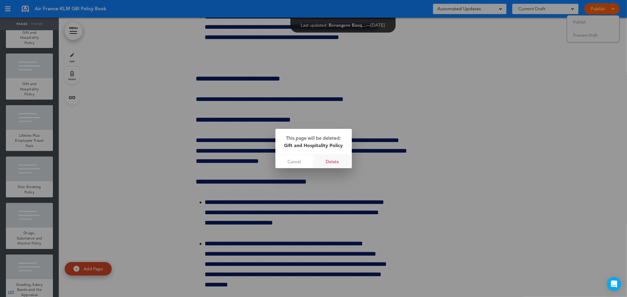
click at [334, 161] on link "Delete" at bounding box center [333, 161] width 38 height 13
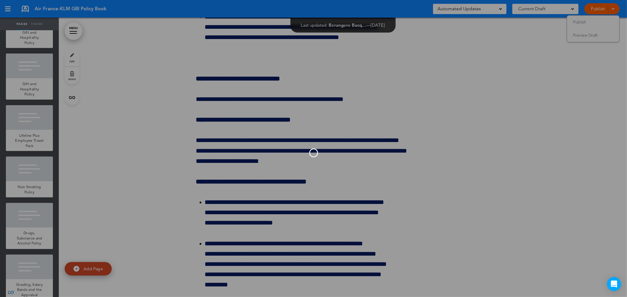
scroll to position [28848, 0]
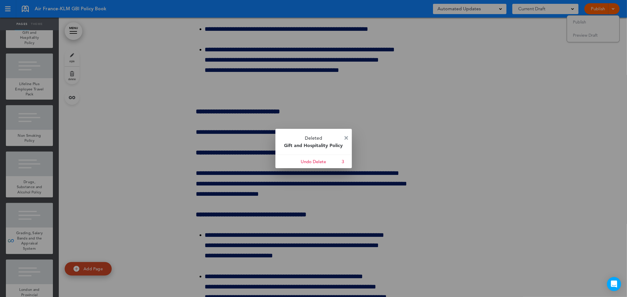
click at [345, 138] on img at bounding box center [346, 138] width 4 height 4
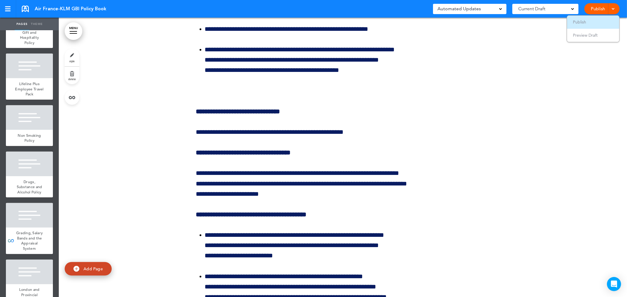
click at [578, 19] on span "Publish" at bounding box center [579, 21] width 13 height 5
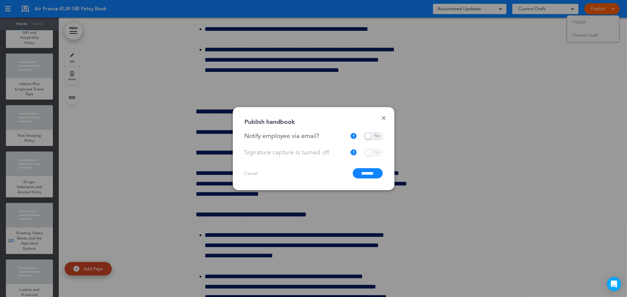
click at [365, 175] on input "*******" at bounding box center [368, 173] width 30 height 10
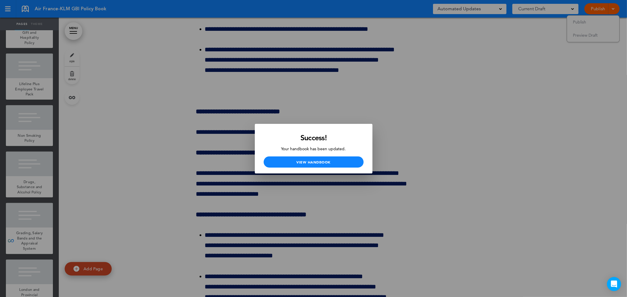
click at [517, 136] on div at bounding box center [313, 148] width 627 height 297
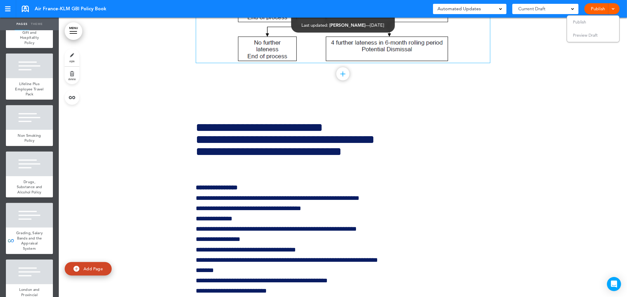
scroll to position [26333, 0]
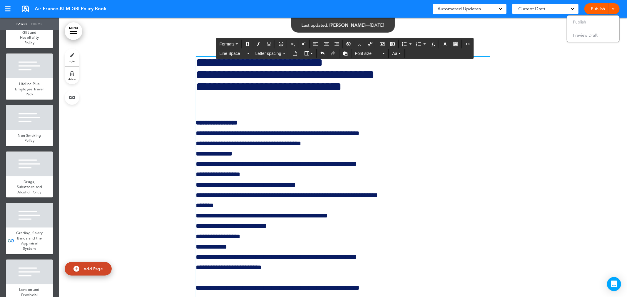
drag, startPoint x: 213, startPoint y: 93, endPoint x: 196, endPoint y: 84, distance: 19.1
click at [196, 84] on h2 "**********" at bounding box center [343, 75] width 294 height 36
drag, startPoint x: 198, startPoint y: 84, endPoint x: 566, endPoint y: 173, distance: 378.1
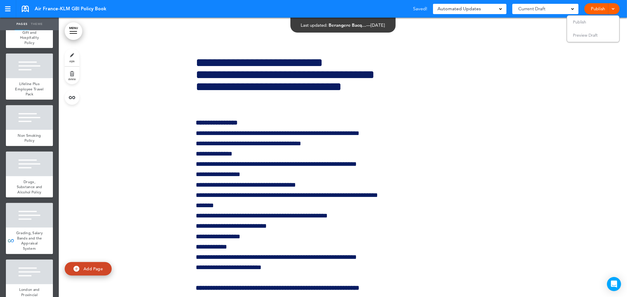
scroll to position [26301, 0]
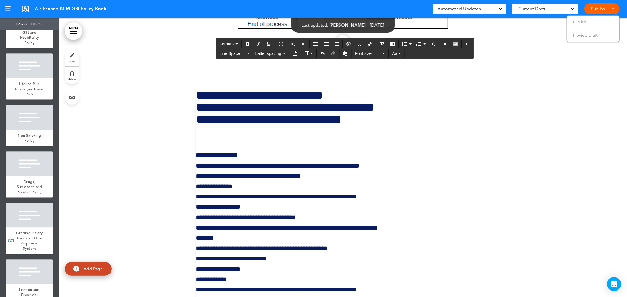
click at [200, 120] on h2 "**********" at bounding box center [343, 107] width 294 height 36
drag, startPoint x: 200, startPoint y: 120, endPoint x: 197, endPoint y: 118, distance: 3.4
click at [197, 118] on h2 "**********" at bounding box center [343, 107] width 294 height 36
click at [369, 43] on icon "Insert/edit airmason link" at bounding box center [370, 44] width 5 height 5
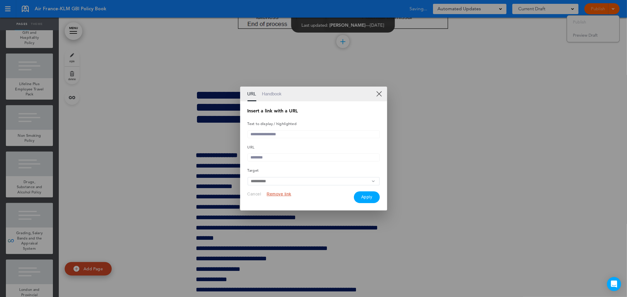
click at [270, 93] on link "Handbook" at bounding box center [272, 94] width 20 height 15
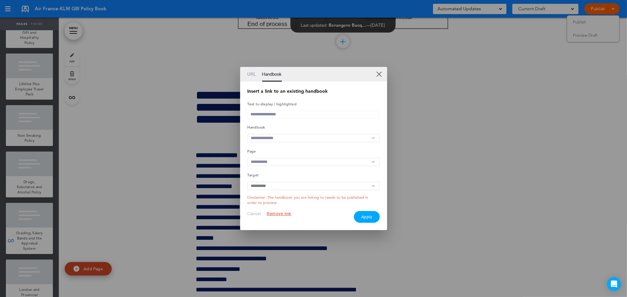
click at [379, 73] on link "XX" at bounding box center [379, 74] width 6 height 6
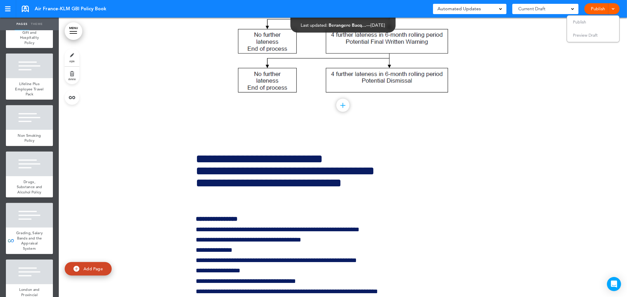
scroll to position [26203, 0]
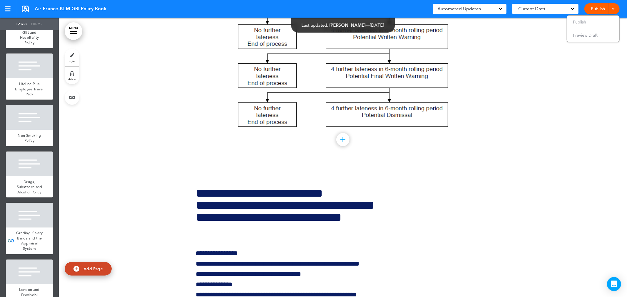
click at [24, 8] on link at bounding box center [25, 9] width 7 height 6
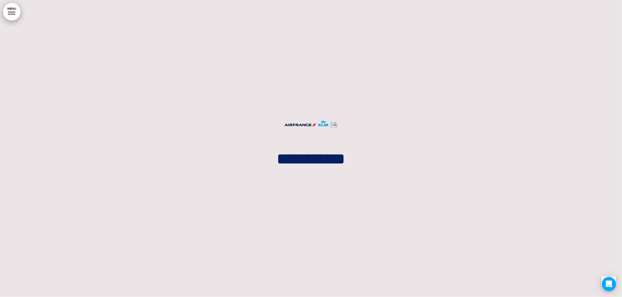
click at [9, 8] on link "MENU" at bounding box center [12, 12] width 18 height 18
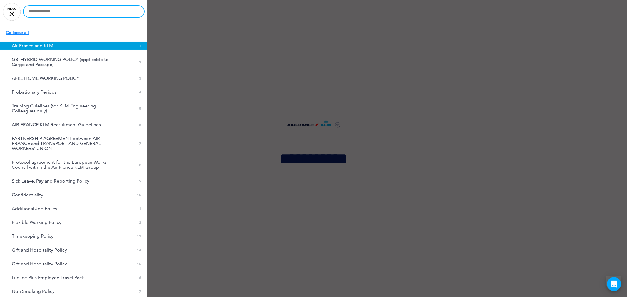
click at [47, 13] on input "text" at bounding box center [84, 11] width 121 height 11
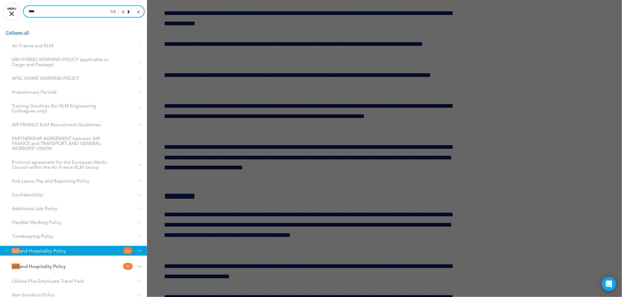
scroll to position [26343, 0]
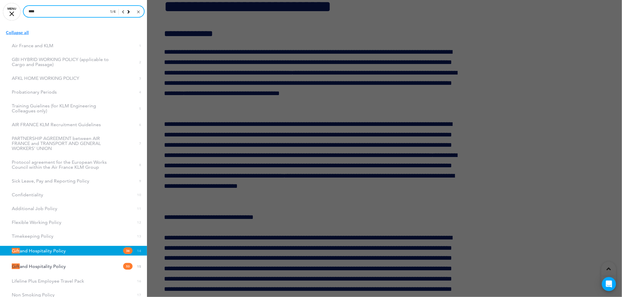
type input "****"
click at [61, 251] on span "Gift and Hospitality Policy" at bounding box center [39, 251] width 54 height 5
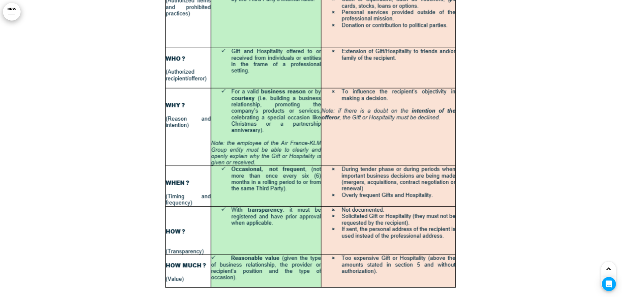
scroll to position [30981, 0]
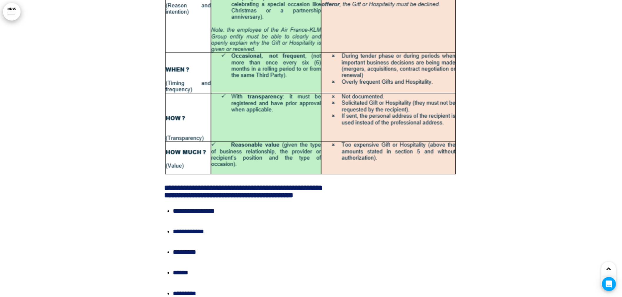
click at [11, 10] on link "MENU" at bounding box center [12, 12] width 18 height 18
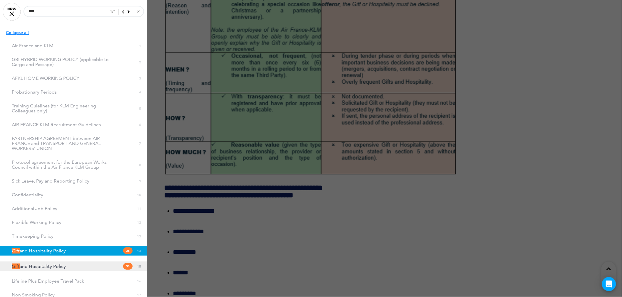
click at [40, 269] on span "Gift and Hospitality Policy" at bounding box center [39, 266] width 54 height 5
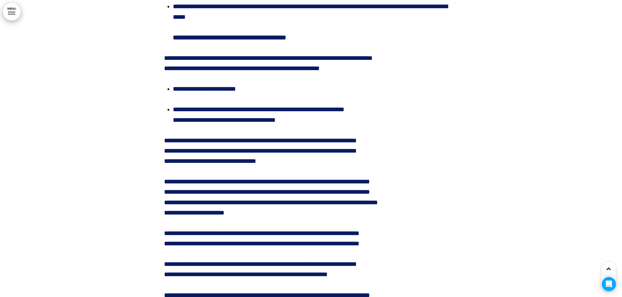
scroll to position [29685, 0]
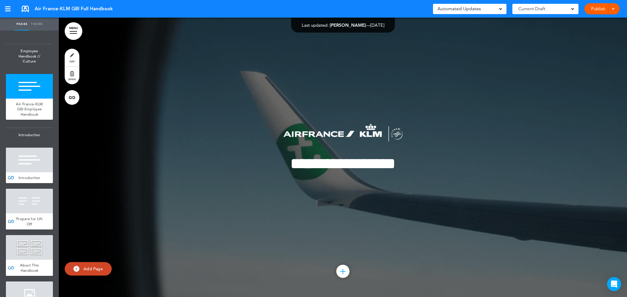
click at [75, 32] on link "MENU" at bounding box center [74, 31] width 18 height 18
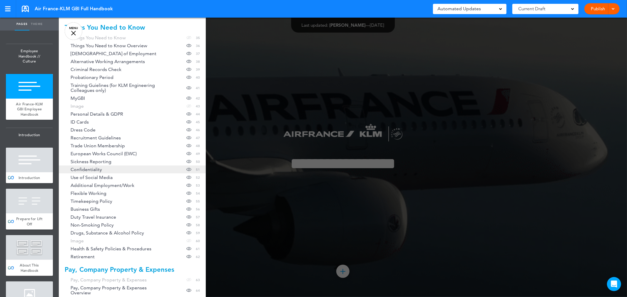
scroll to position [392, 0]
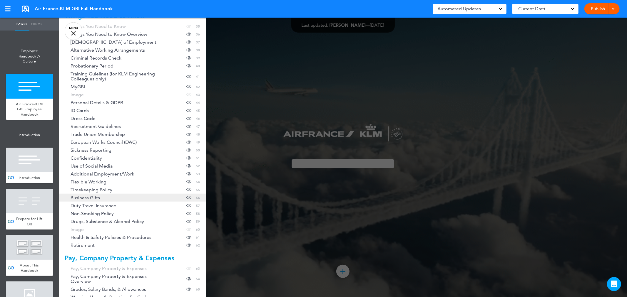
click at [81, 198] on span "Business Gifts" at bounding box center [85, 197] width 29 height 5
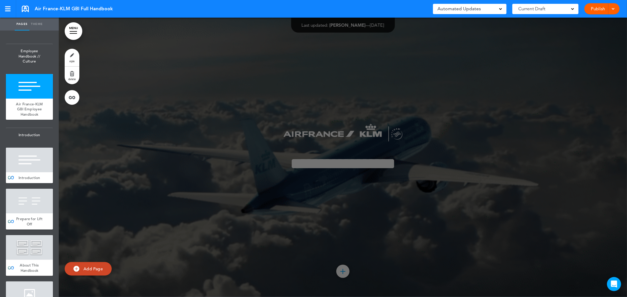
scroll to position [18496, 0]
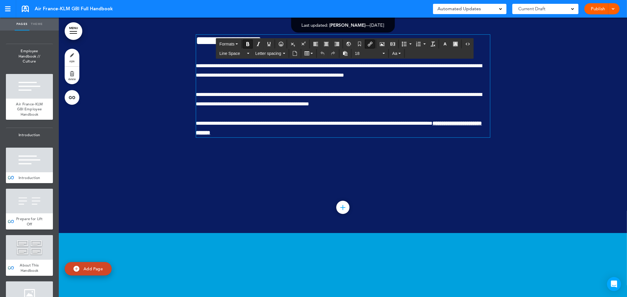
drag, startPoint x: 238, startPoint y: 196, endPoint x: 260, endPoint y: 198, distance: 22.1
click at [227, 136] on strong "**********" at bounding box center [339, 128] width 286 height 15
drag, startPoint x: 273, startPoint y: 197, endPoint x: 195, endPoint y: 198, distance: 77.6
click at [196, 138] on span "**********" at bounding box center [343, 128] width 294 height 19
click at [369, 43] on icon "Insert/edit airmason link" at bounding box center [370, 44] width 5 height 5
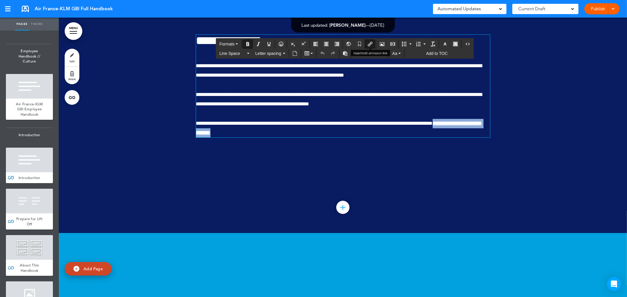
type input "**********"
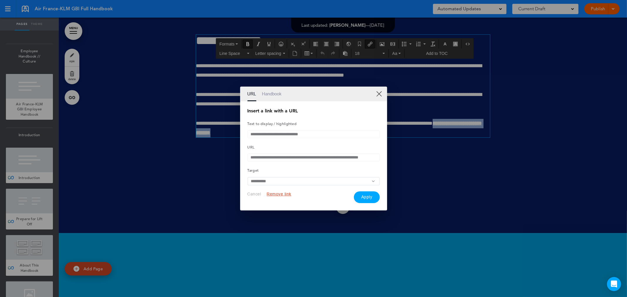
click at [270, 90] on link "Handbook" at bounding box center [272, 94] width 20 height 15
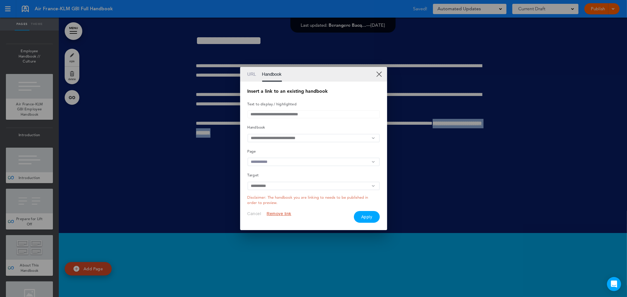
click at [369, 137] on input "text" at bounding box center [313, 138] width 132 height 9
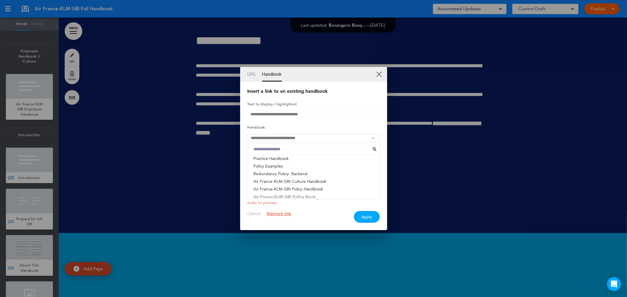
click at [309, 198] on li "Air France-KLM GBI Policy Book" at bounding box center [314, 197] width 132 height 8
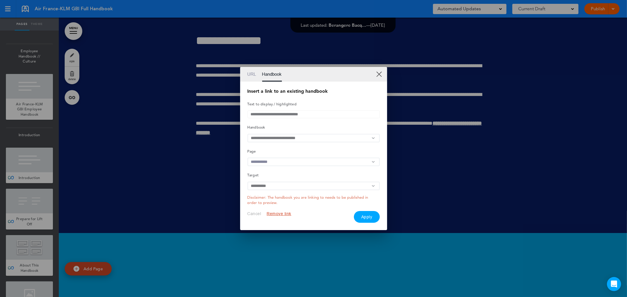
click at [372, 163] on input "text" at bounding box center [313, 162] width 132 height 9
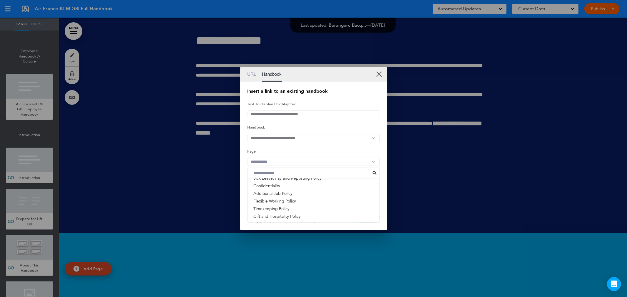
scroll to position [98, 0]
click at [274, 185] on li "Gift and Hospitality Policy" at bounding box center [314, 184] width 132 height 8
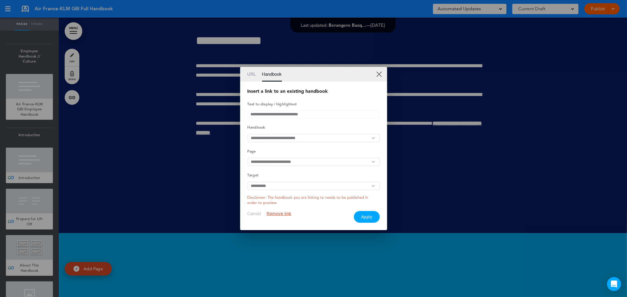
click at [364, 221] on button "Apply" at bounding box center [367, 217] width 26 height 12
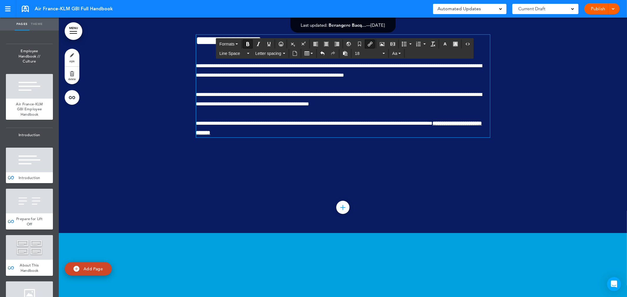
click at [598, 9] on div "Publish Publish Preview Draft" at bounding box center [601, 8] width 35 height 11
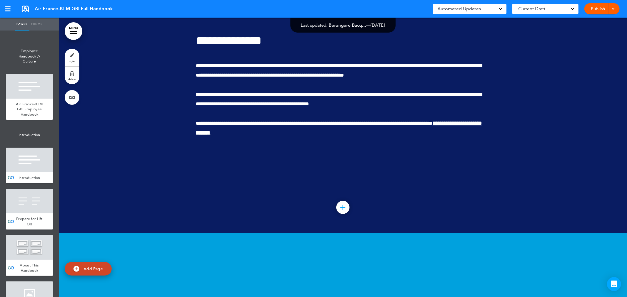
click at [613, 9] on span at bounding box center [613, 8] width 4 height 4
click at [580, 21] on span "Publish" at bounding box center [579, 21] width 13 height 5
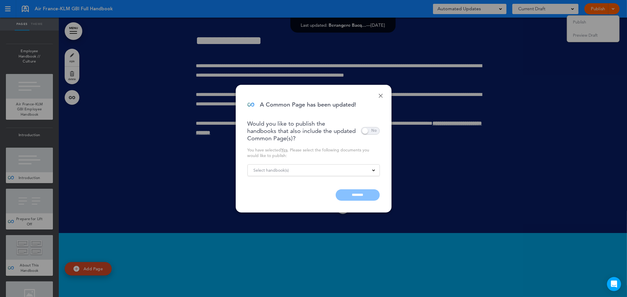
click at [334, 171] on div "Select handbook(s)" at bounding box center [314, 170] width 132 height 6
click at [380, 153] on div "Done A Common Page has been updated! Would you like to publish the handbooks th…" at bounding box center [314, 149] width 156 height 128
drag, startPoint x: 356, startPoint y: 194, endPoint x: 114, endPoint y: 32, distance: 291.5
click at [356, 194] on input "********" at bounding box center [358, 195] width 44 height 11
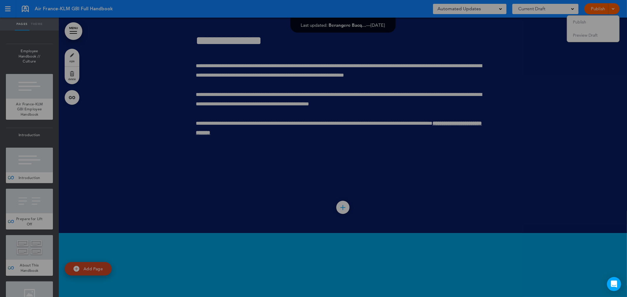
click at [573, 91] on div at bounding box center [313, 148] width 627 height 297
click at [582, 21] on div "**********" at bounding box center [313, 148] width 627 height 297
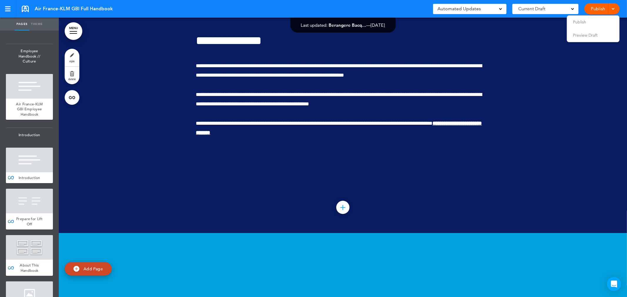
click at [578, 21] on div "**********" at bounding box center [313, 148] width 627 height 297
click at [578, 22] on span "Publish" at bounding box center [579, 21] width 13 height 5
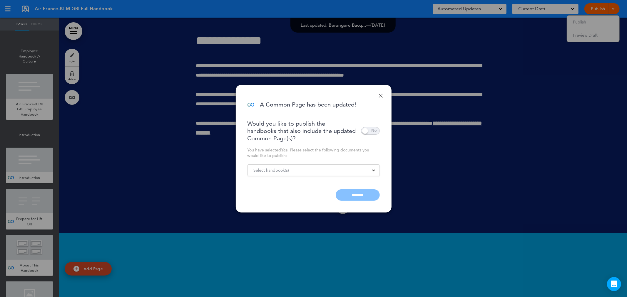
click at [359, 169] on div "Select handbook(s)" at bounding box center [314, 170] width 132 height 6
click at [386, 205] on div "Done A Common Page has been updated! Would you like to publish the handbooks th…" at bounding box center [314, 149] width 156 height 128
drag, startPoint x: 359, startPoint y: 197, endPoint x: 118, endPoint y: 31, distance: 293.3
click at [359, 197] on input "********" at bounding box center [358, 195] width 44 height 11
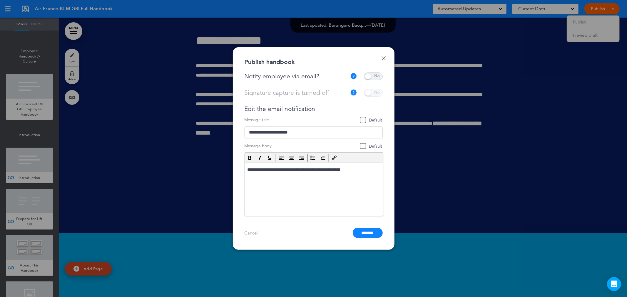
click at [375, 75] on span at bounding box center [373, 77] width 19 height 8
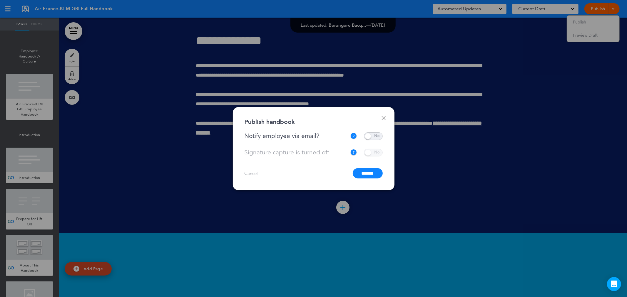
click at [363, 173] on input "*******" at bounding box center [368, 173] width 30 height 10
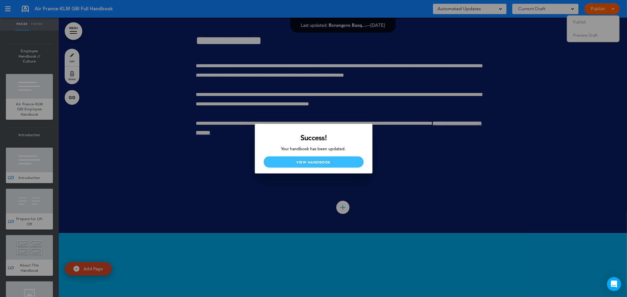
click at [331, 158] on link "View Handbook" at bounding box center [314, 162] width 100 height 11
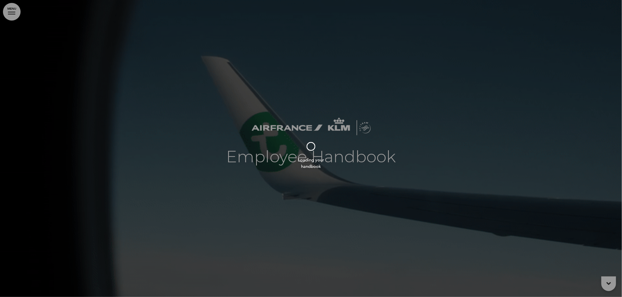
click at [10, 10] on div at bounding box center [311, 148] width 622 height 297
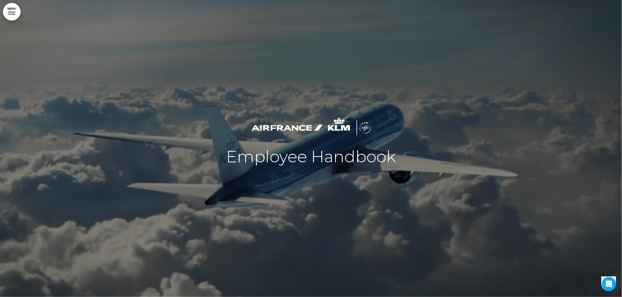
click at [12, 13] on link "MENU" at bounding box center [12, 12] width 18 height 18
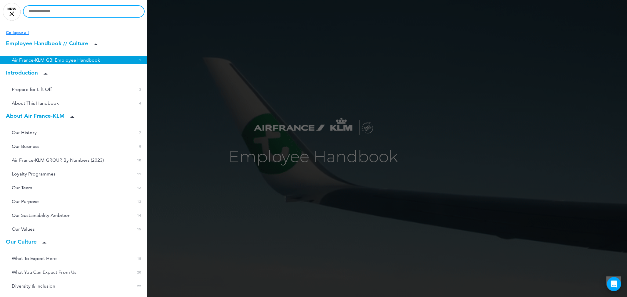
click at [44, 13] on input "text" at bounding box center [84, 11] width 121 height 11
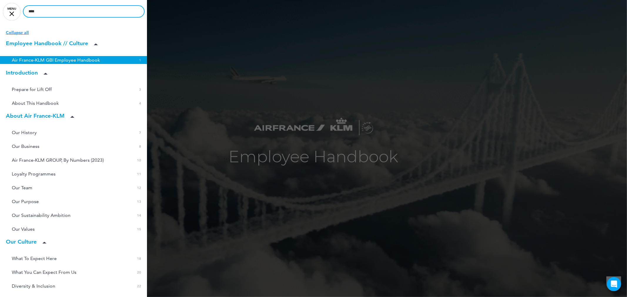
type input "****"
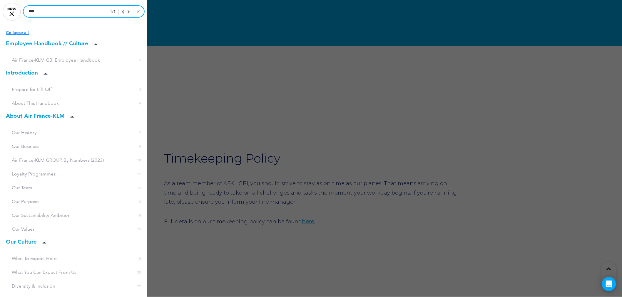
scroll to position [18871, 0]
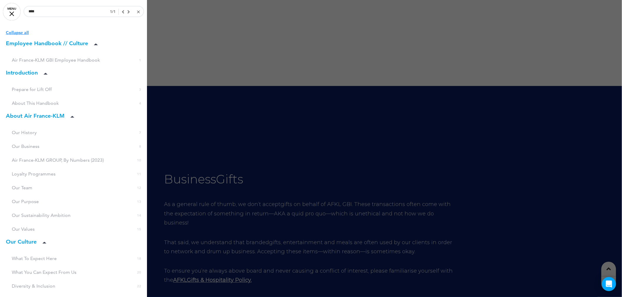
click at [195, 202] on div at bounding box center [311, 148] width 622 height 297
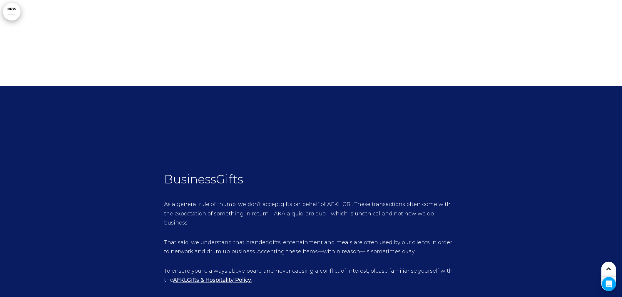
click at [195, 277] on strong "AFKL Gift s & Hospitality Policy." at bounding box center [212, 280] width 78 height 6
